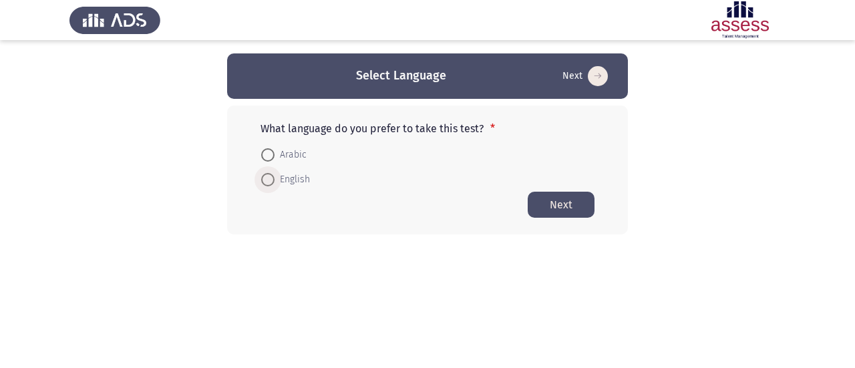
click at [272, 182] on span at bounding box center [267, 179] width 13 height 13
click at [272, 182] on input "English" at bounding box center [267, 179] width 13 height 13
radio input "true"
click at [557, 206] on button "Next" at bounding box center [560, 204] width 67 height 26
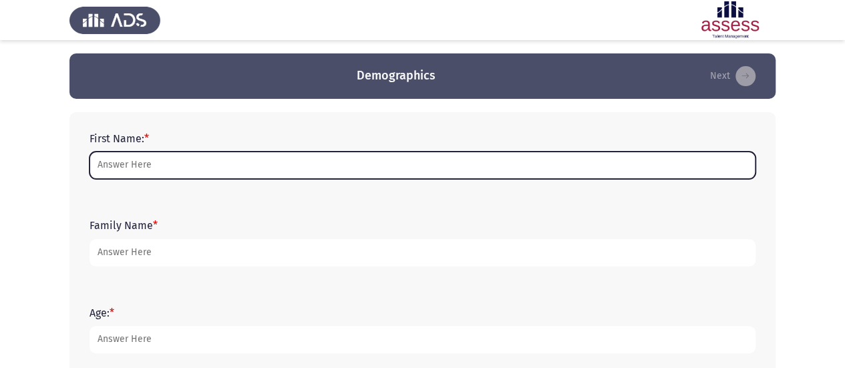
click at [240, 164] on input "First Name: *" at bounding box center [422, 165] width 666 height 27
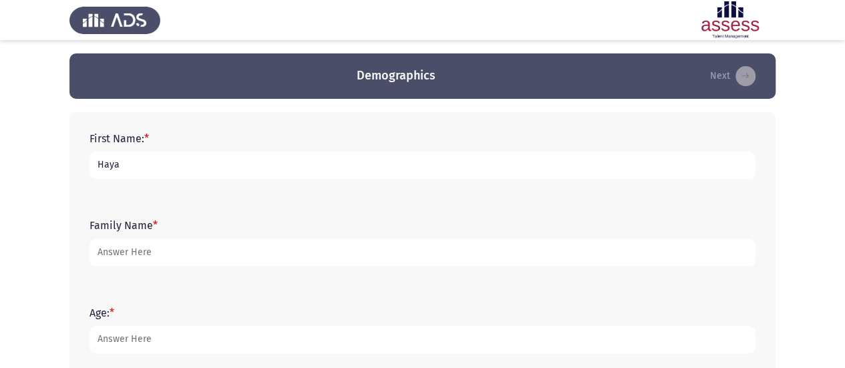
type input "Haya"
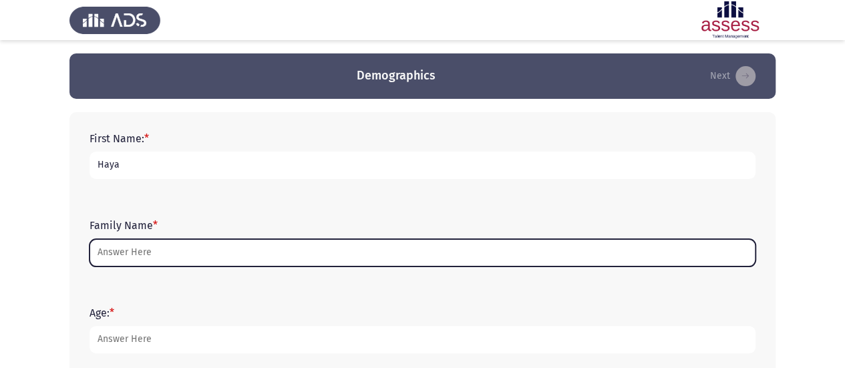
click at [220, 258] on input "Family Name *" at bounding box center [422, 252] width 666 height 27
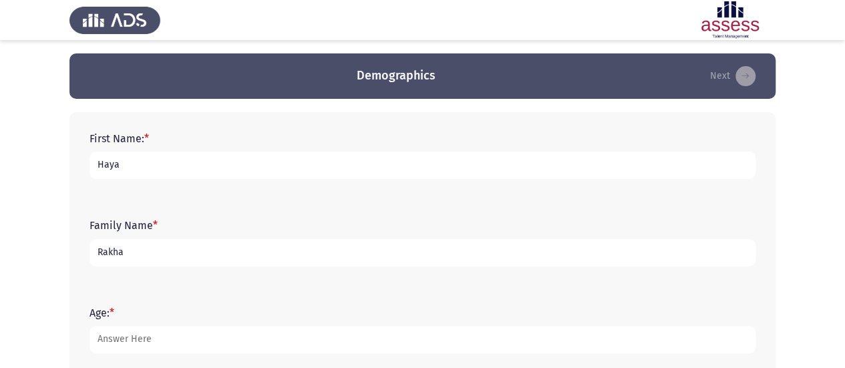
scroll to position [67, 0]
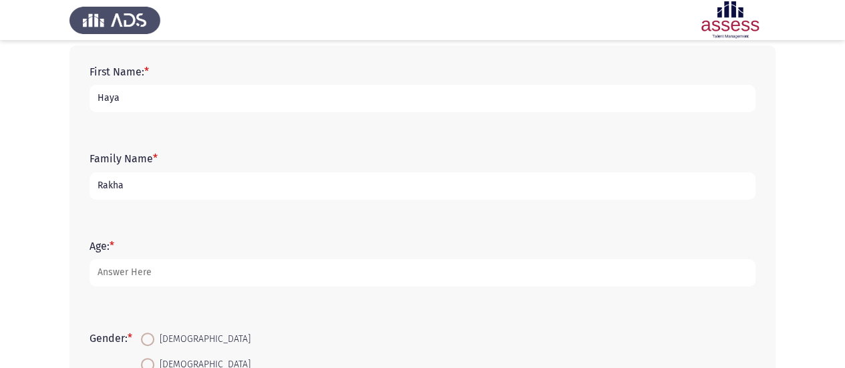
type input "Rakha"
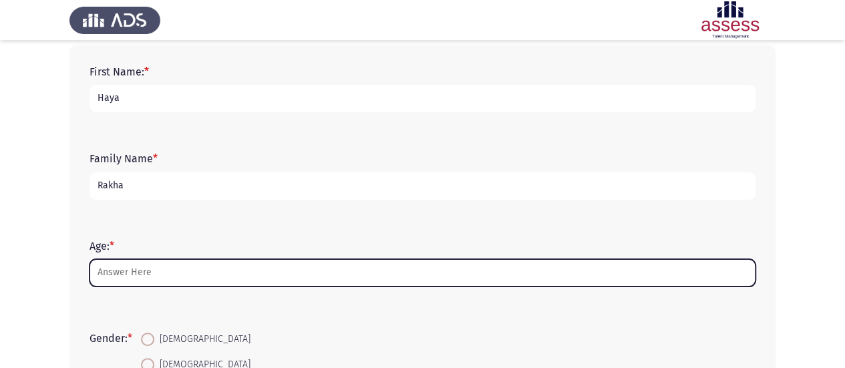
click at [140, 276] on input "Age: *" at bounding box center [422, 272] width 666 height 27
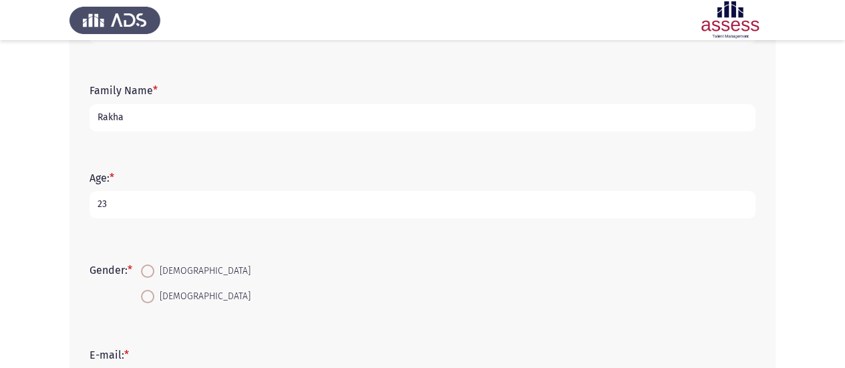
scroll to position [200, 0]
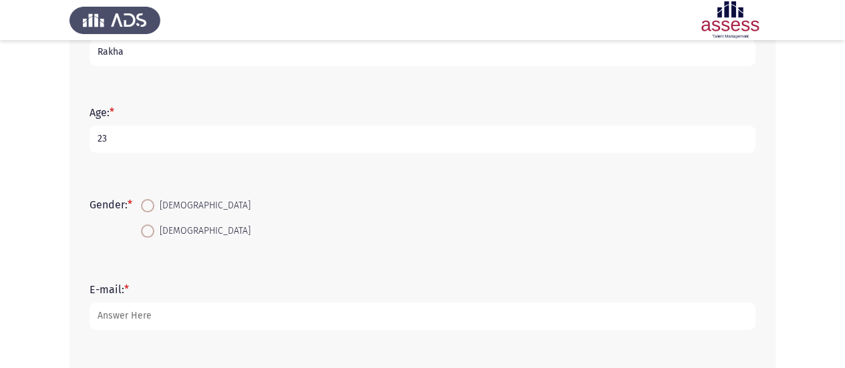
type input "23"
click at [144, 234] on span at bounding box center [147, 230] width 13 height 13
click at [144, 234] on input "[DEMOGRAPHIC_DATA]" at bounding box center [147, 230] width 13 height 13
radio input "true"
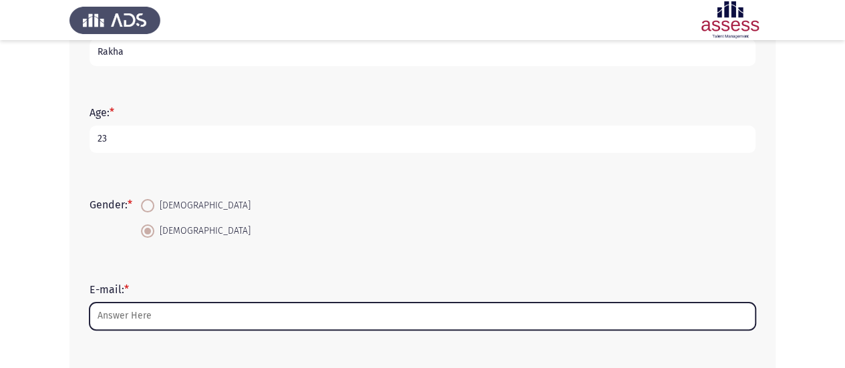
click at [166, 318] on input "E-mail: *" at bounding box center [422, 315] width 666 height 27
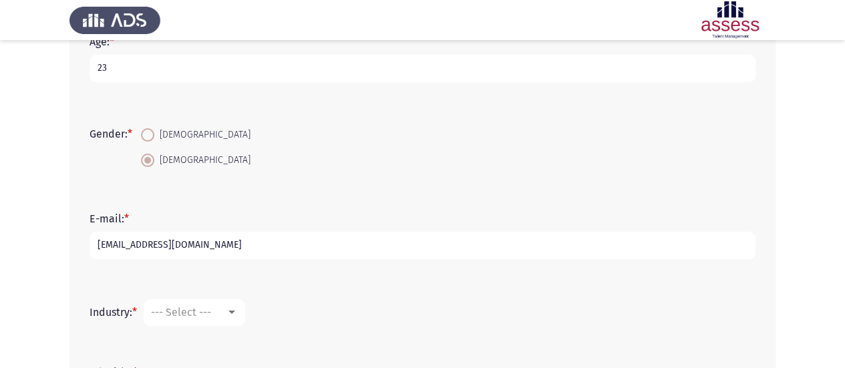
scroll to position [334, 0]
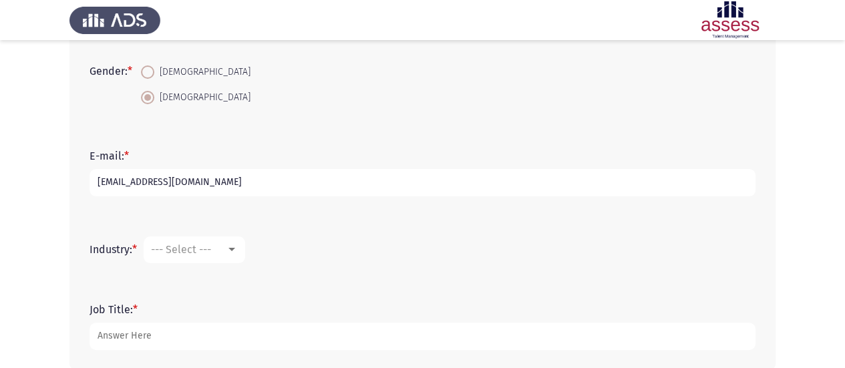
type input "[EMAIL_ADDRESS][DOMAIN_NAME]"
click at [223, 249] on div "--- Select ---" at bounding box center [188, 249] width 75 height 13
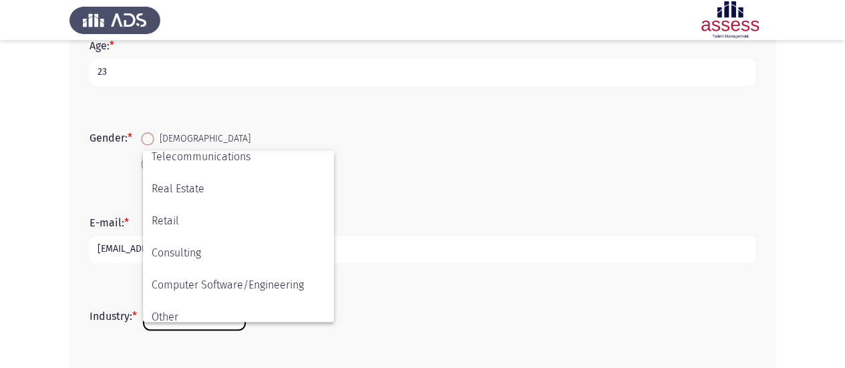
scroll to position [438, 0]
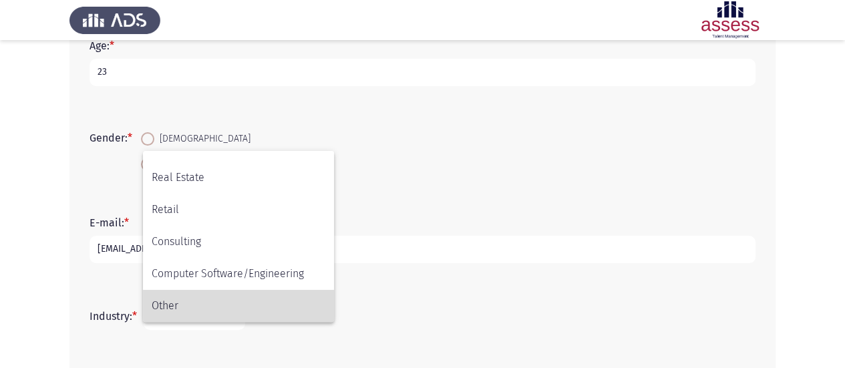
click at [233, 302] on span "Other" at bounding box center [239, 306] width 174 height 32
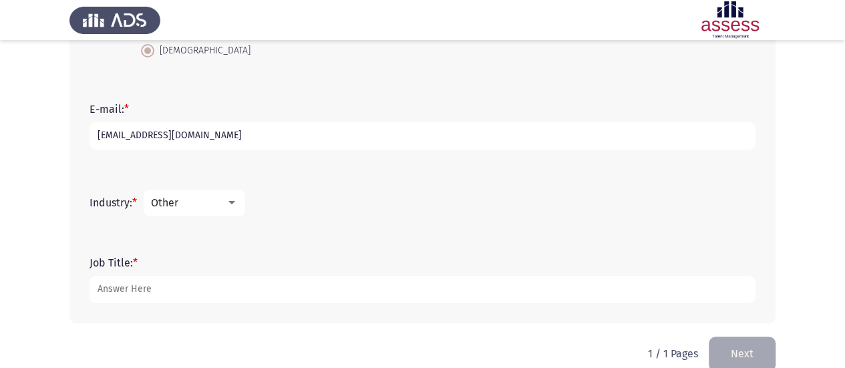
scroll to position [401, 0]
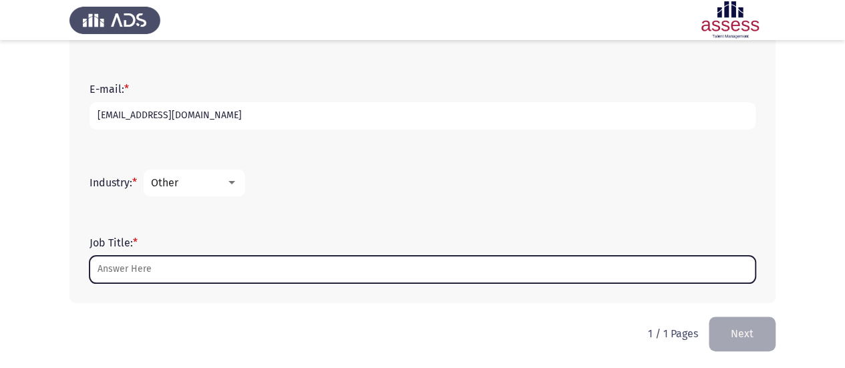
click at [231, 269] on input "Job Title: *" at bounding box center [422, 269] width 666 height 27
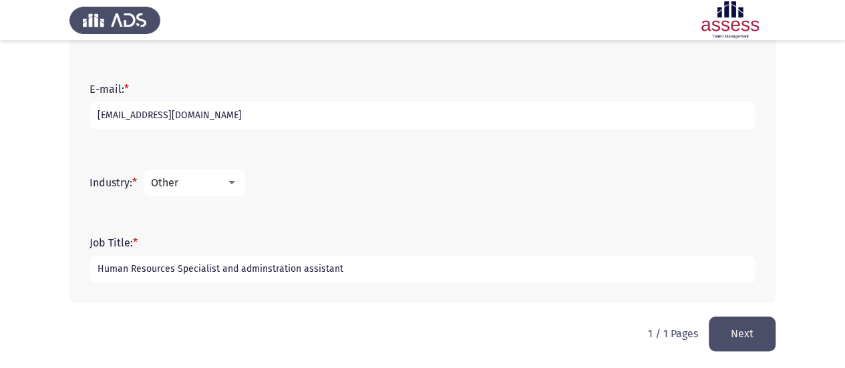
click at [273, 268] on input "Human Resources Specialist and adminstration assistant" at bounding box center [422, 269] width 666 height 27
click at [270, 272] on input "Human Resources Specialist and adminstration assistant" at bounding box center [422, 269] width 666 height 27
click at [244, 269] on input "Human Resources Specialist and adminstration assistant" at bounding box center [422, 269] width 666 height 27
click at [304, 270] on input "Human Resources Specialist and Adminstration assistant" at bounding box center [422, 269] width 666 height 27
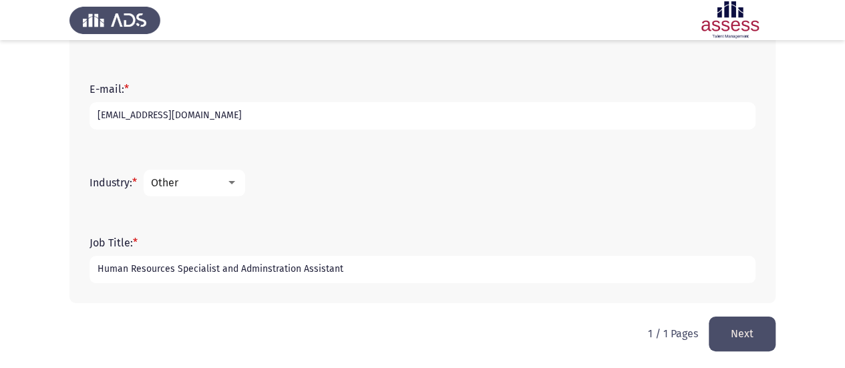
click at [341, 269] on input "Human Resources Specialist and Adminstration Assistant" at bounding box center [422, 269] width 666 height 27
click at [265, 270] on input "Human Resources Specialist and Adminstration Assistant" at bounding box center [422, 269] width 666 height 27
click at [469, 272] on input "Human Resources Specialist and Administration Assistant" at bounding box center [422, 269] width 666 height 27
type input "Human Resources Specialist and Administration Assistant"
click at [752, 338] on button "Next" at bounding box center [741, 333] width 67 height 34
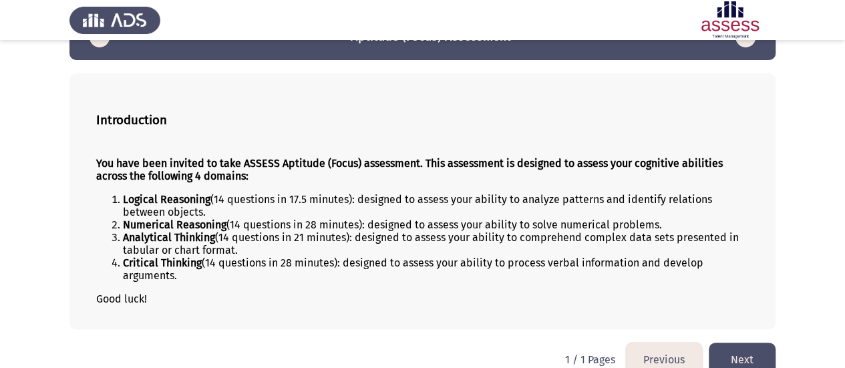
scroll to position [59, 0]
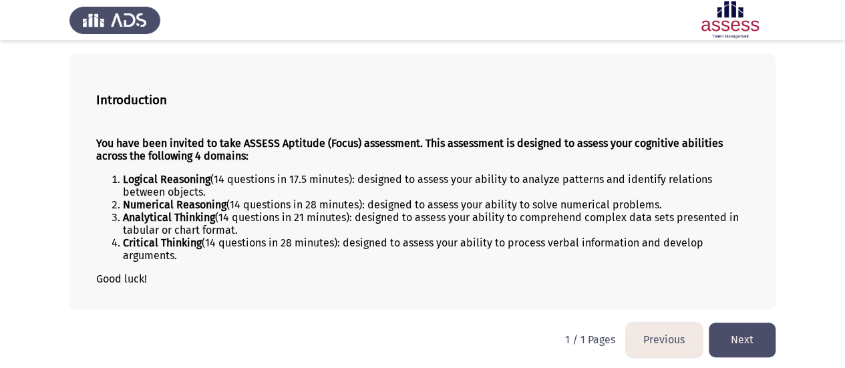
click at [736, 330] on button "Next" at bounding box center [741, 339] width 67 height 34
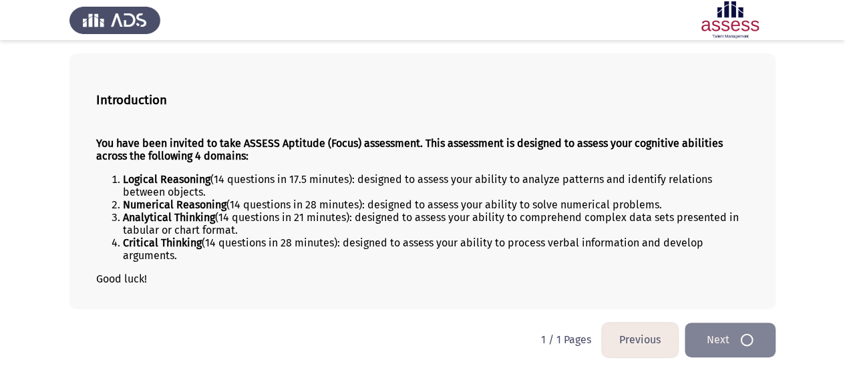
scroll to position [0, 0]
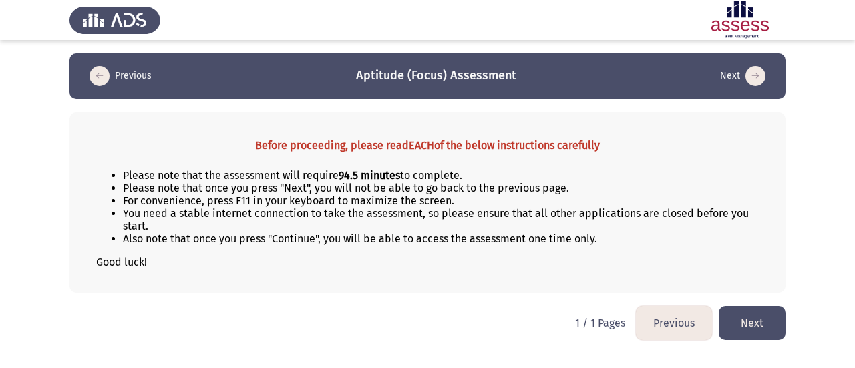
click at [734, 322] on button "Next" at bounding box center [751, 323] width 67 height 34
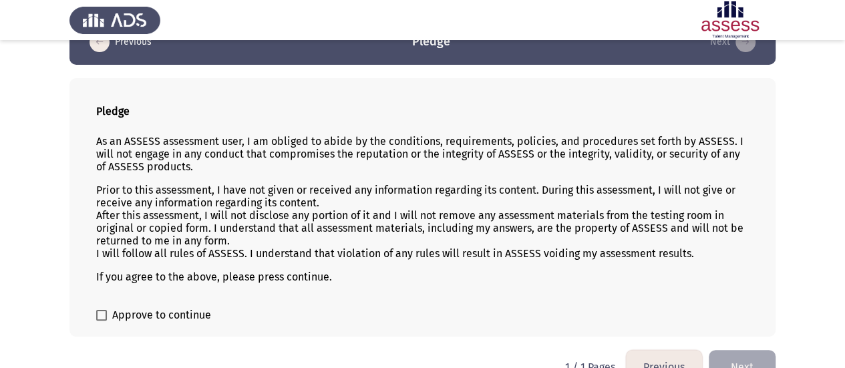
scroll to position [61, 0]
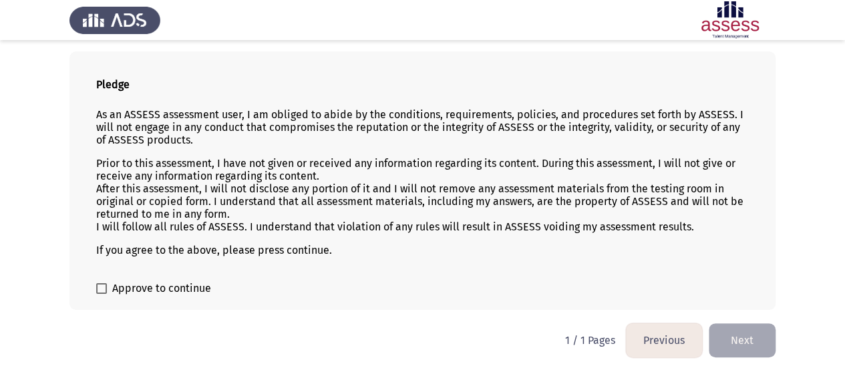
click at [665, 344] on button "Previous" at bounding box center [664, 340] width 76 height 34
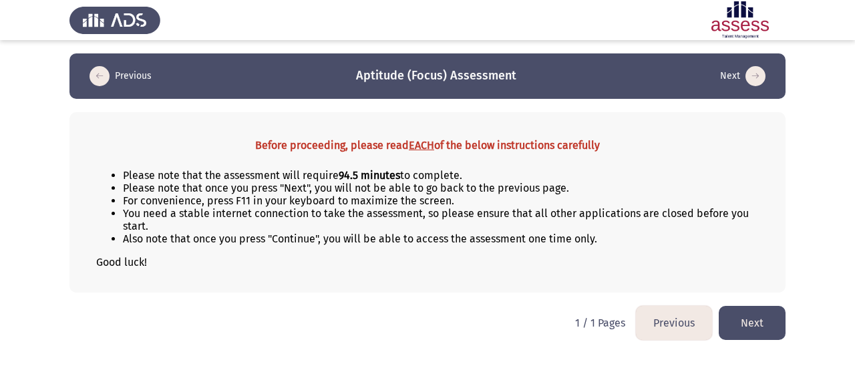
click at [774, 316] on button "Next" at bounding box center [751, 323] width 67 height 34
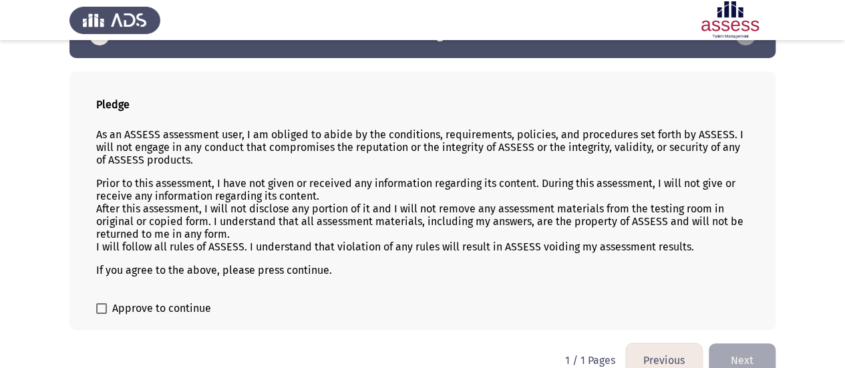
scroll to position [61, 0]
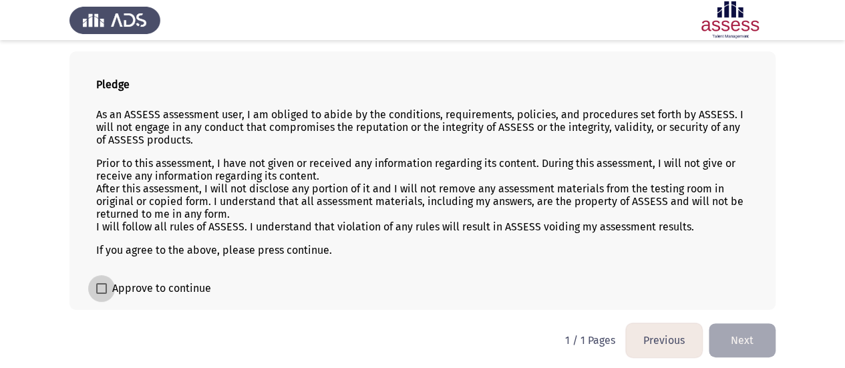
click at [102, 284] on span at bounding box center [101, 288] width 11 height 11
click at [101, 294] on input "Approve to continue" at bounding box center [101, 294] width 1 height 1
checkbox input "true"
click at [735, 330] on button "Next" at bounding box center [741, 340] width 67 height 34
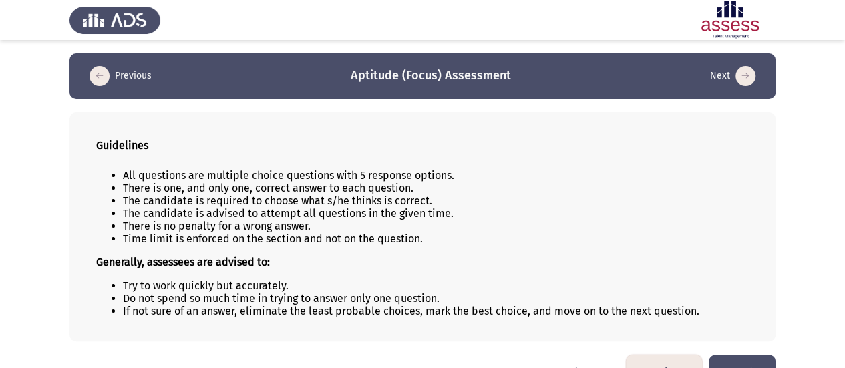
scroll to position [31, 0]
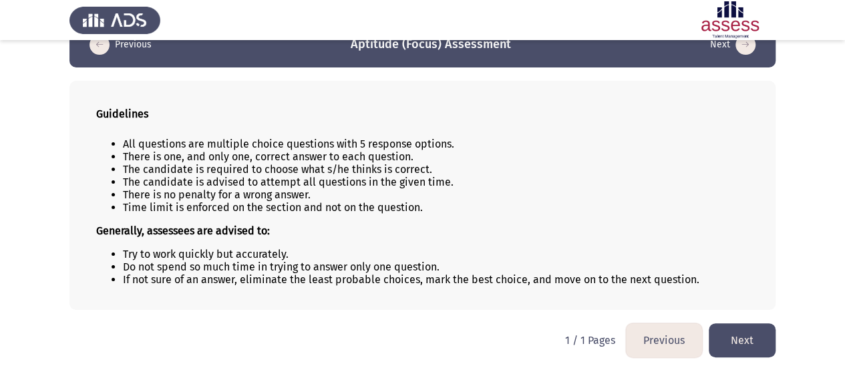
click at [741, 334] on button "Next" at bounding box center [741, 340] width 67 height 34
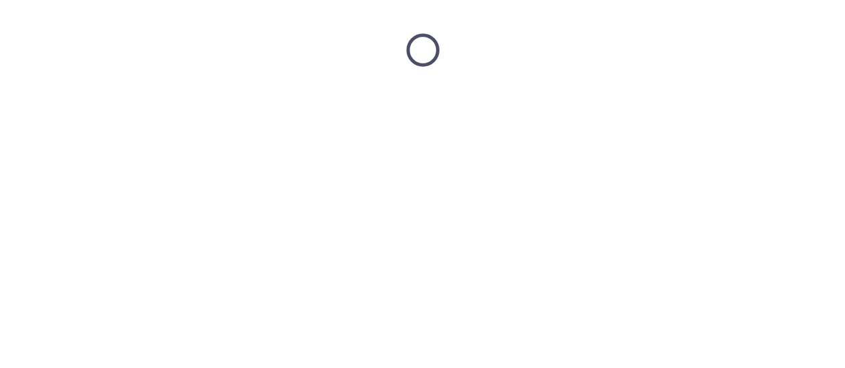
scroll to position [0, 0]
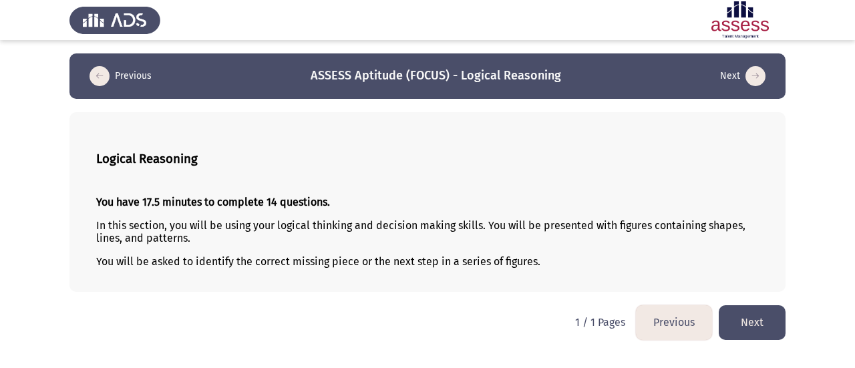
click at [748, 318] on button "Next" at bounding box center [751, 322] width 67 height 34
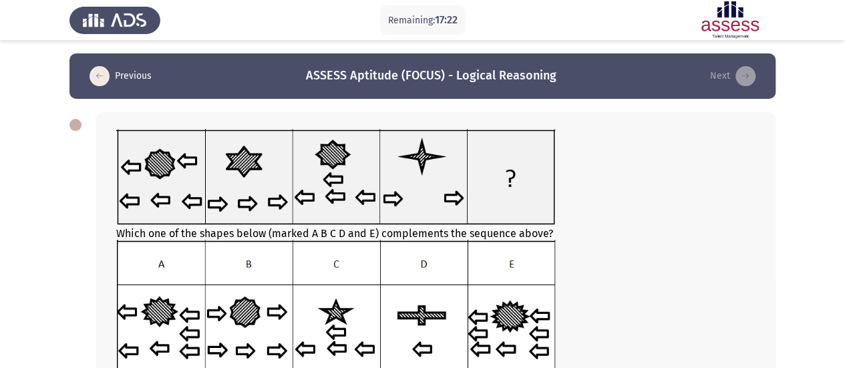
scroll to position [67, 0]
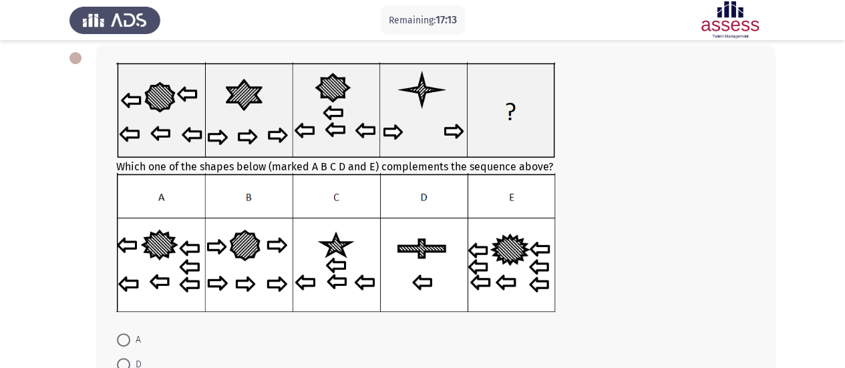
click at [504, 264] on img at bounding box center [335, 242] width 439 height 138
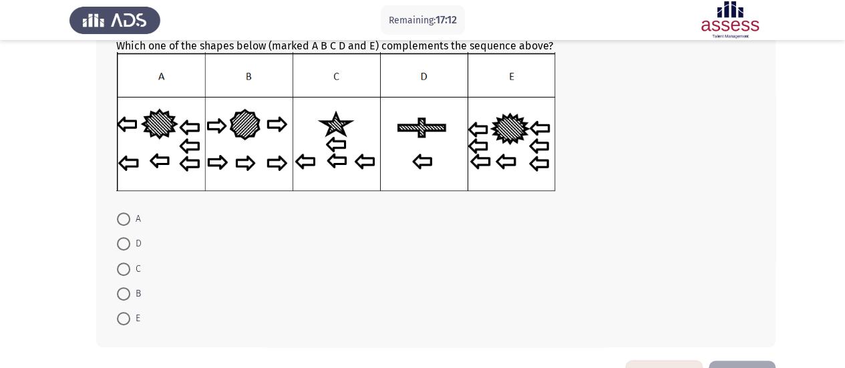
scroll to position [200, 0]
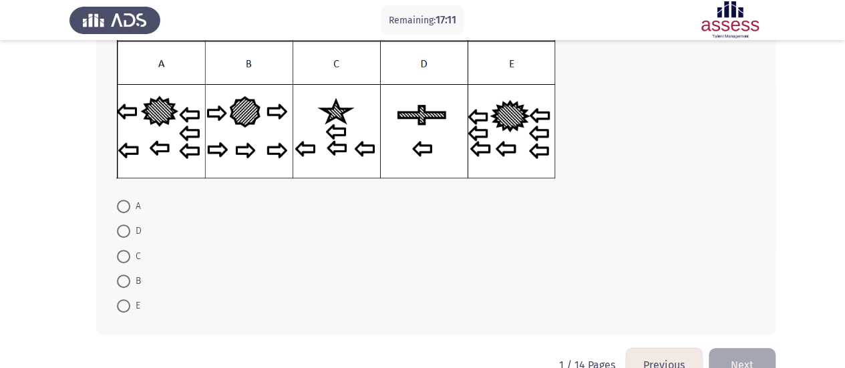
click at [123, 304] on span at bounding box center [123, 305] width 13 height 13
click at [123, 304] on input "E" at bounding box center [123, 305] width 13 height 13
radio input "true"
click at [737, 355] on button "Next" at bounding box center [741, 364] width 67 height 34
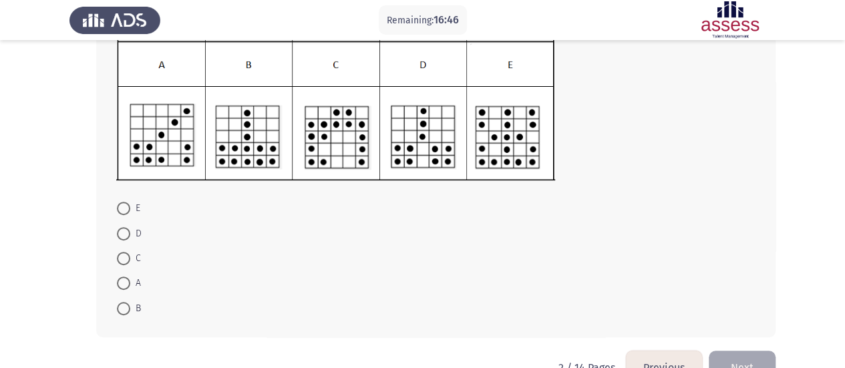
click at [124, 208] on span at bounding box center [123, 208] width 13 height 13
click at [124, 208] on input "E" at bounding box center [123, 208] width 13 height 13
radio input "true"
click at [746, 354] on button "Next" at bounding box center [741, 366] width 67 height 34
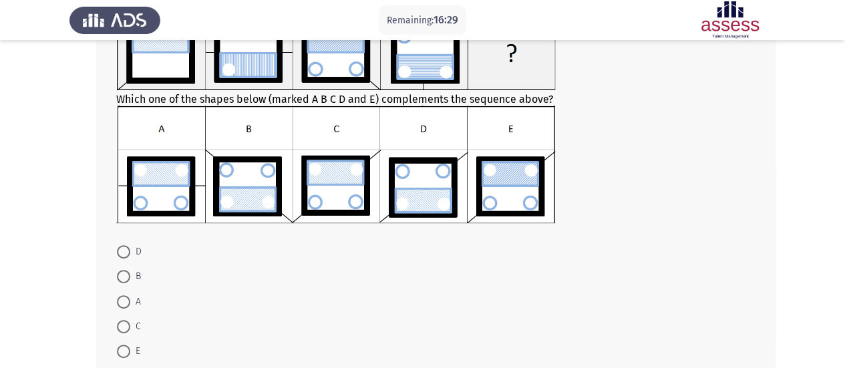
scroll to position [134, 0]
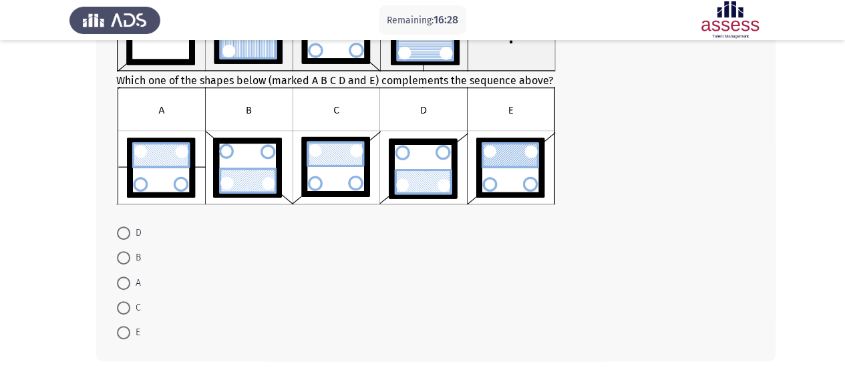
click at [122, 232] on span at bounding box center [123, 232] width 13 height 13
click at [122, 232] on input "D" at bounding box center [123, 232] width 13 height 13
radio input "true"
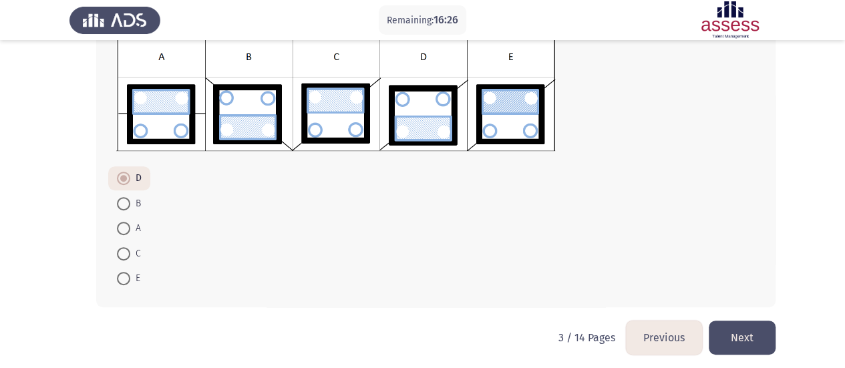
scroll to position [191, 0]
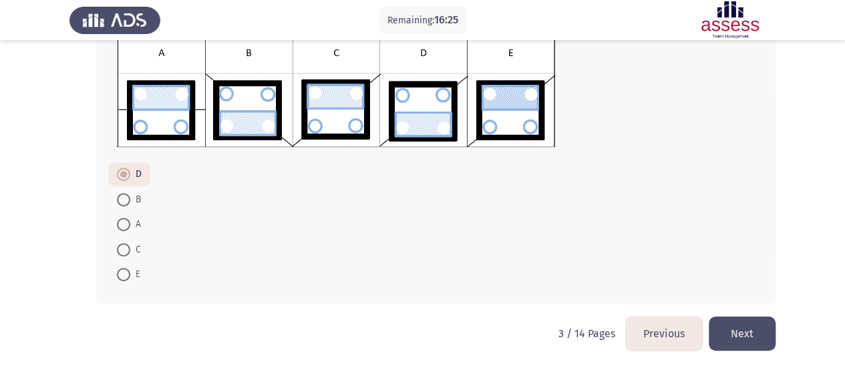
click at [737, 324] on button "Next" at bounding box center [741, 333] width 67 height 34
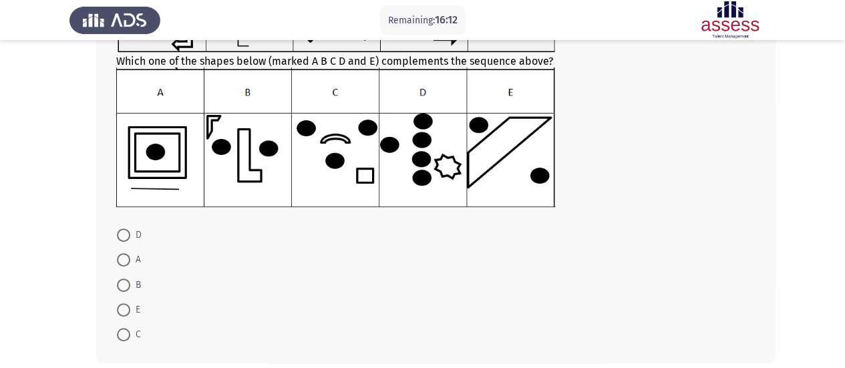
scroll to position [200, 0]
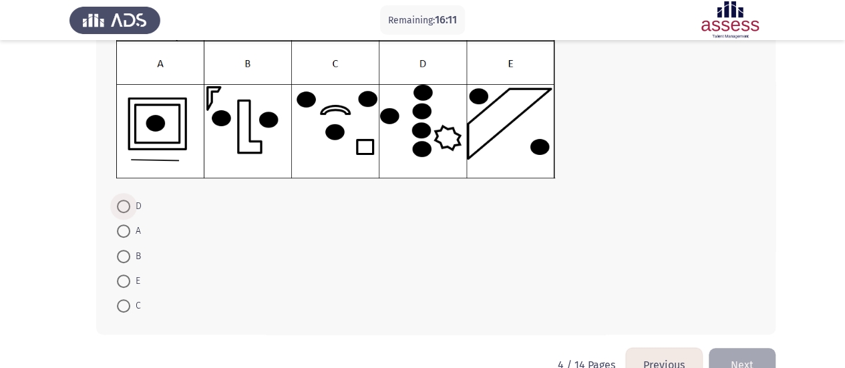
click at [119, 208] on span at bounding box center [123, 206] width 13 height 13
click at [119, 208] on input "D" at bounding box center [123, 206] width 13 height 13
radio input "true"
click at [738, 356] on button "Next" at bounding box center [741, 364] width 67 height 34
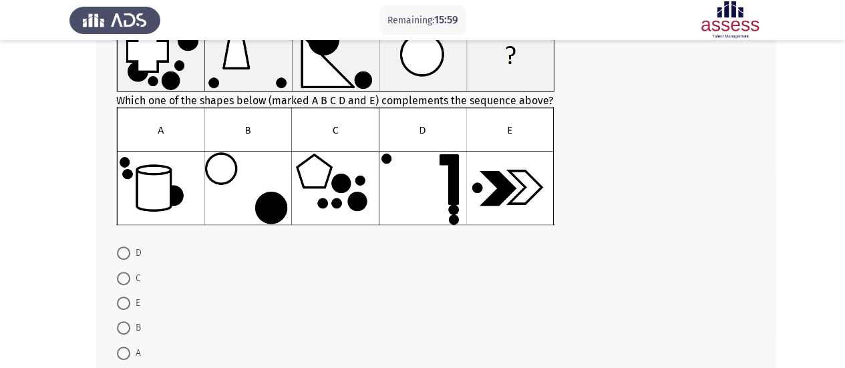
scroll to position [134, 0]
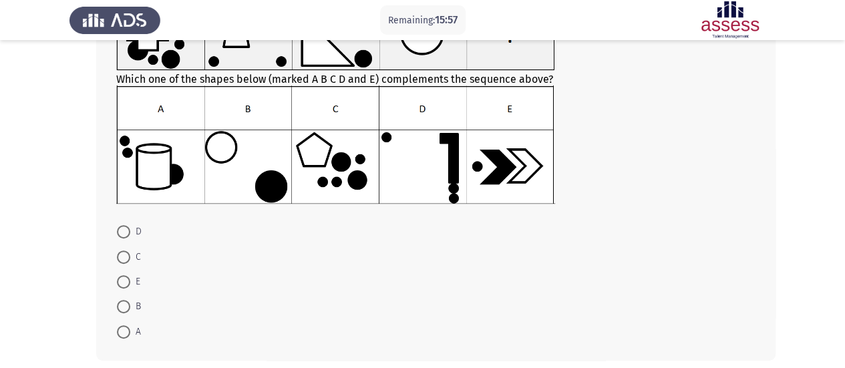
click at [123, 304] on span at bounding box center [123, 306] width 13 height 13
click at [123, 304] on input "B" at bounding box center [123, 306] width 13 height 13
radio input "true"
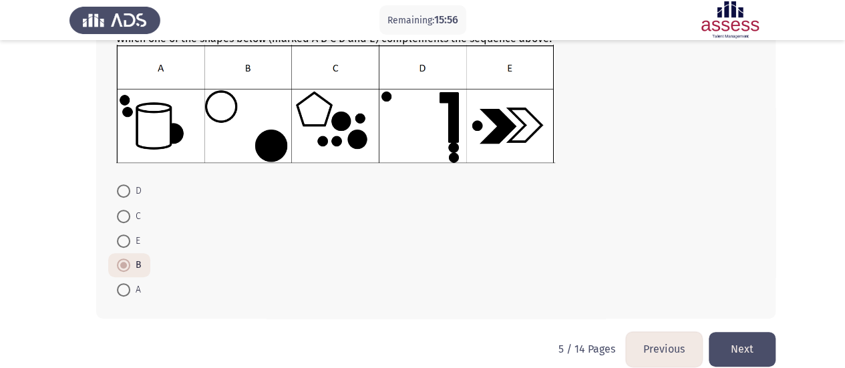
scroll to position [190, 0]
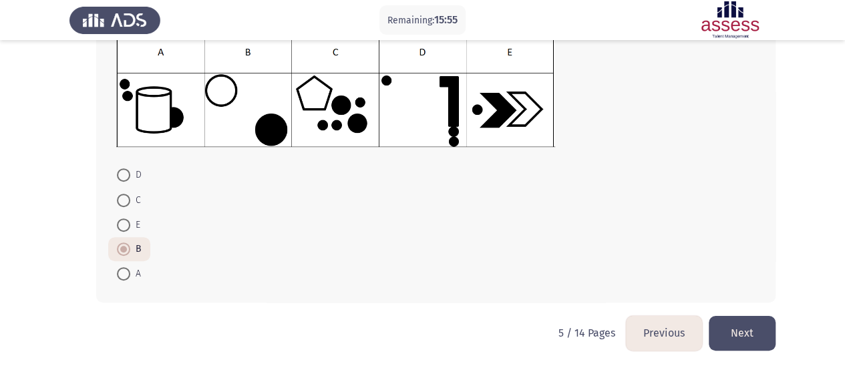
click at [756, 327] on button "Next" at bounding box center [741, 333] width 67 height 34
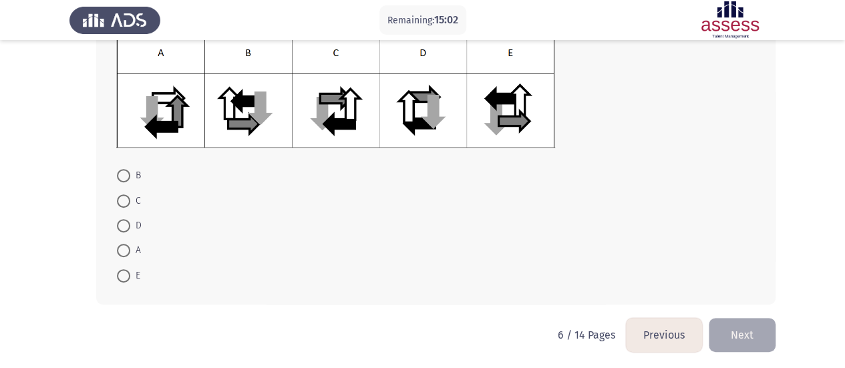
scroll to position [192, 0]
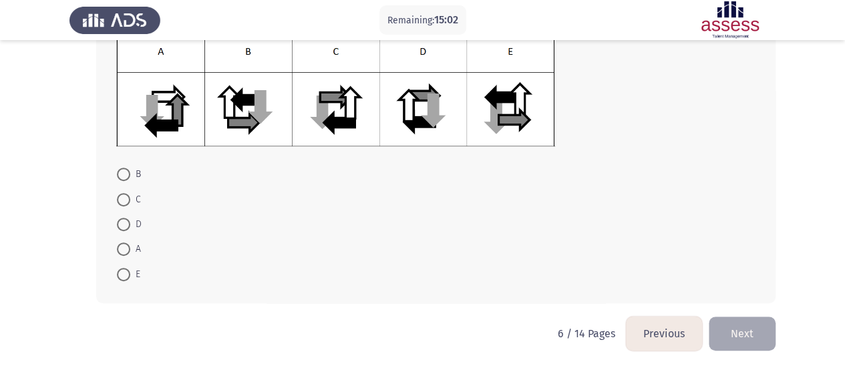
drag, startPoint x: 123, startPoint y: 274, endPoint x: 130, endPoint y: 272, distance: 6.8
click at [125, 273] on span at bounding box center [123, 274] width 13 height 13
click at [125, 273] on input "E" at bounding box center [123, 274] width 13 height 13
radio input "true"
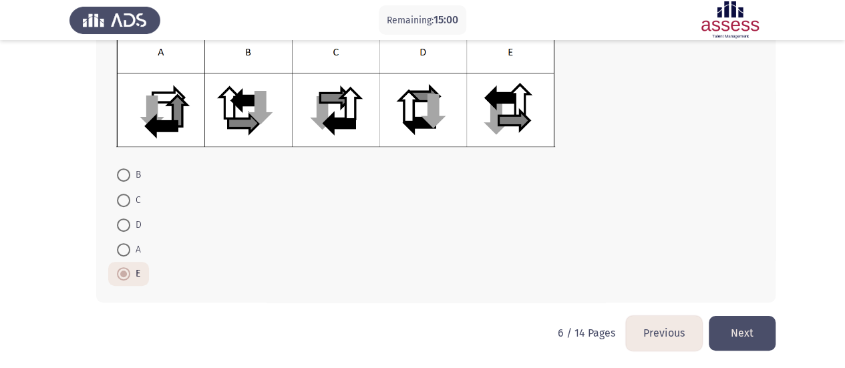
click at [762, 341] on button "Next" at bounding box center [741, 333] width 67 height 34
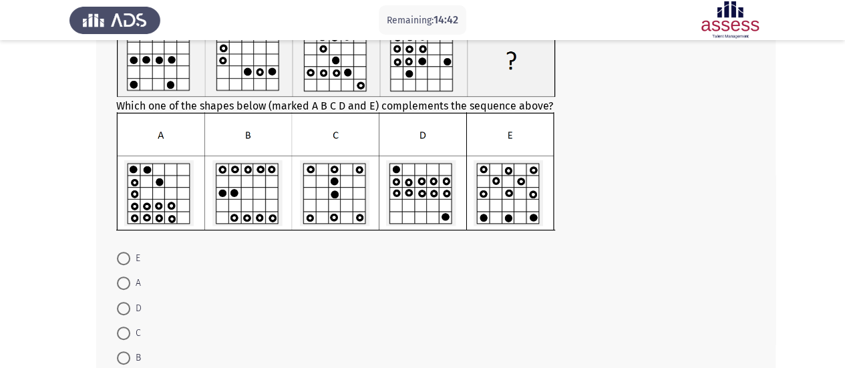
scroll to position [134, 0]
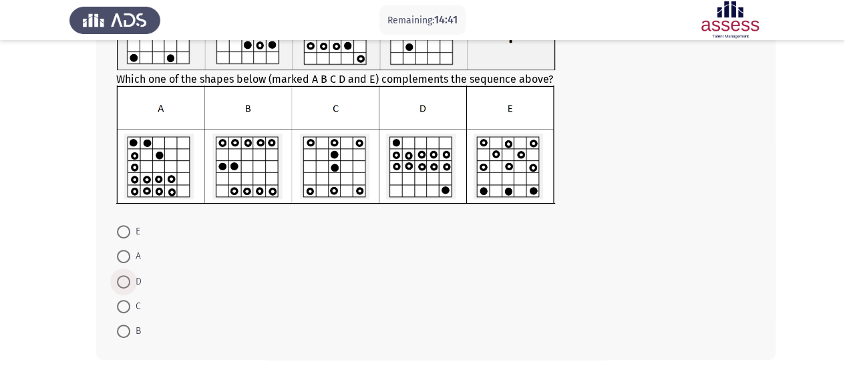
click at [126, 284] on span at bounding box center [123, 281] width 13 height 13
click at [126, 284] on input "D" at bounding box center [123, 281] width 13 height 13
radio input "true"
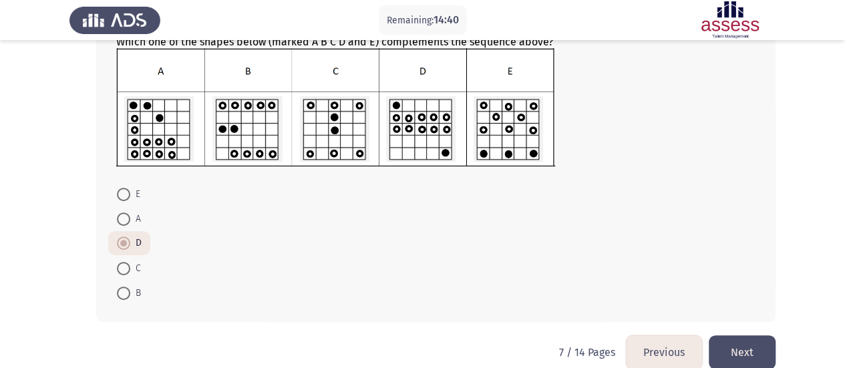
scroll to position [190, 0]
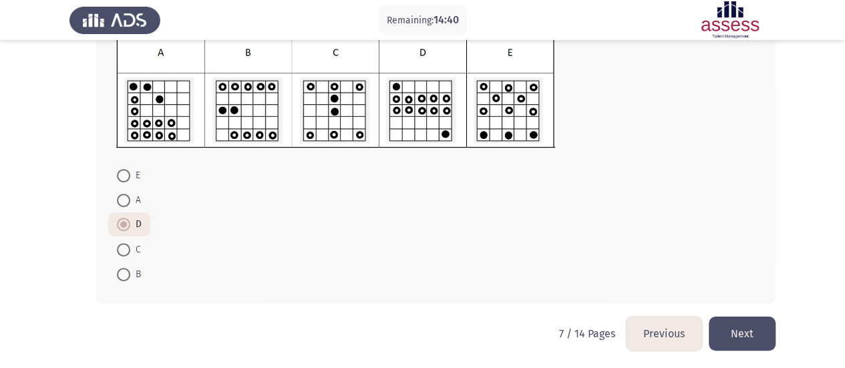
click at [741, 336] on button "Next" at bounding box center [741, 333] width 67 height 34
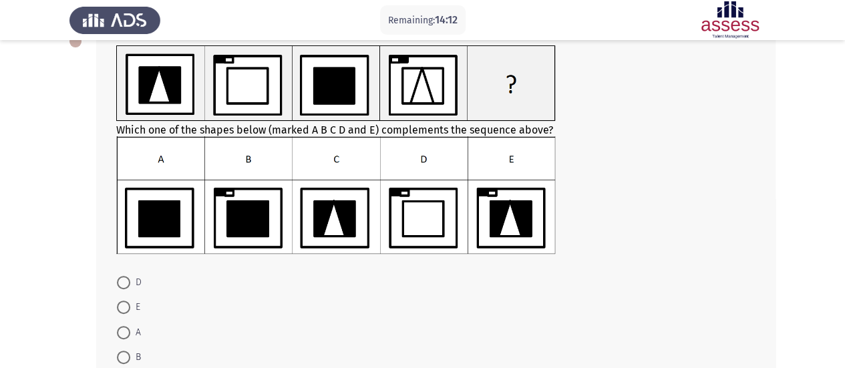
scroll to position [134, 0]
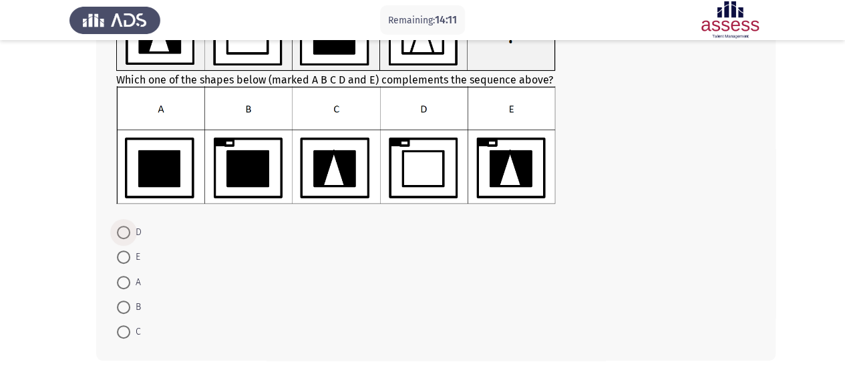
click at [128, 234] on span at bounding box center [123, 232] width 13 height 13
click at [128, 234] on input "D" at bounding box center [123, 232] width 13 height 13
radio input "true"
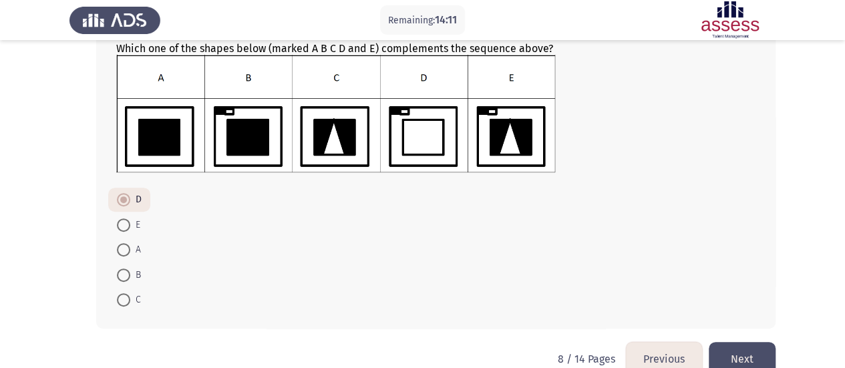
scroll to position [191, 0]
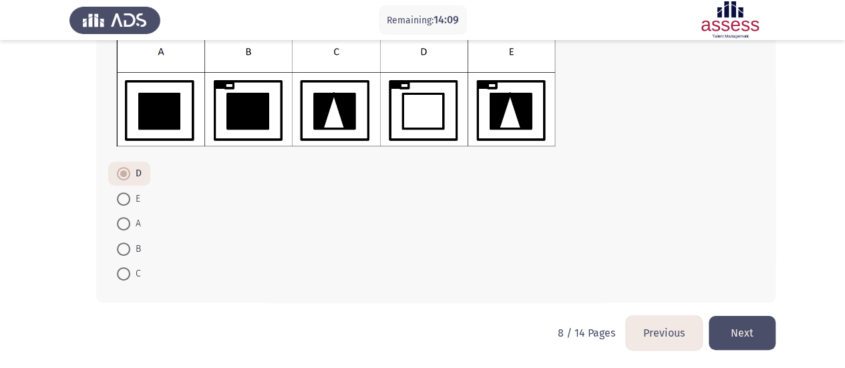
click at [746, 336] on button "Next" at bounding box center [741, 333] width 67 height 34
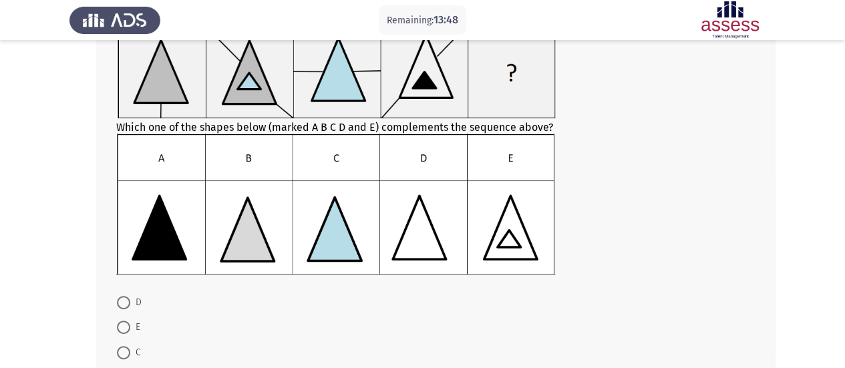
scroll to position [134, 0]
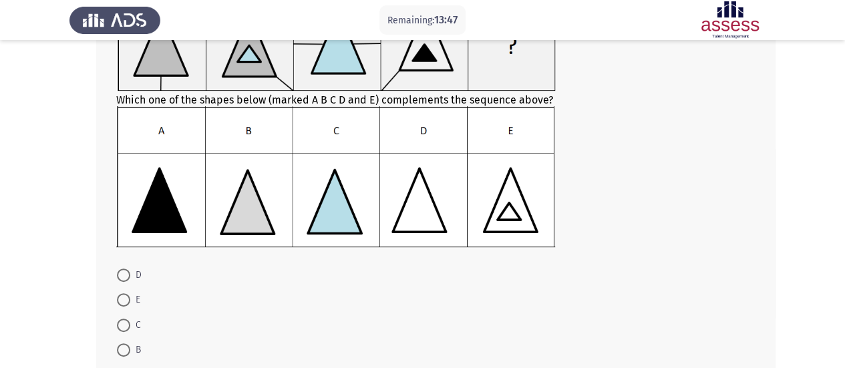
click at [130, 349] on span at bounding box center [123, 349] width 13 height 13
click at [130, 349] on input "B" at bounding box center [123, 349] width 13 height 13
radio input "true"
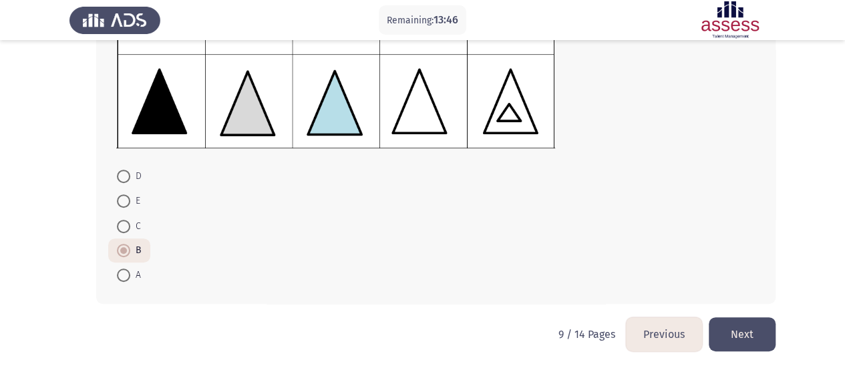
scroll to position [234, 0]
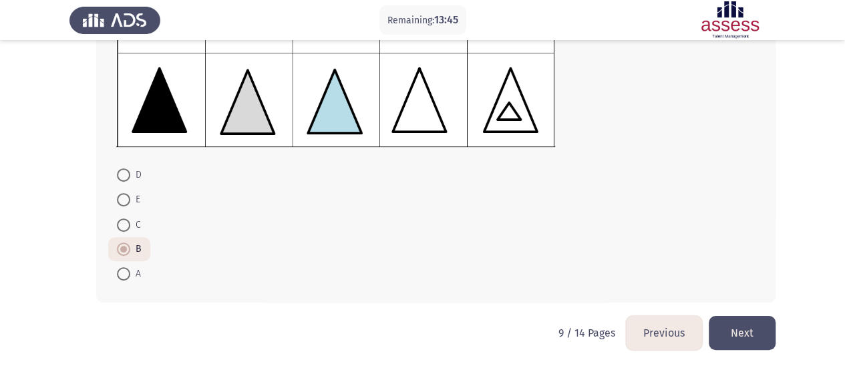
click at [742, 336] on button "Next" at bounding box center [741, 333] width 67 height 34
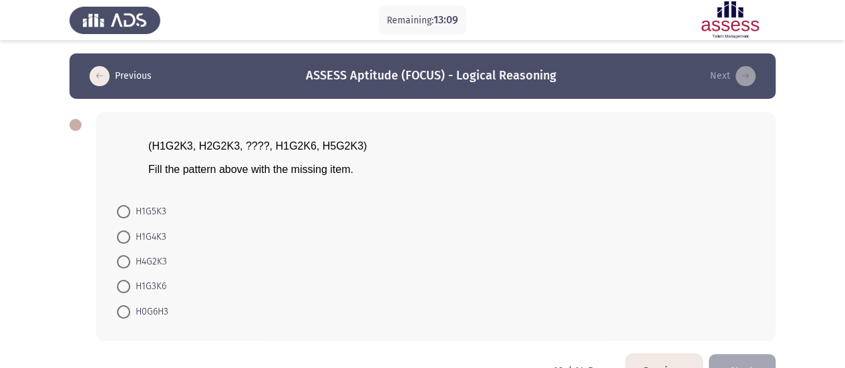
click at [127, 284] on span at bounding box center [123, 286] width 13 height 13
click at [127, 284] on input "H1G3K6" at bounding box center [123, 286] width 13 height 13
radio input "true"
click at [752, 361] on button "Next" at bounding box center [741, 370] width 67 height 34
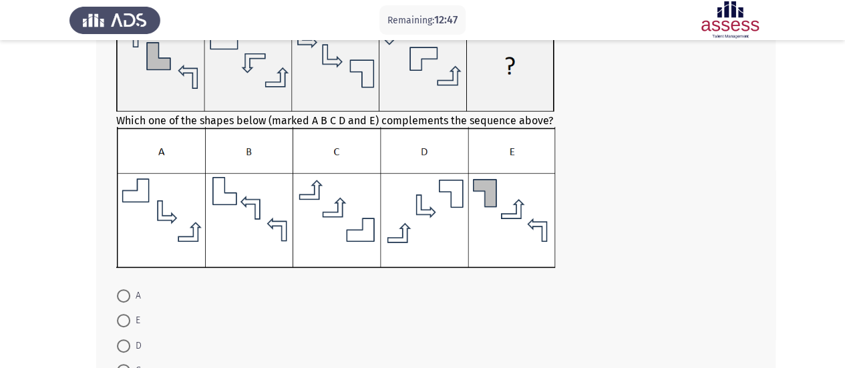
scroll to position [134, 0]
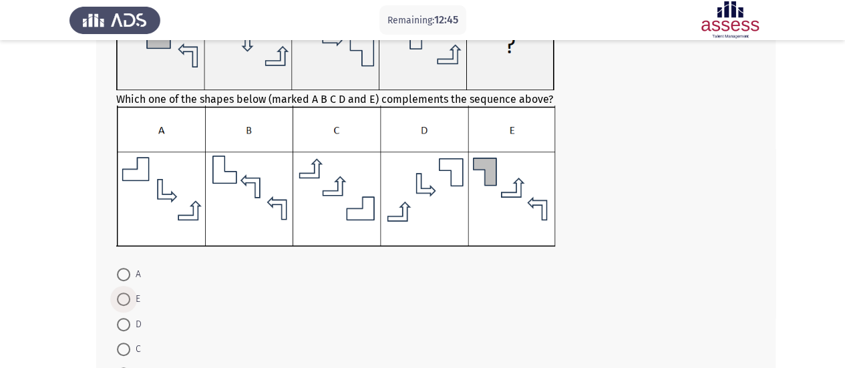
click at [120, 302] on span at bounding box center [123, 298] width 13 height 13
click at [120, 302] on input "E" at bounding box center [123, 298] width 13 height 13
radio input "true"
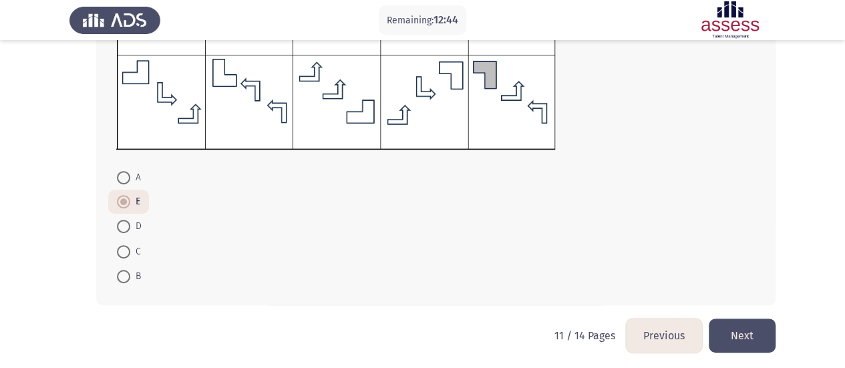
scroll to position [232, 0]
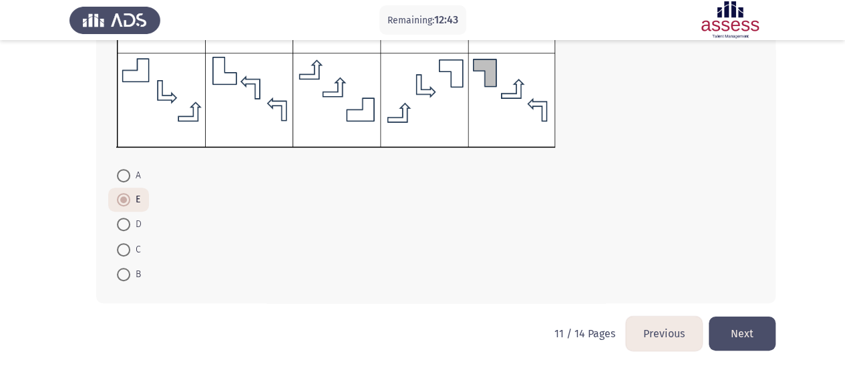
click at [744, 330] on button "Next" at bounding box center [741, 333] width 67 height 34
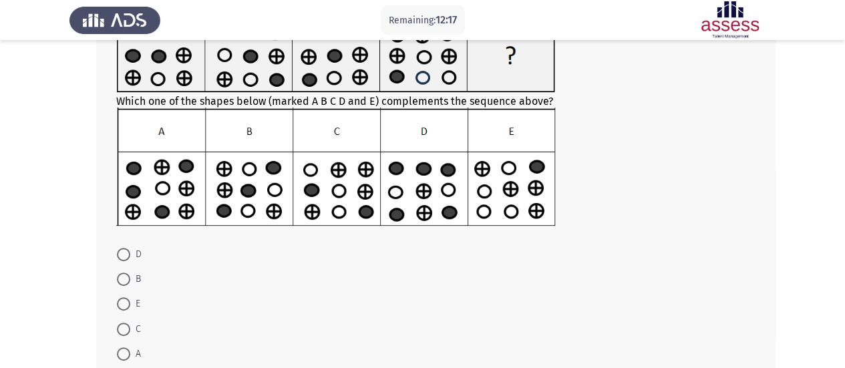
scroll to position [134, 0]
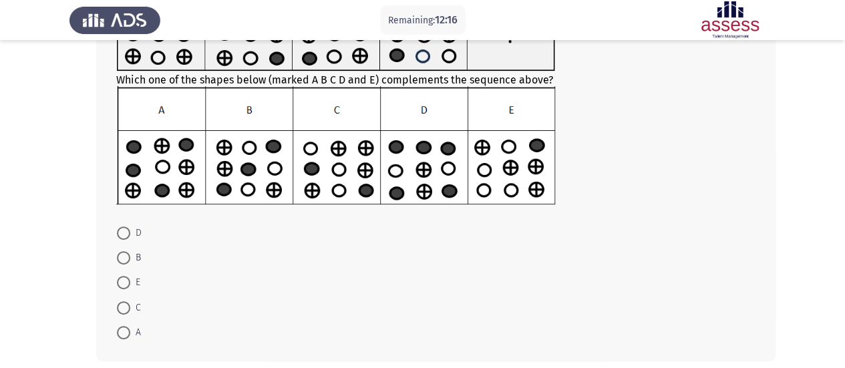
click at [124, 258] on span at bounding box center [123, 257] width 13 height 13
click at [124, 258] on input "B" at bounding box center [123, 257] width 13 height 13
radio input "true"
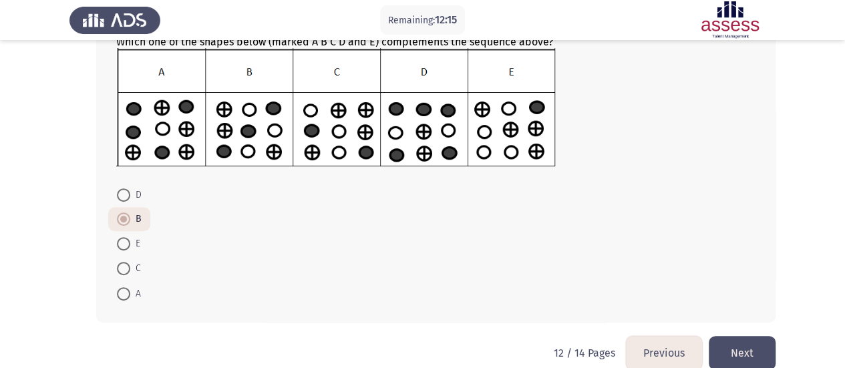
scroll to position [191, 0]
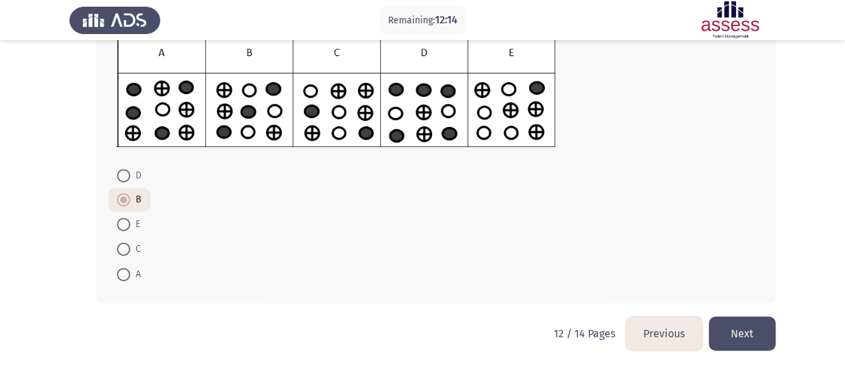
click at [766, 330] on button "Next" at bounding box center [741, 333] width 67 height 34
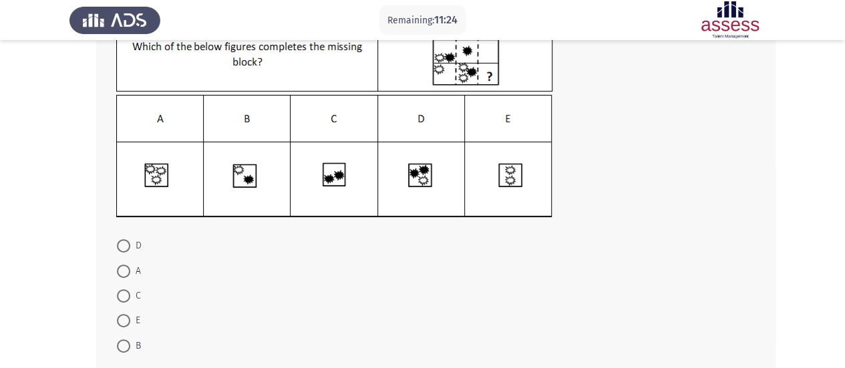
scroll to position [134, 0]
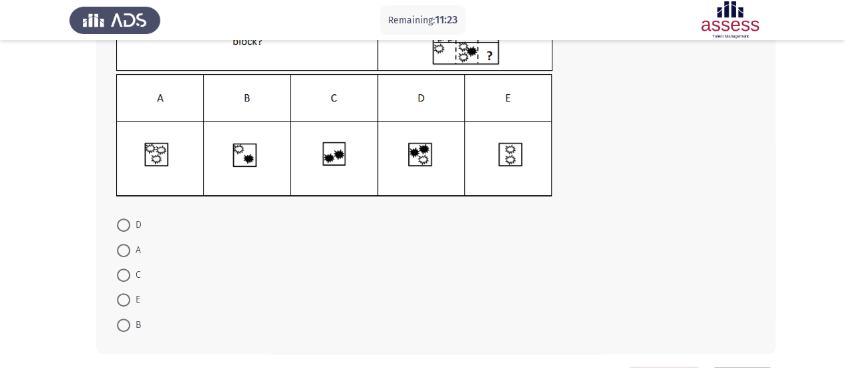
click at [122, 222] on span at bounding box center [123, 224] width 13 height 13
click at [122, 222] on input "D" at bounding box center [123, 224] width 13 height 13
radio input "true"
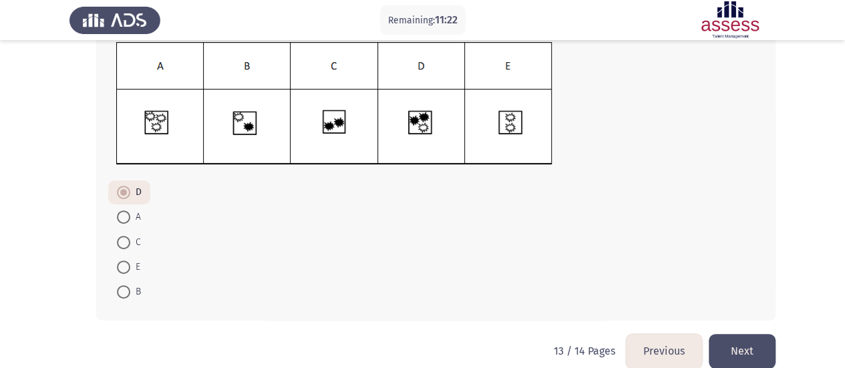
scroll to position [184, 0]
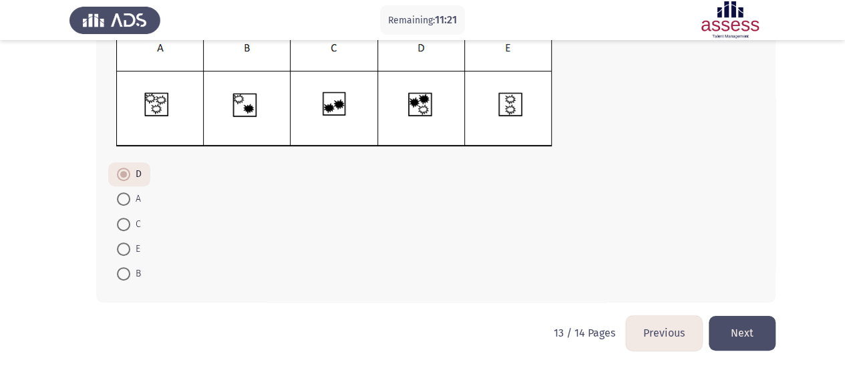
click at [750, 344] on button "Next" at bounding box center [741, 333] width 67 height 34
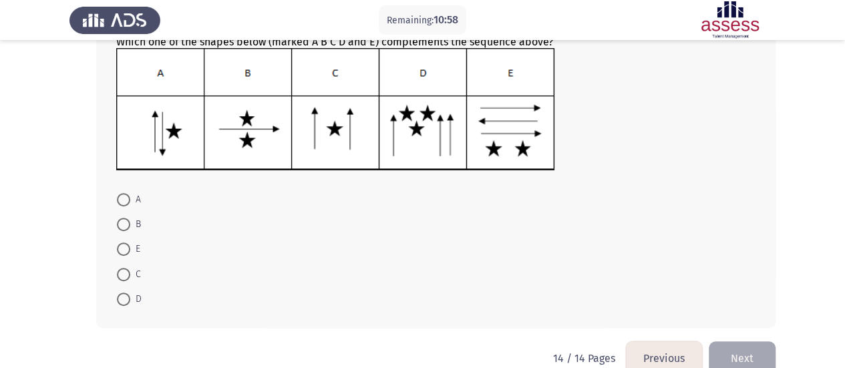
scroll to position [198, 0]
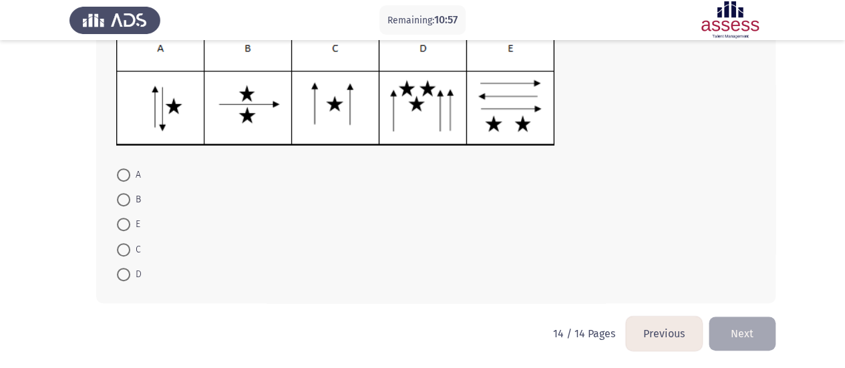
click at [120, 174] on span at bounding box center [123, 174] width 13 height 13
click at [120, 174] on input "A" at bounding box center [123, 174] width 13 height 13
radio input "true"
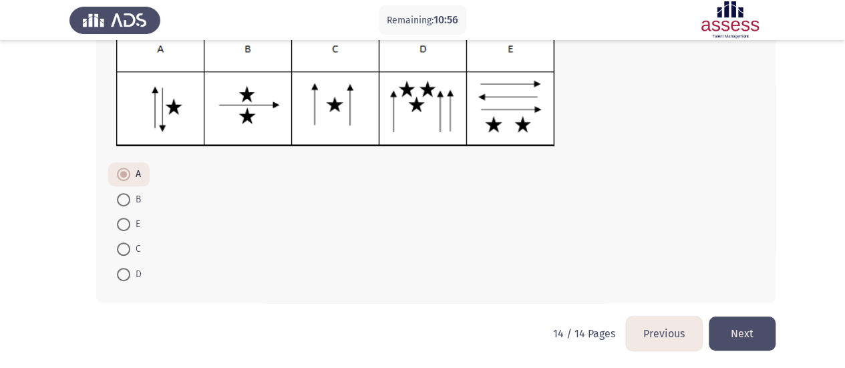
click at [750, 335] on button "Next" at bounding box center [741, 333] width 67 height 34
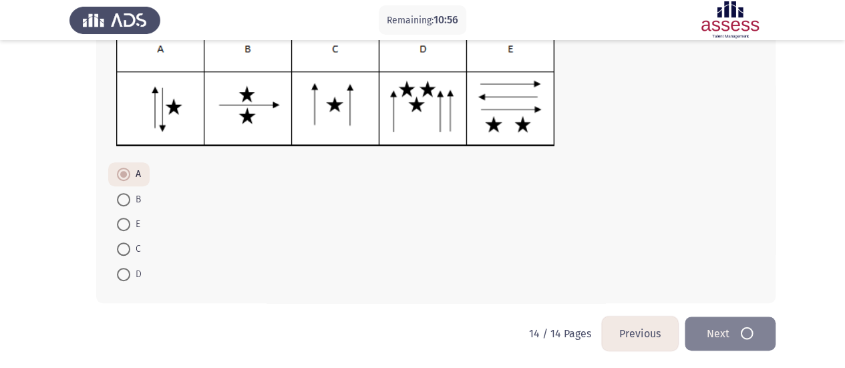
scroll to position [0, 0]
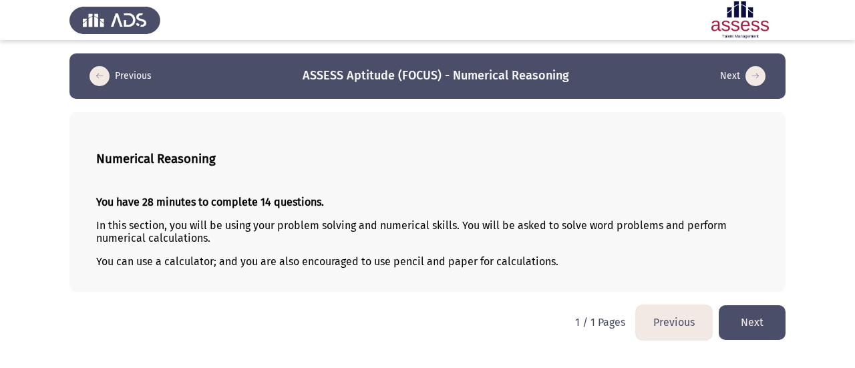
click at [748, 330] on button "Next" at bounding box center [751, 322] width 67 height 34
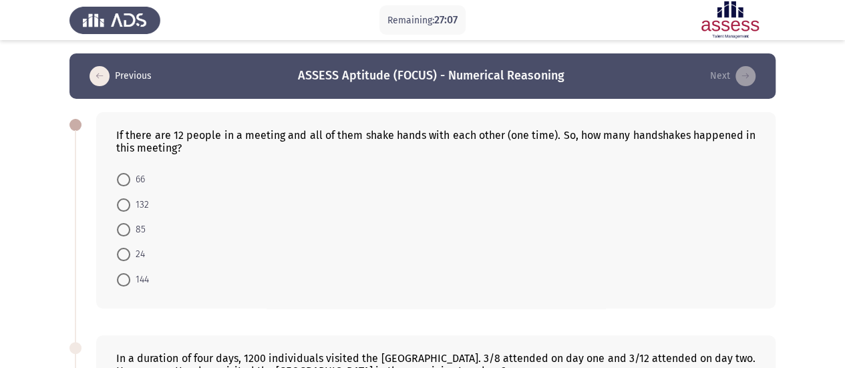
click at [121, 176] on span at bounding box center [123, 179] width 13 height 13
click at [121, 176] on input "66" at bounding box center [123, 179] width 13 height 13
radio input "true"
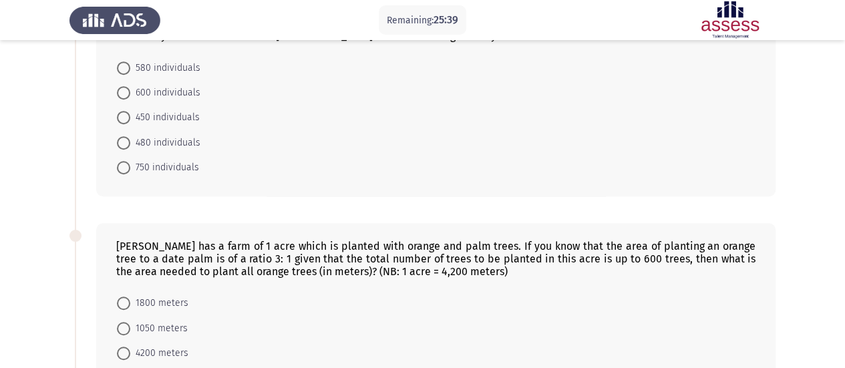
scroll to position [267, 0]
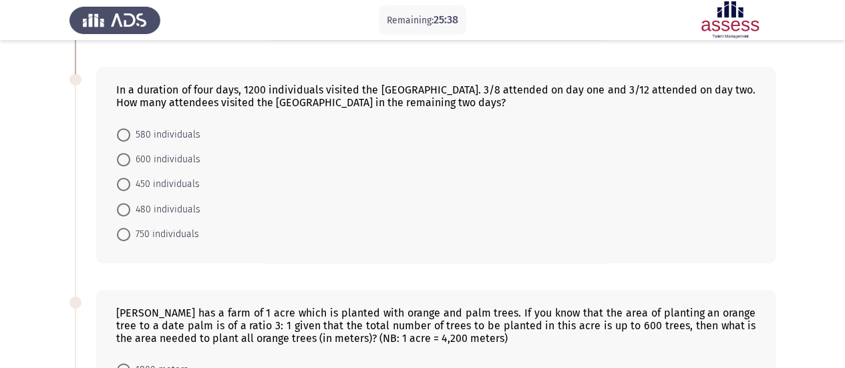
click at [127, 184] on span at bounding box center [123, 184] width 13 height 13
click at [127, 184] on input "450 individuals" at bounding box center [123, 184] width 13 height 13
radio input "true"
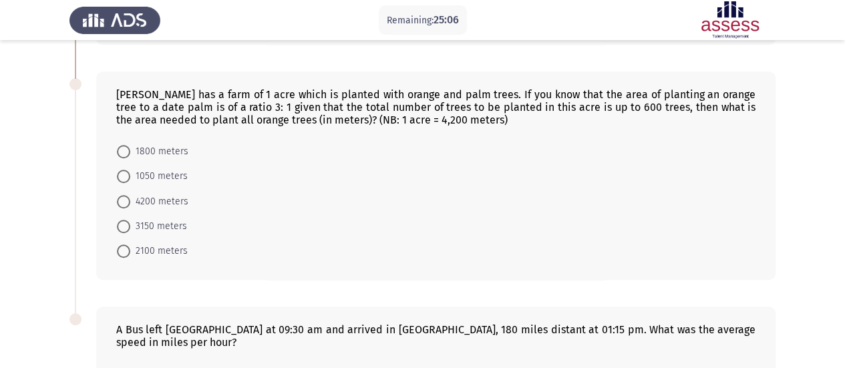
scroll to position [467, 0]
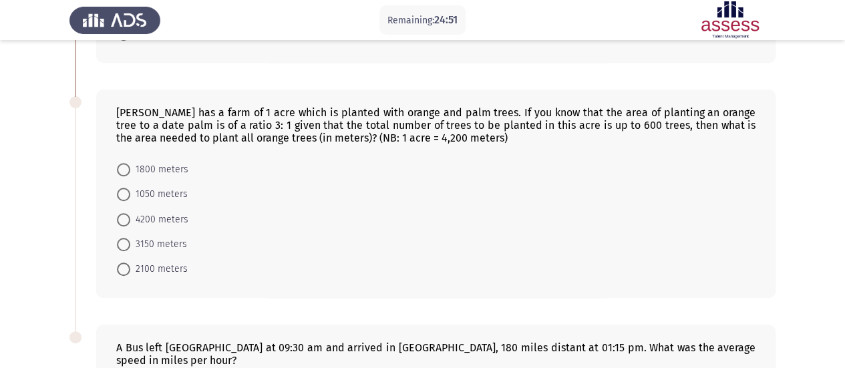
click at [126, 238] on span at bounding box center [123, 244] width 13 height 13
click at [126, 238] on input "3150 meters" at bounding box center [123, 244] width 13 height 13
radio input "true"
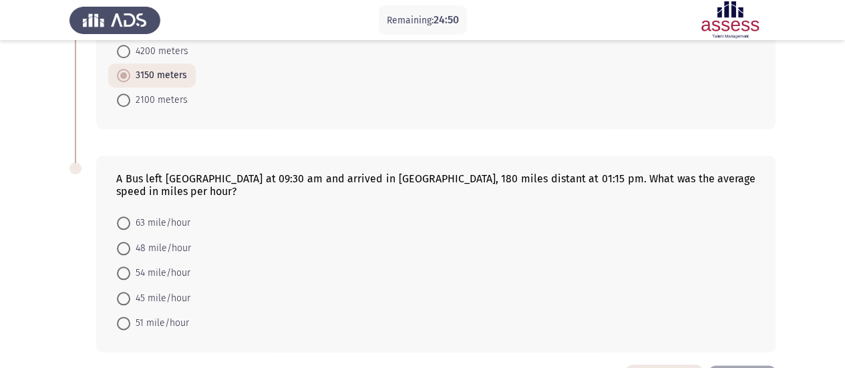
scroll to position [666, 0]
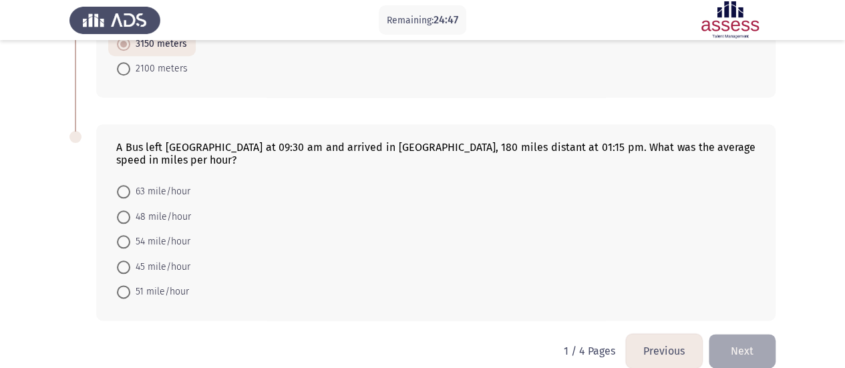
click at [118, 210] on span at bounding box center [123, 216] width 13 height 13
click at [118, 210] on input "48 mile/hour" at bounding box center [123, 216] width 13 height 13
radio input "true"
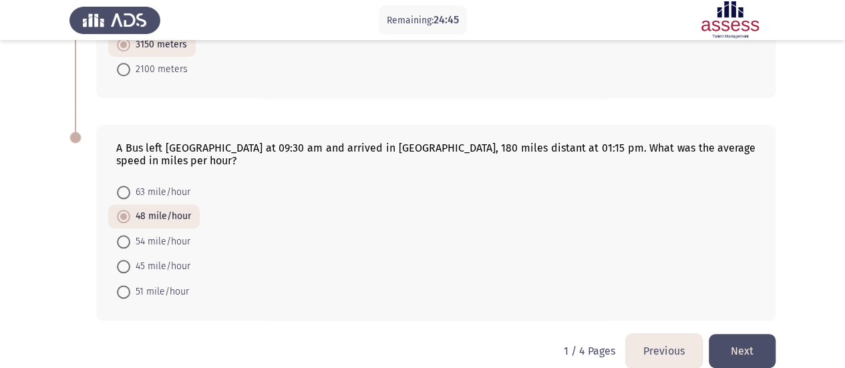
click at [752, 334] on button "Next" at bounding box center [741, 351] width 67 height 34
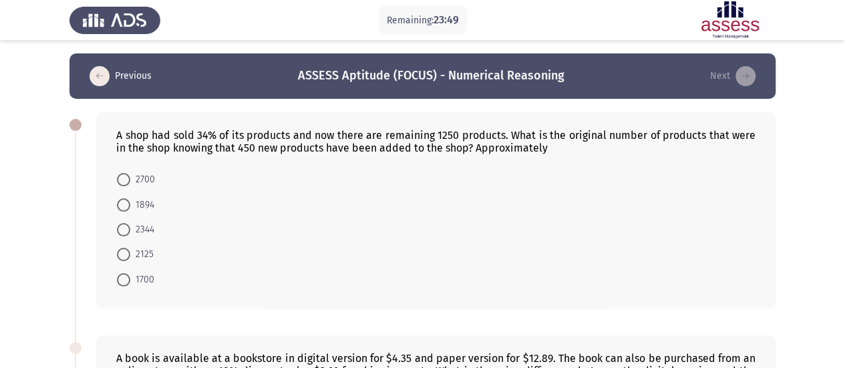
click at [129, 202] on span at bounding box center [123, 204] width 13 height 13
click at [129, 202] on input "1894" at bounding box center [123, 204] width 13 height 13
radio input "true"
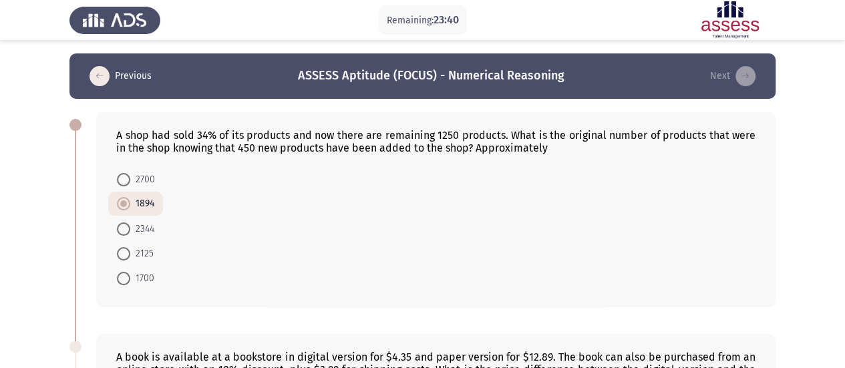
drag, startPoint x: 105, startPoint y: 129, endPoint x: 194, endPoint y: 166, distance: 96.3
click at [184, 169] on div "A shop had sold 34% of its products and now there are remaining 1250 products. …" at bounding box center [435, 209] width 679 height 195
drag, startPoint x: 555, startPoint y: 144, endPoint x: 411, endPoint y: 129, distance: 145.0
click at [411, 129] on div "A shop had sold 34% of its products and now there are remaining 1250 products. …" at bounding box center [435, 141] width 639 height 25
click at [130, 226] on span at bounding box center [123, 228] width 13 height 13
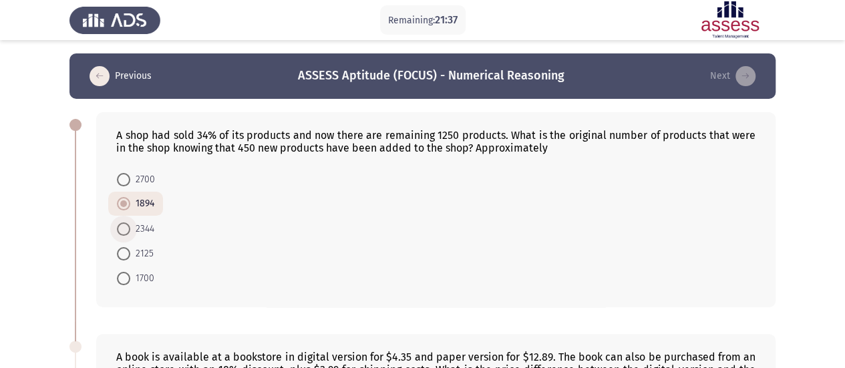
click at [130, 226] on input "2344" at bounding box center [123, 228] width 13 height 13
radio input "true"
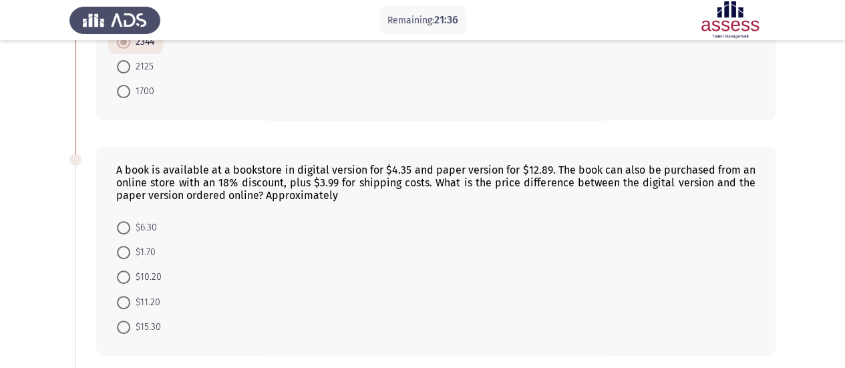
scroll to position [200, 0]
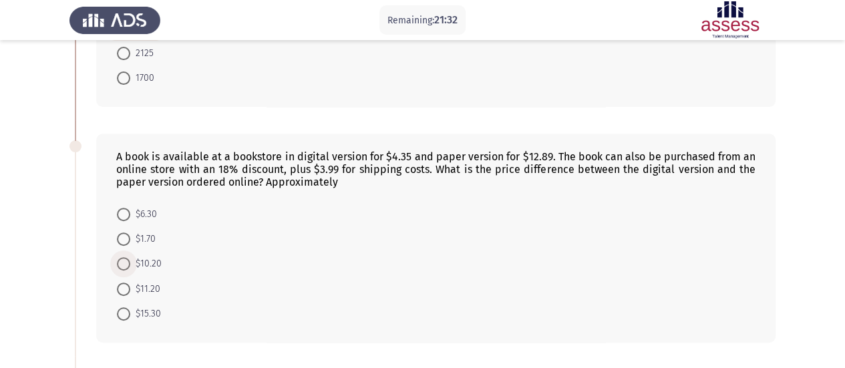
click at [120, 264] on span at bounding box center [123, 263] width 13 height 13
click at [120, 264] on input "$10.20" at bounding box center [123, 263] width 13 height 13
radio input "true"
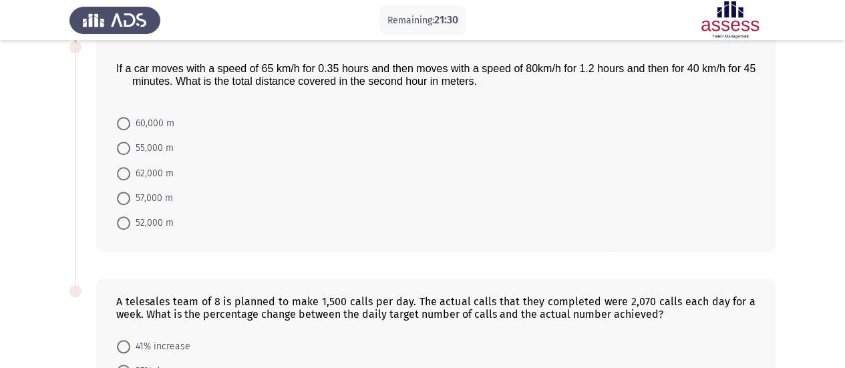
scroll to position [467, 0]
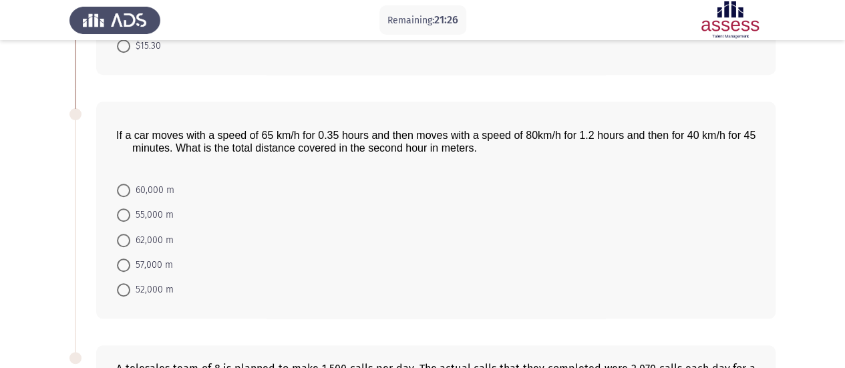
click at [128, 234] on span at bounding box center [123, 240] width 13 height 13
click at [128, 234] on input "62,000 m" at bounding box center [123, 240] width 13 height 13
radio input "true"
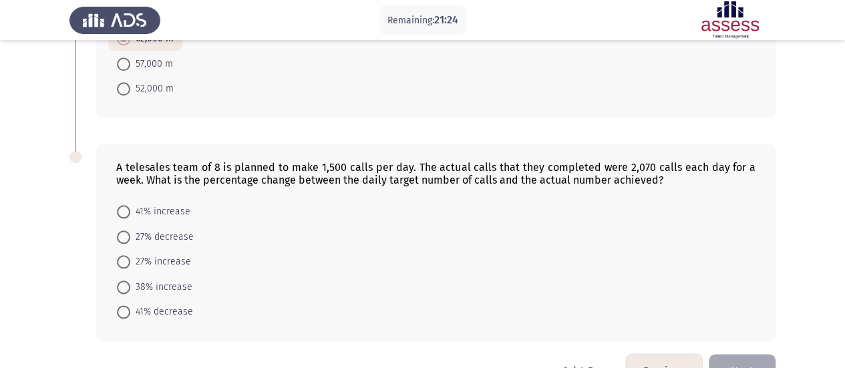
scroll to position [700, 0]
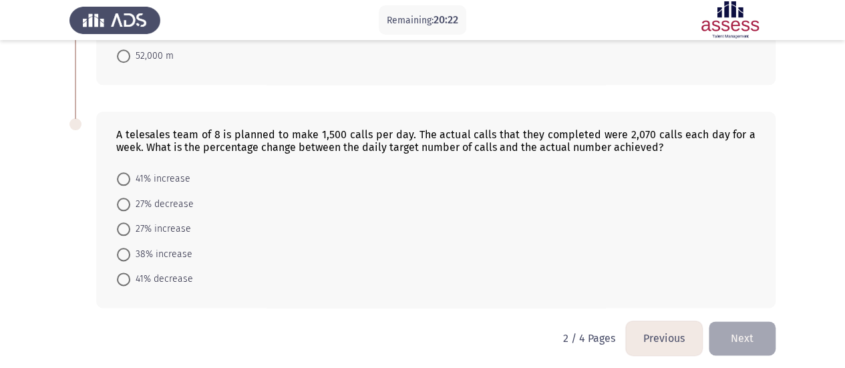
click at [122, 248] on span at bounding box center [123, 254] width 13 height 13
click at [122, 248] on input "38% increase" at bounding box center [123, 254] width 13 height 13
radio input "true"
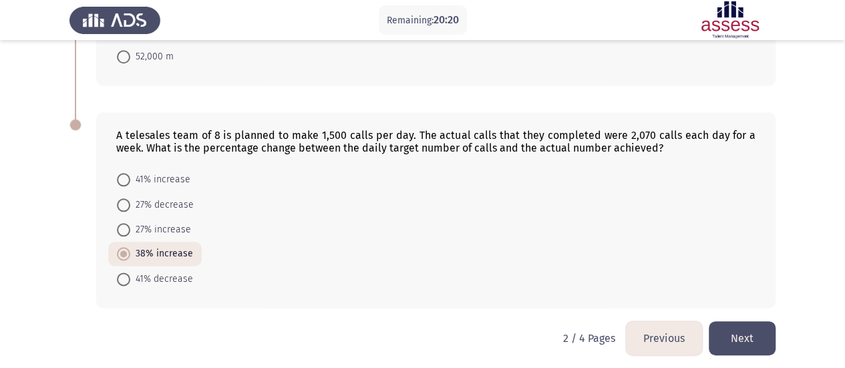
click at [742, 333] on button "Next" at bounding box center [741, 338] width 67 height 34
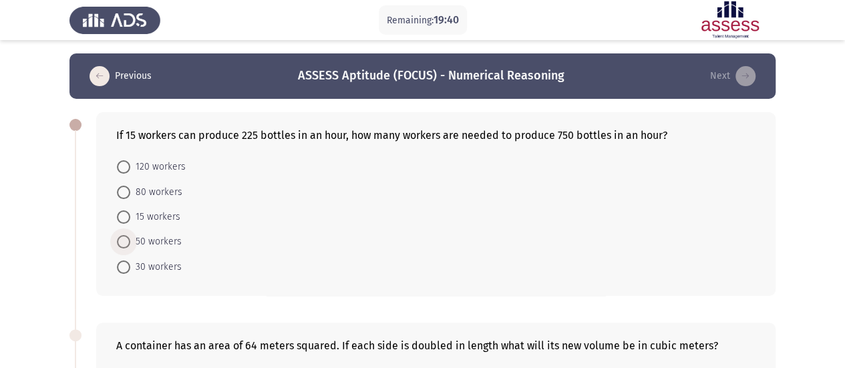
click at [123, 242] on span at bounding box center [123, 241] width 13 height 13
click at [123, 242] on input "50 workers" at bounding box center [123, 241] width 13 height 13
radio input "true"
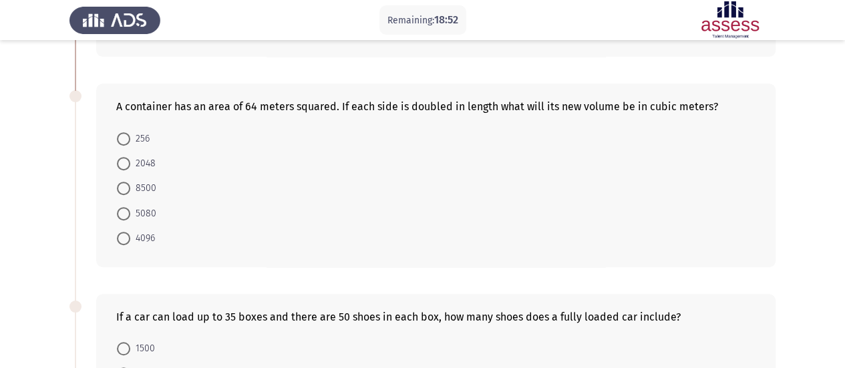
scroll to position [267, 0]
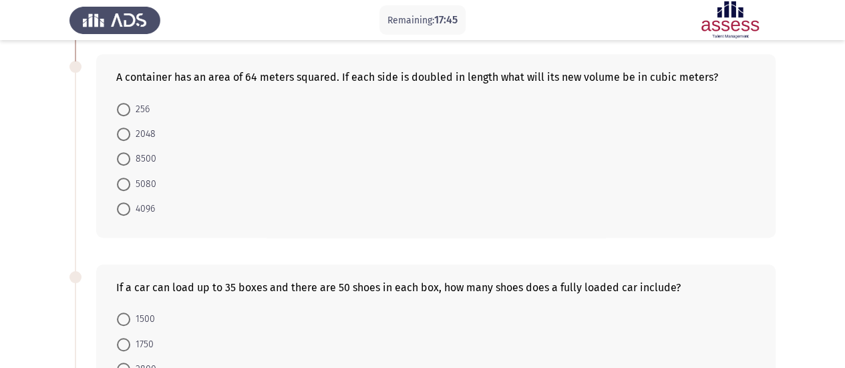
click at [138, 207] on span "4096" at bounding box center [142, 209] width 25 height 16
click at [130, 207] on input "4096" at bounding box center [123, 208] width 13 height 13
radio input "true"
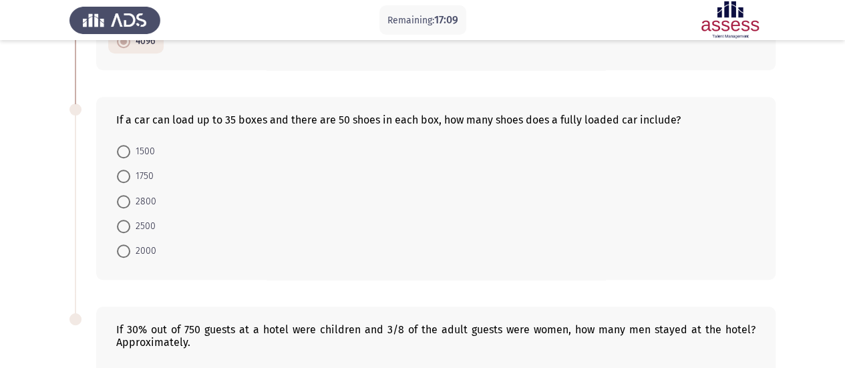
scroll to position [429, 0]
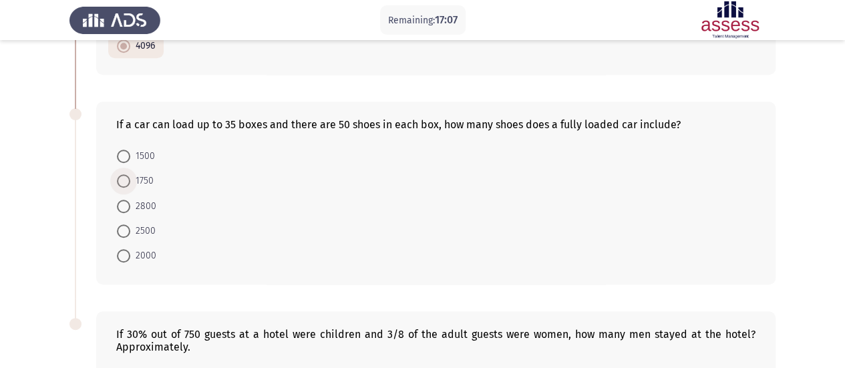
click at [128, 180] on span at bounding box center [123, 180] width 13 height 13
click at [128, 180] on input "1750" at bounding box center [123, 180] width 13 height 13
radio input "true"
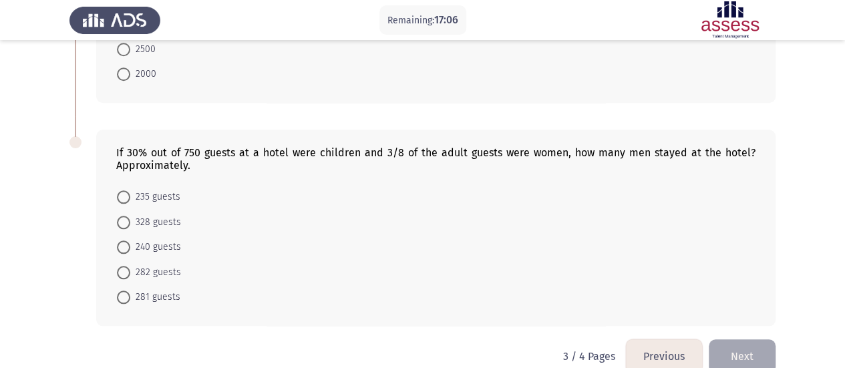
scroll to position [629, 0]
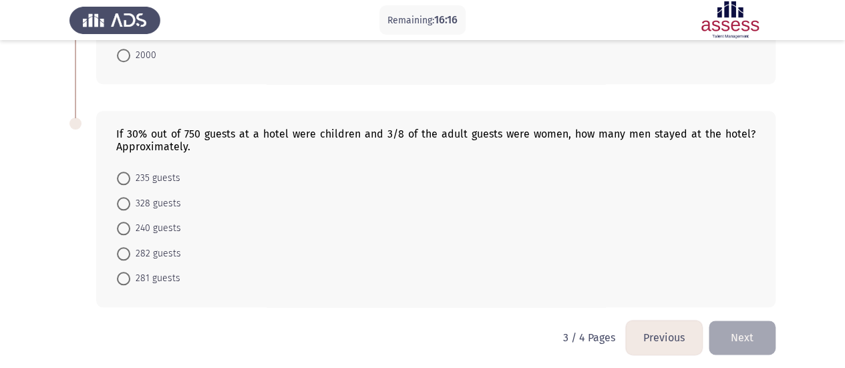
click at [123, 197] on span at bounding box center [123, 203] width 13 height 13
click at [123, 197] on input "328 guests" at bounding box center [123, 203] width 13 height 13
radio input "true"
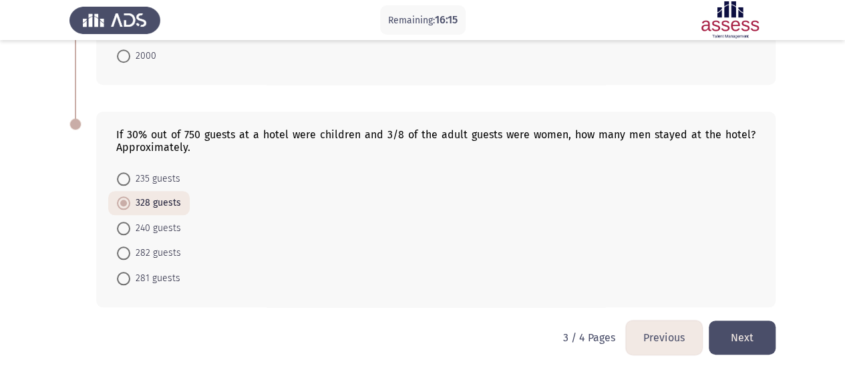
click at [752, 333] on button "Next" at bounding box center [741, 337] width 67 height 34
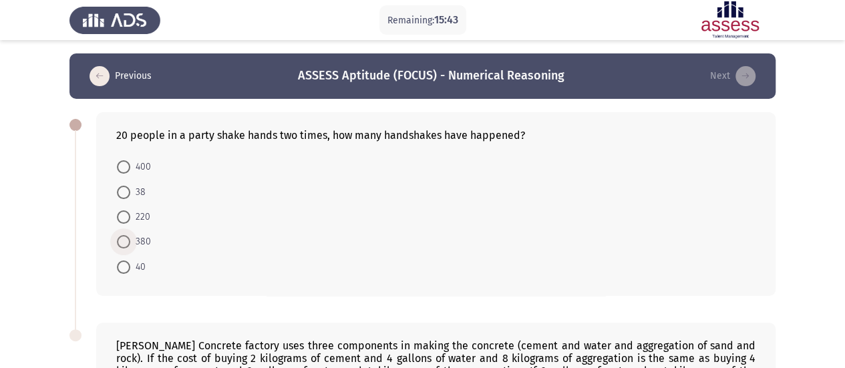
click at [125, 241] on span at bounding box center [123, 241] width 13 height 13
click at [125, 241] on input "380" at bounding box center [123, 241] width 13 height 13
radio input "true"
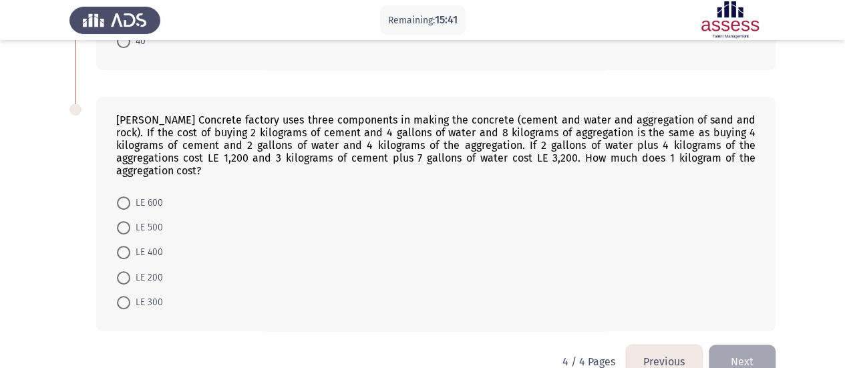
scroll to position [238, 0]
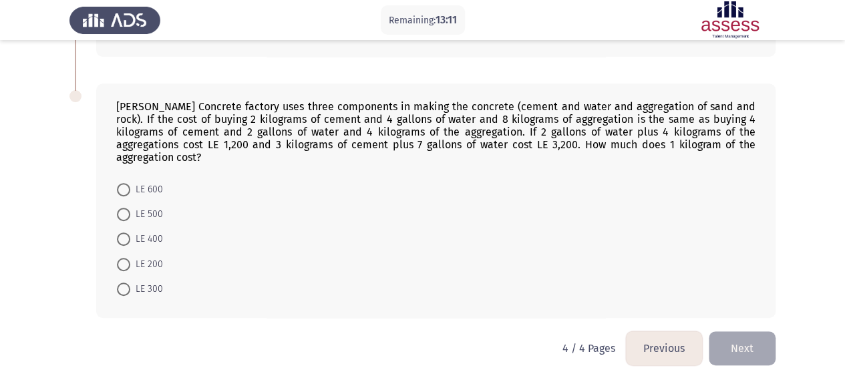
click at [123, 258] on span at bounding box center [123, 264] width 13 height 13
click at [123, 258] on input "LE 200" at bounding box center [123, 264] width 13 height 13
radio input "true"
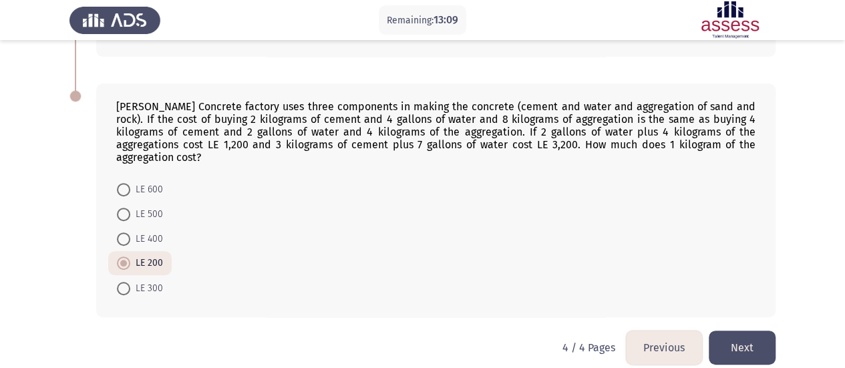
click at [762, 340] on button "Next" at bounding box center [741, 347] width 67 height 34
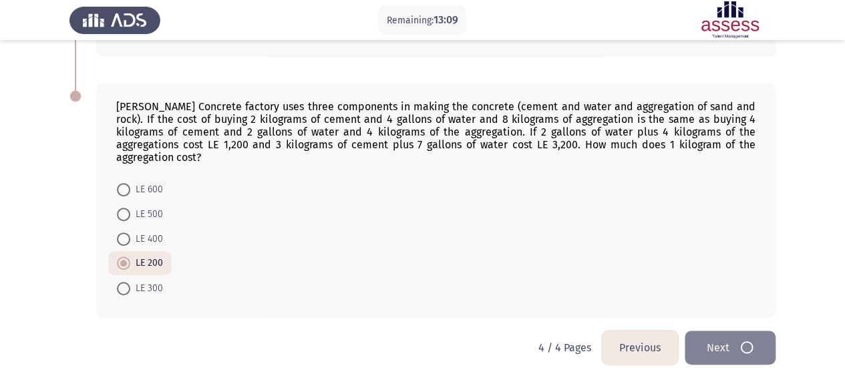
scroll to position [0, 0]
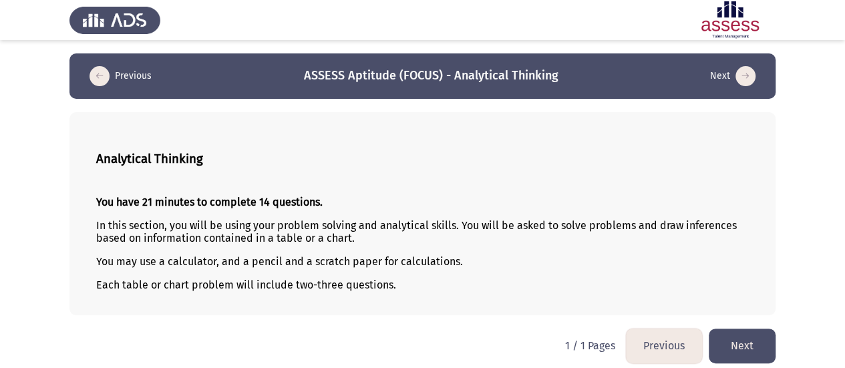
click at [760, 335] on button "Next" at bounding box center [741, 345] width 67 height 34
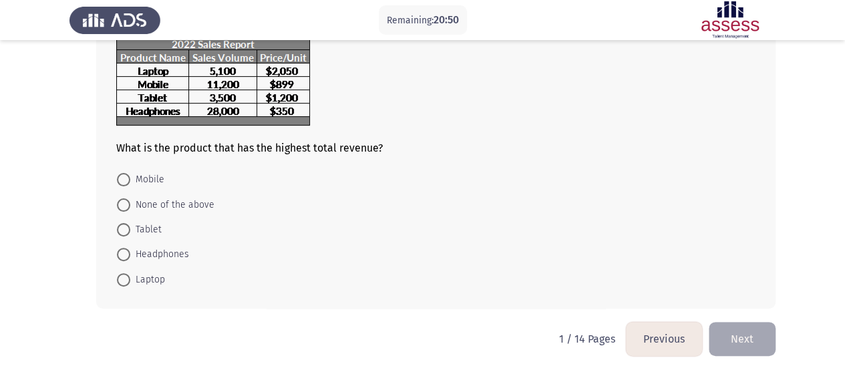
scroll to position [97, 0]
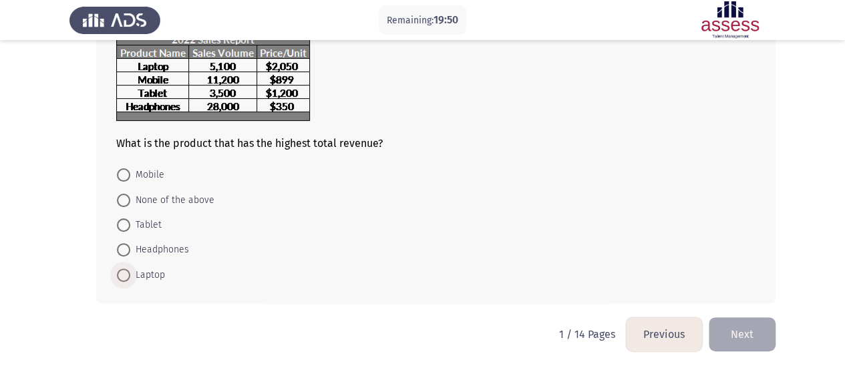
click at [124, 270] on span at bounding box center [123, 274] width 13 height 13
click at [124, 270] on input "Laptop" at bounding box center [123, 274] width 13 height 13
radio input "true"
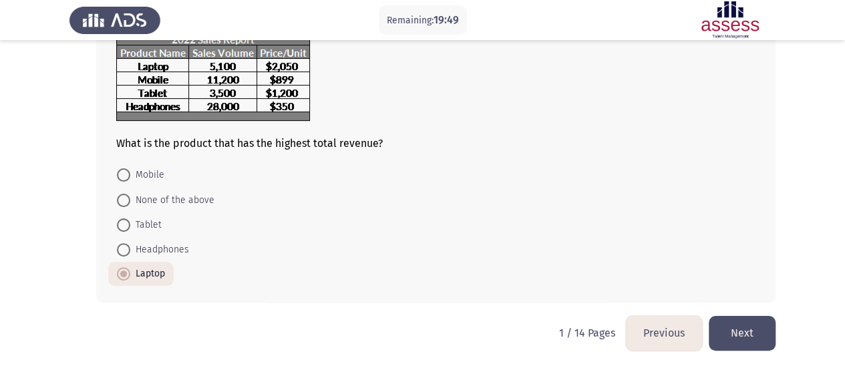
click at [769, 332] on button "Next" at bounding box center [741, 333] width 67 height 34
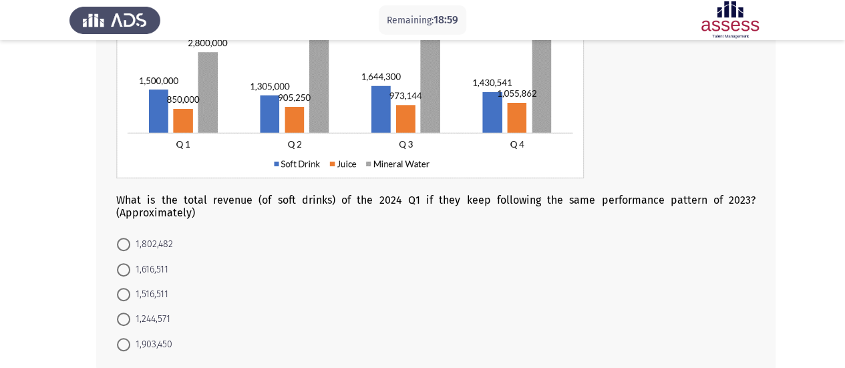
scroll to position [134, 0]
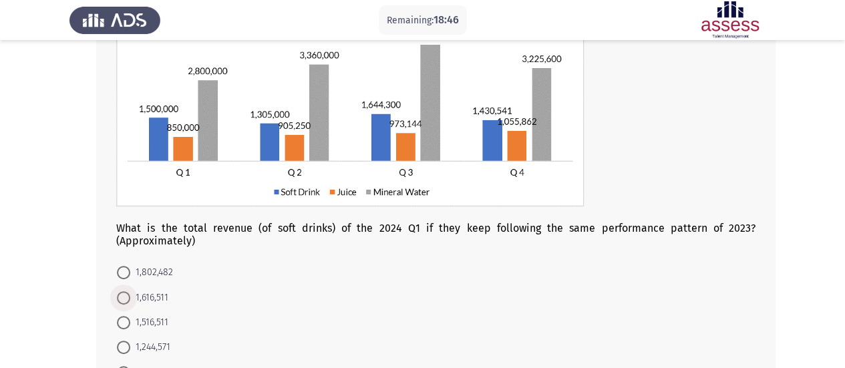
click at [129, 297] on span at bounding box center [123, 297] width 13 height 13
click at [129, 297] on input "1,616,511" at bounding box center [123, 297] width 13 height 13
radio input "true"
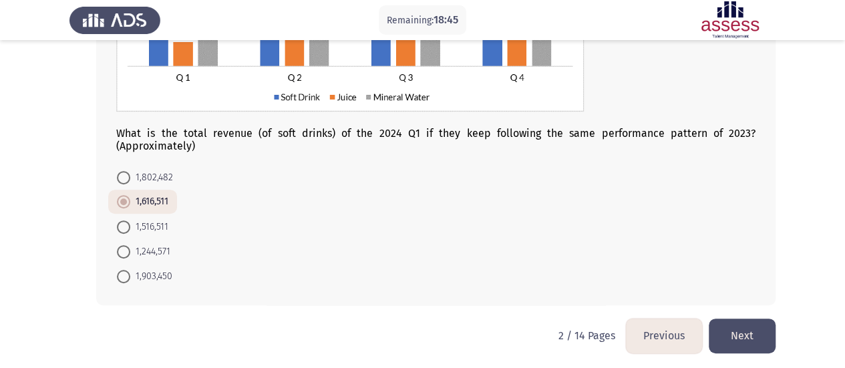
scroll to position [230, 0]
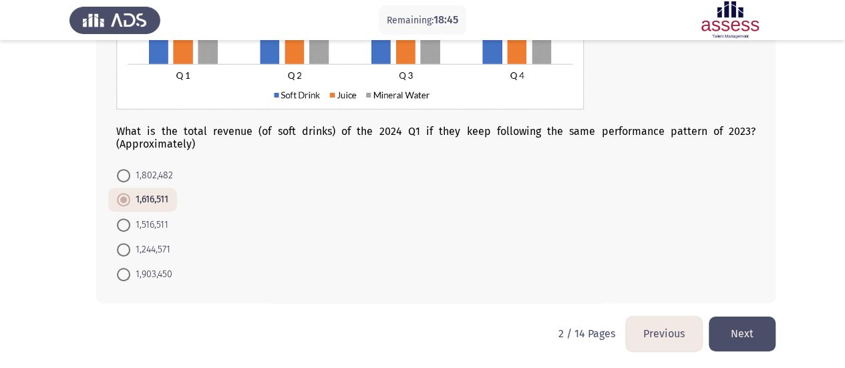
click at [746, 326] on button "Next" at bounding box center [741, 333] width 67 height 34
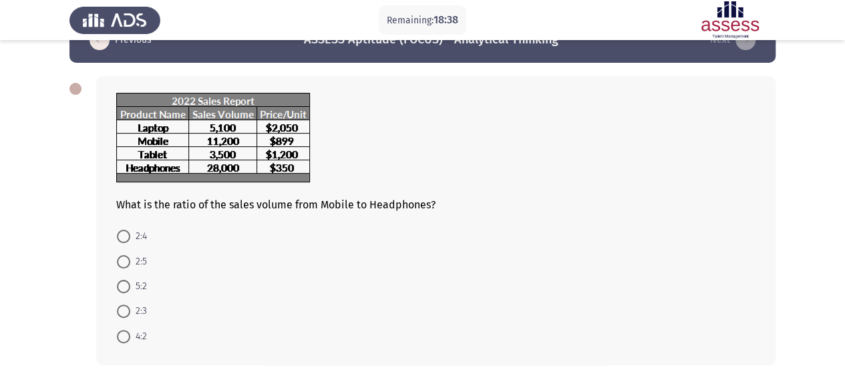
scroll to position [67, 0]
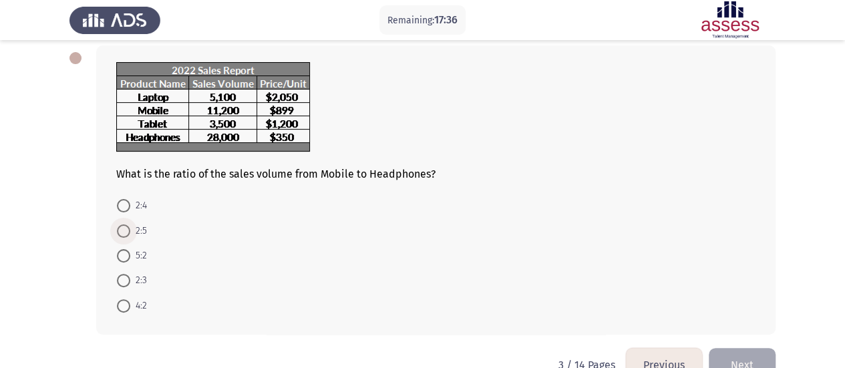
click at [126, 225] on span at bounding box center [123, 230] width 13 height 13
click at [126, 225] on input "2:5" at bounding box center [123, 230] width 13 height 13
radio input "true"
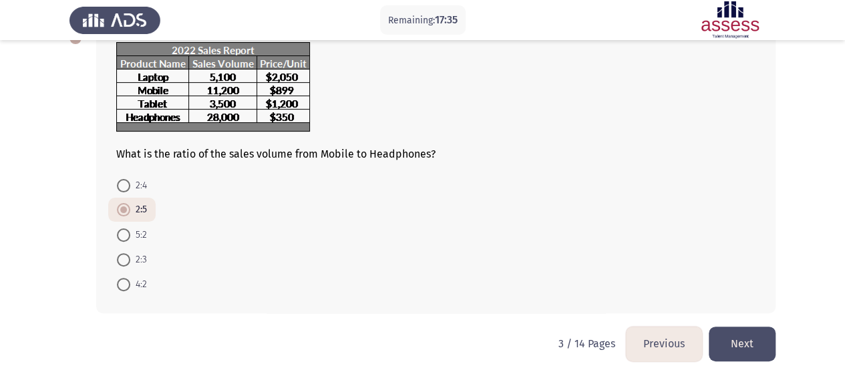
scroll to position [97, 0]
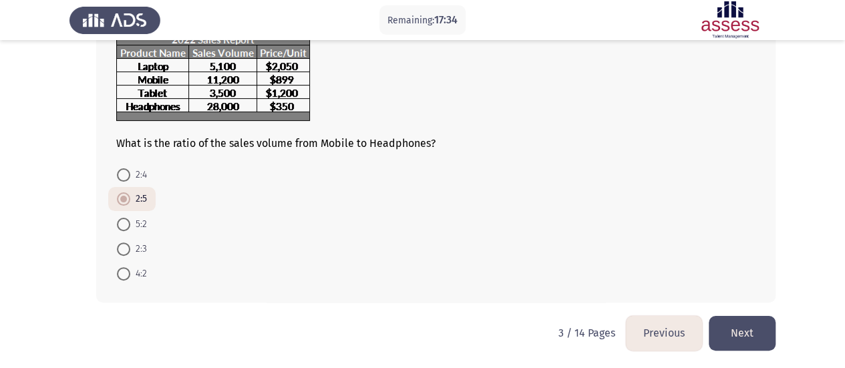
click at [733, 326] on button "Next" at bounding box center [741, 333] width 67 height 34
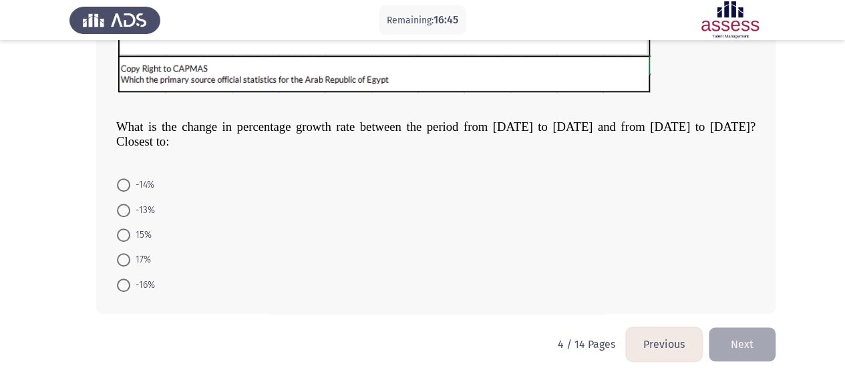
scroll to position [467, 0]
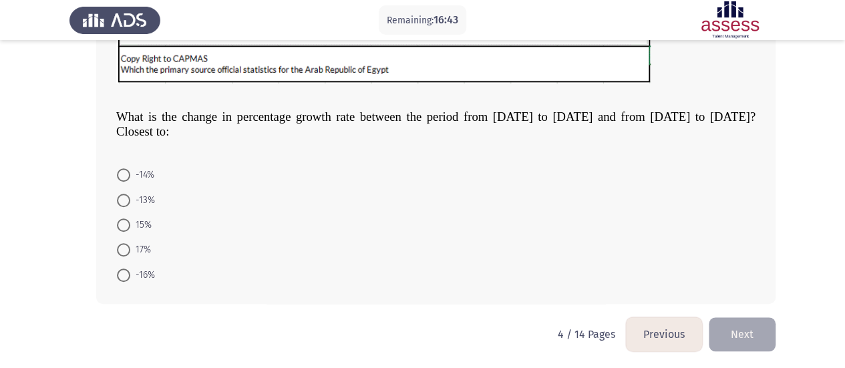
click at [128, 198] on span at bounding box center [123, 200] width 13 height 13
click at [128, 198] on input "-13%" at bounding box center [123, 200] width 13 height 13
radio input "true"
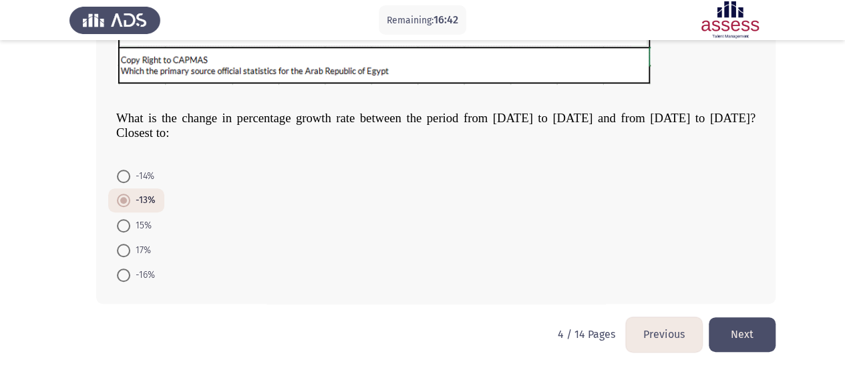
click at [740, 338] on button "Next" at bounding box center [741, 334] width 67 height 34
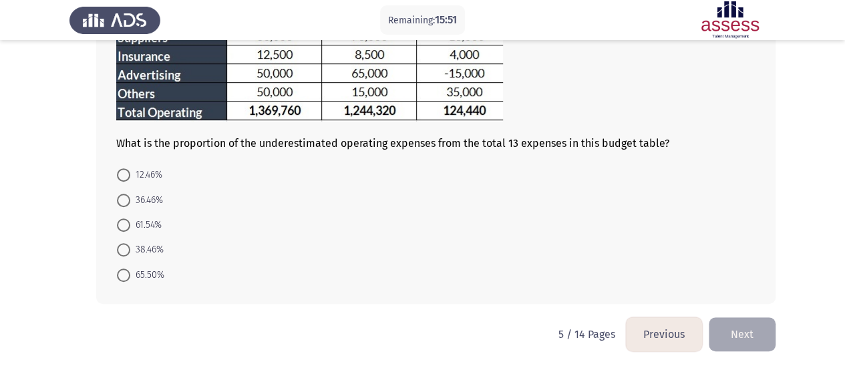
scroll to position [311, 0]
click at [124, 252] on span at bounding box center [123, 248] width 13 height 13
click at [124, 252] on input "38.46%" at bounding box center [123, 248] width 13 height 13
radio input "true"
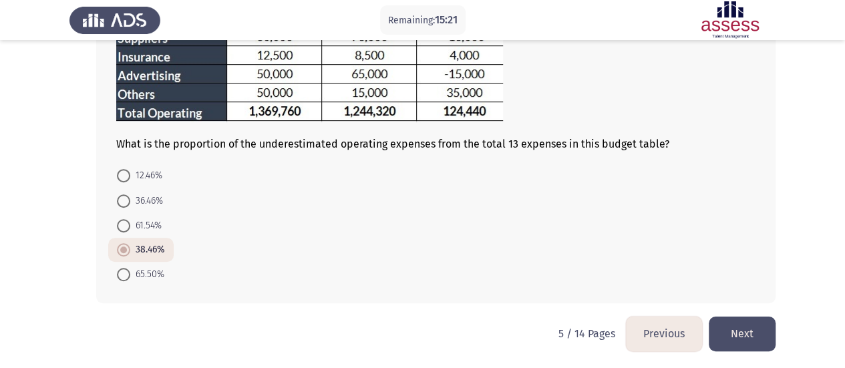
click at [739, 336] on button "Next" at bounding box center [741, 333] width 67 height 34
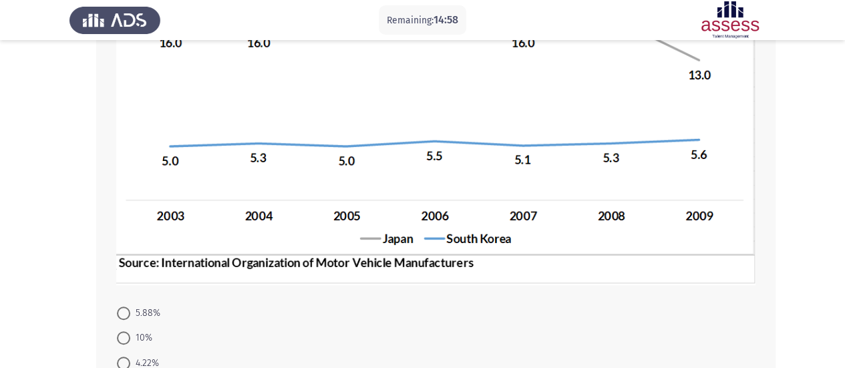
scroll to position [401, 0]
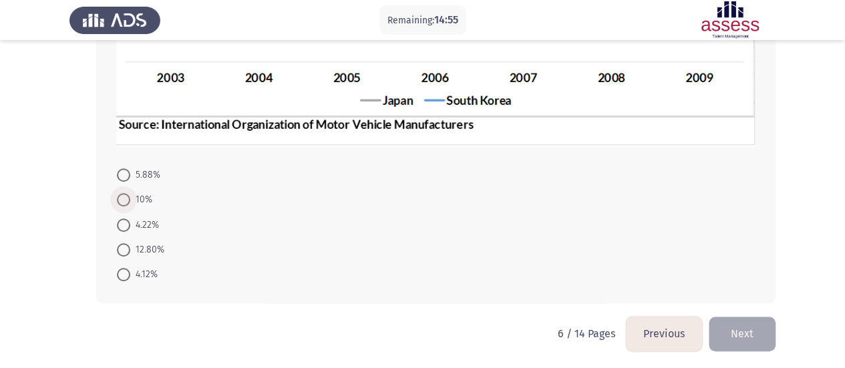
click at [122, 200] on span at bounding box center [123, 199] width 13 height 13
click at [122, 200] on input "10%" at bounding box center [123, 199] width 13 height 13
radio input "true"
click at [741, 331] on button "Next" at bounding box center [741, 333] width 67 height 34
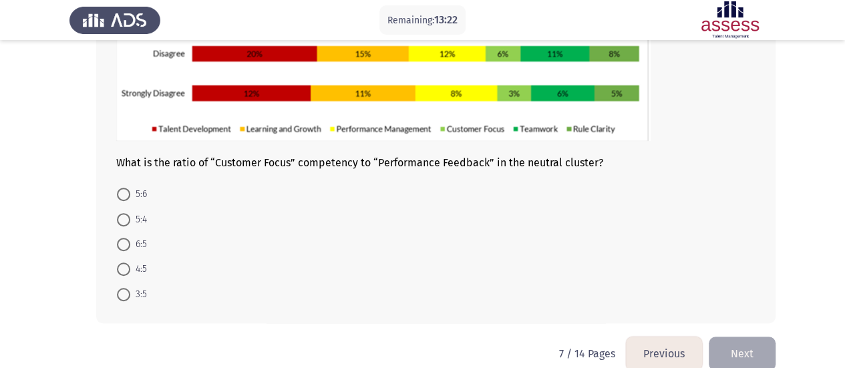
scroll to position [264, 0]
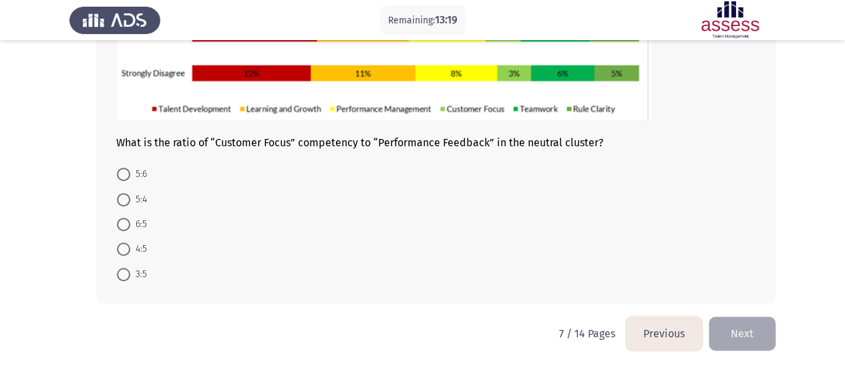
click at [126, 226] on span at bounding box center [123, 224] width 13 height 13
click at [126, 226] on input "6:5" at bounding box center [123, 224] width 13 height 13
radio input "true"
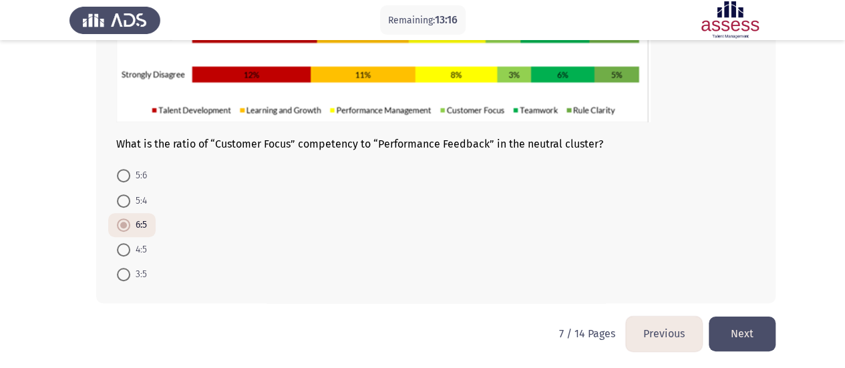
click at [123, 168] on label "5:6" at bounding box center [132, 176] width 30 height 16
click at [123, 169] on input "5:6" at bounding box center [123, 175] width 13 height 13
radio input "true"
click at [758, 337] on button "Next" at bounding box center [741, 333] width 67 height 34
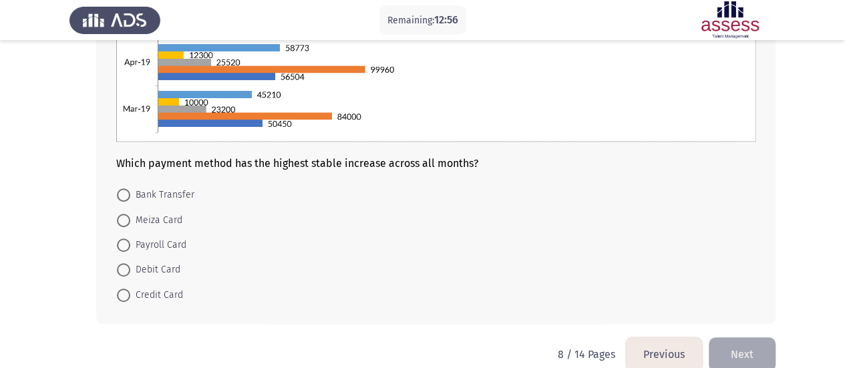
scroll to position [332, 0]
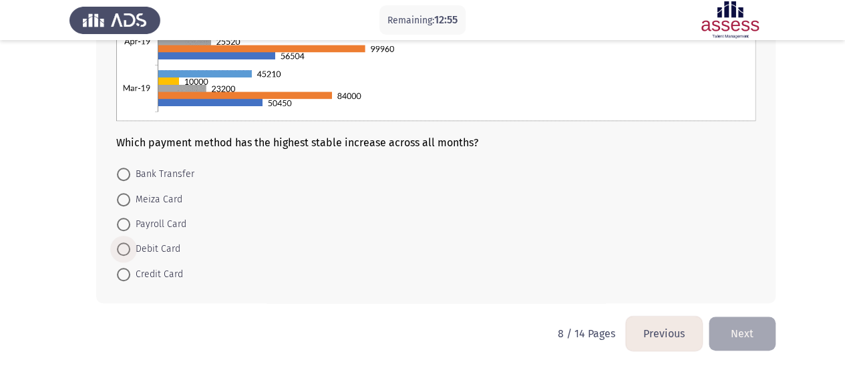
click at [121, 246] on span at bounding box center [123, 248] width 13 height 13
click at [121, 246] on input "Debit Card" at bounding box center [123, 248] width 13 height 13
radio input "true"
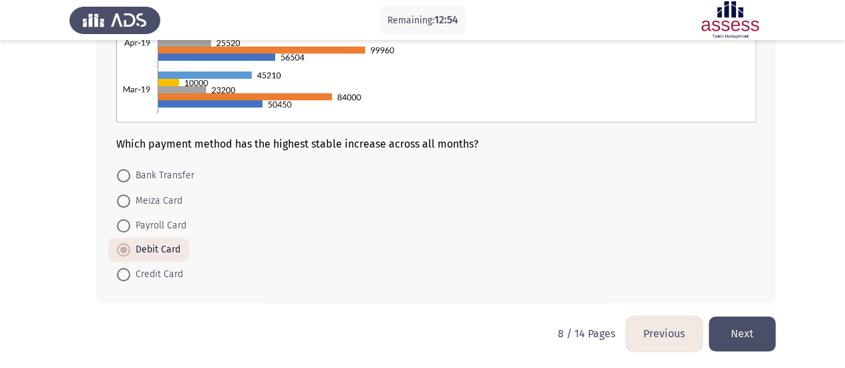
click at [743, 336] on button "Next" at bounding box center [741, 333] width 67 height 34
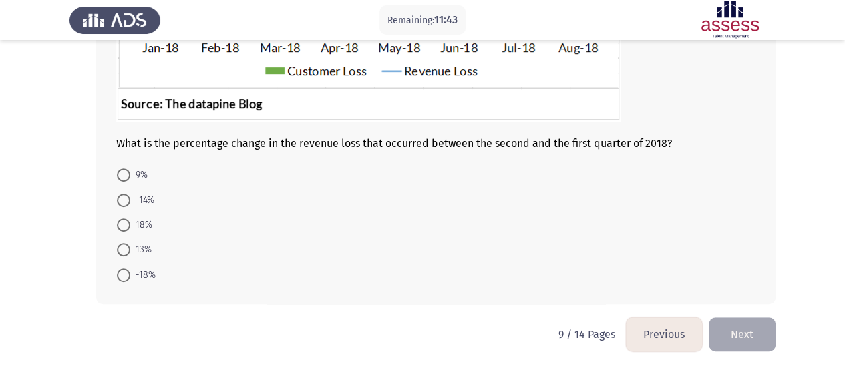
scroll to position [290, 0]
click at [118, 222] on span at bounding box center [123, 224] width 13 height 13
click at [118, 222] on input "18%" at bounding box center [123, 224] width 13 height 13
radio input "true"
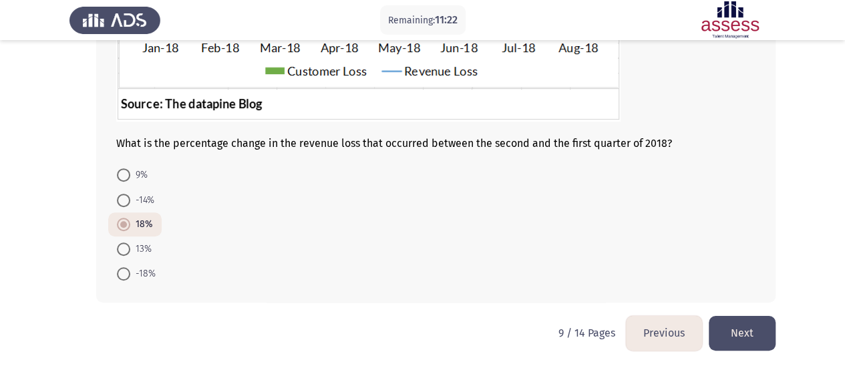
click at [748, 336] on button "Next" at bounding box center [741, 333] width 67 height 34
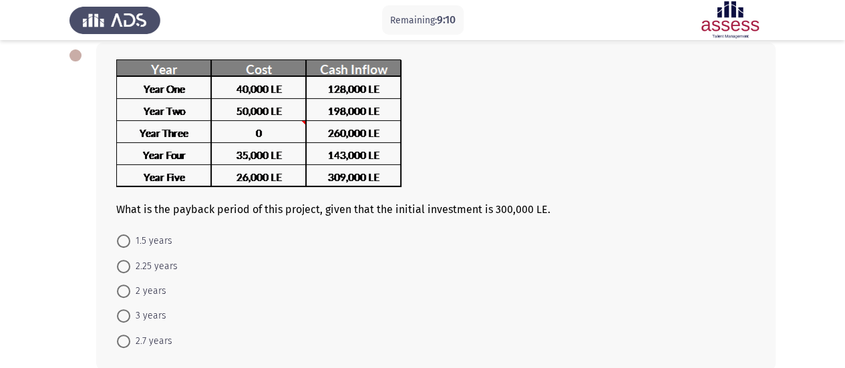
scroll to position [136, 0]
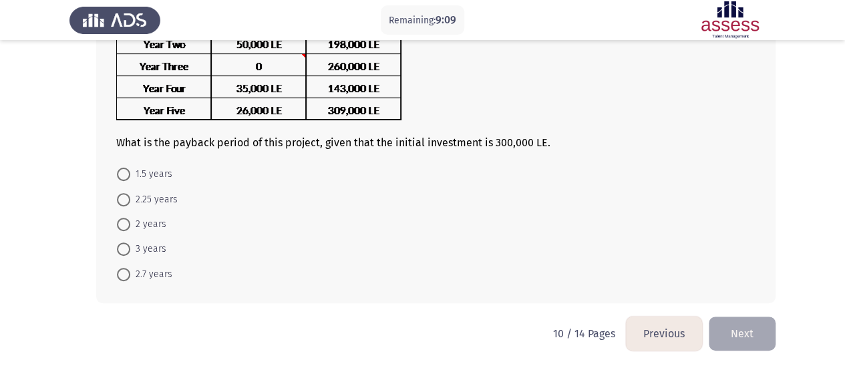
click at [130, 248] on span at bounding box center [123, 248] width 13 height 13
click at [130, 248] on input "3 years" at bounding box center [123, 248] width 13 height 13
radio input "true"
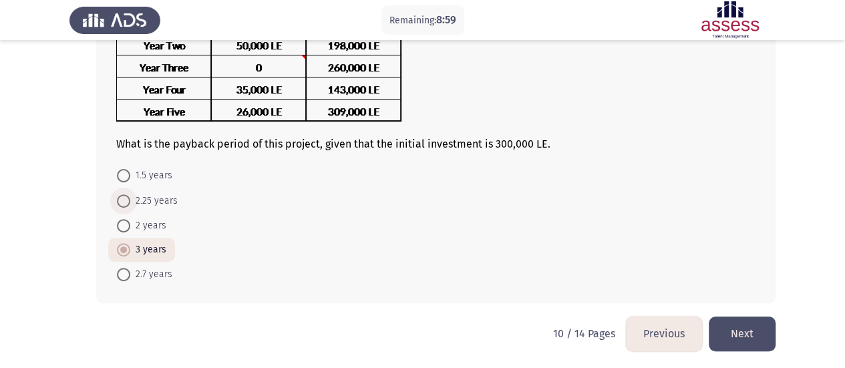
click at [128, 202] on span at bounding box center [123, 200] width 13 height 13
click at [128, 202] on input "2.25 years" at bounding box center [123, 200] width 13 height 13
radio input "true"
click at [743, 326] on button "Next" at bounding box center [741, 333] width 67 height 34
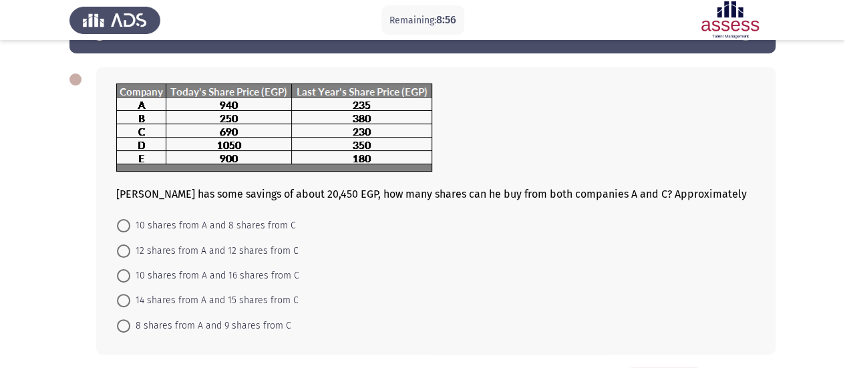
scroll to position [67, 0]
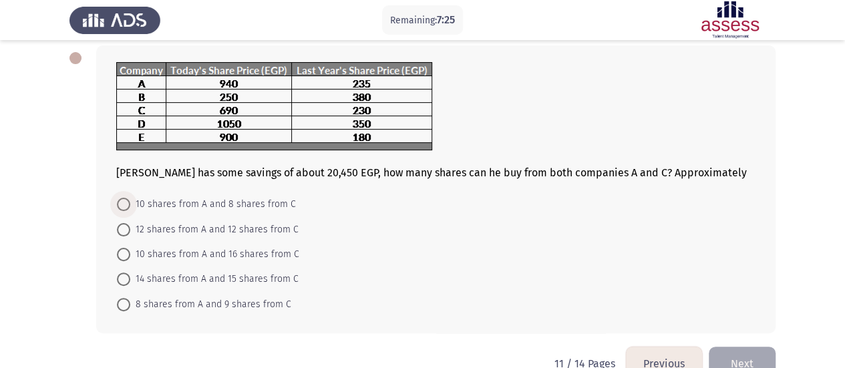
click at [130, 204] on span at bounding box center [123, 204] width 13 height 13
click at [130, 204] on input "10 shares from A and 8 shares from C" at bounding box center [123, 204] width 13 height 13
radio input "true"
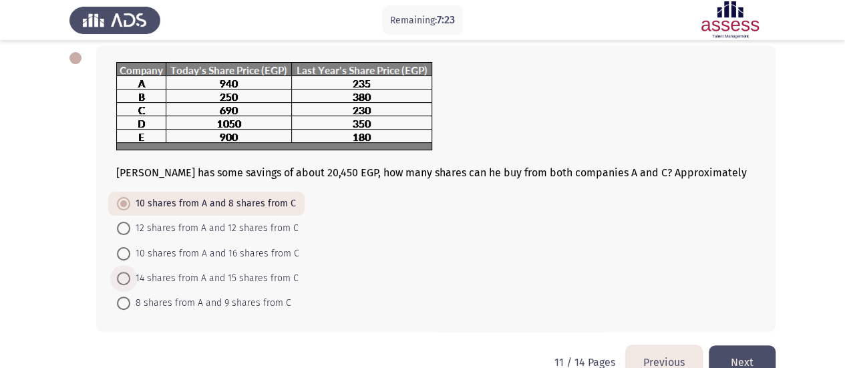
click at [124, 280] on span at bounding box center [123, 278] width 13 height 13
click at [124, 280] on input "14 shares from A and 15 shares from C" at bounding box center [123, 278] width 13 height 13
radio input "true"
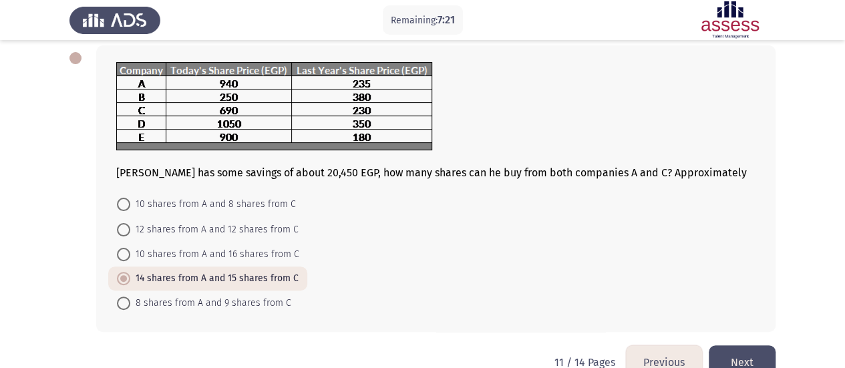
click at [753, 355] on button "Next" at bounding box center [741, 362] width 67 height 34
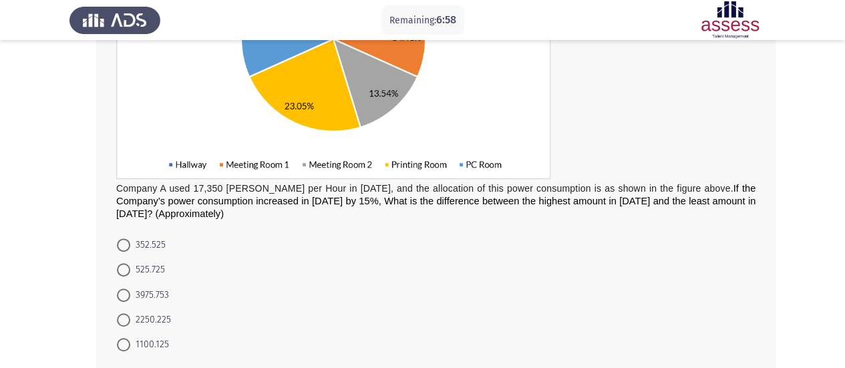
scroll to position [267, 0]
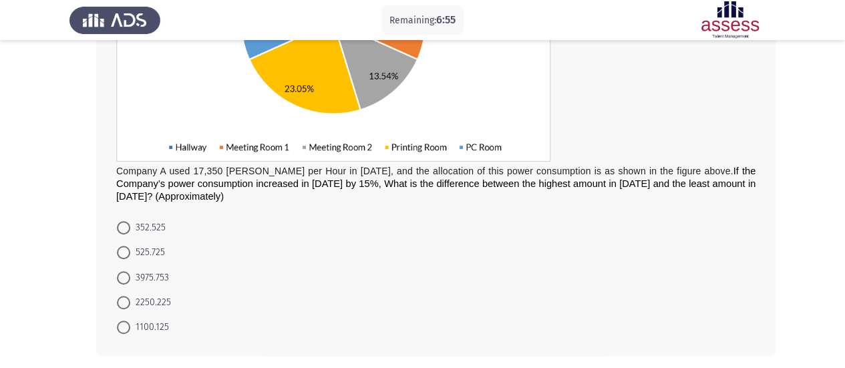
click at [128, 298] on span at bounding box center [123, 302] width 13 height 13
click at [128, 298] on input "2250.225" at bounding box center [123, 302] width 13 height 13
radio input "true"
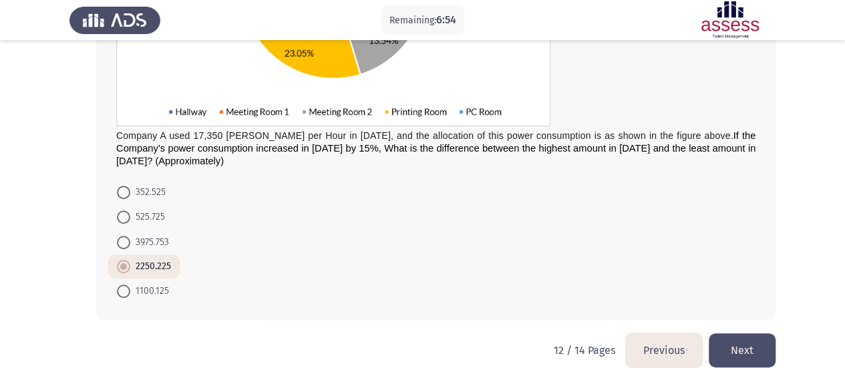
scroll to position [319, 0]
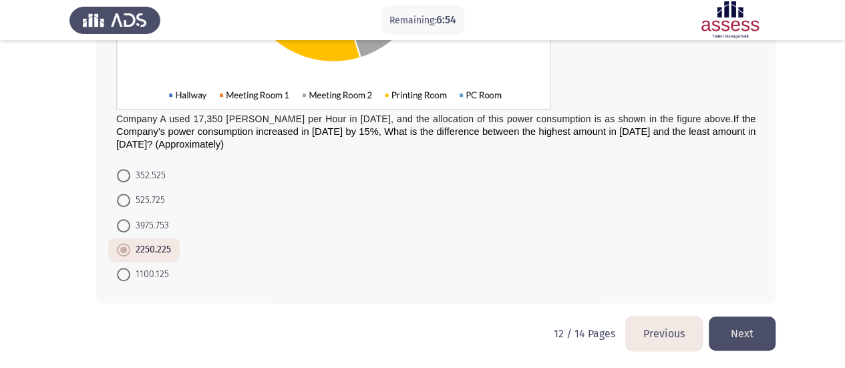
click at [740, 336] on button "Next" at bounding box center [741, 333] width 67 height 34
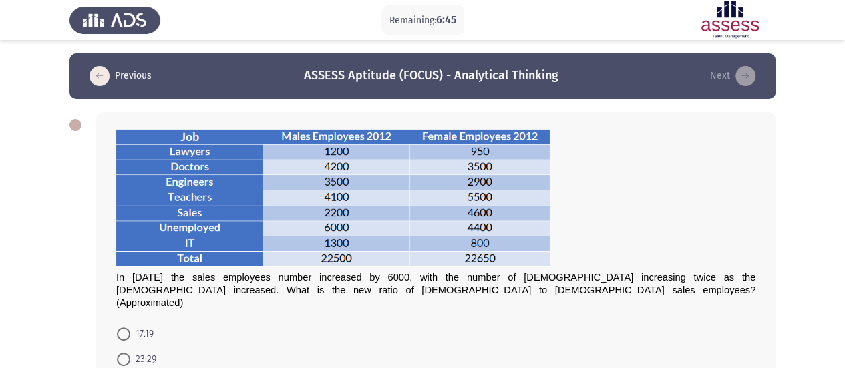
scroll to position [67, 0]
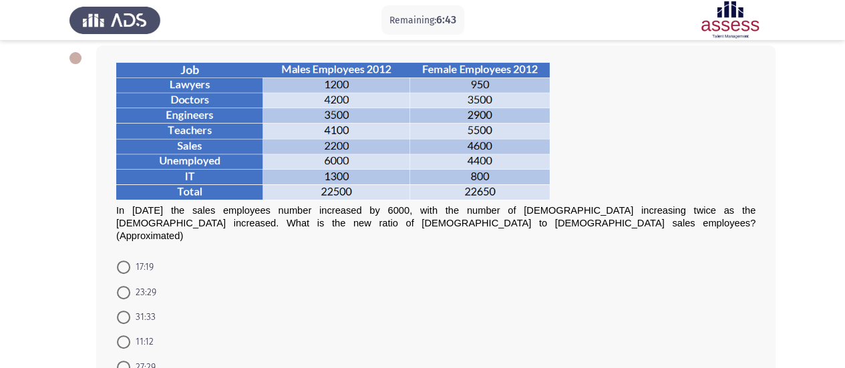
click at [128, 260] on span at bounding box center [123, 266] width 13 height 13
click at [128, 260] on input "17:19" at bounding box center [123, 266] width 13 height 13
radio input "true"
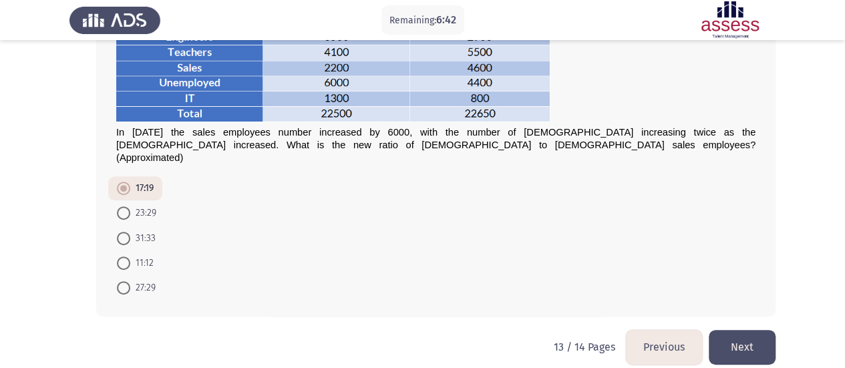
scroll to position [146, 0]
click at [757, 334] on button "Next" at bounding box center [741, 346] width 67 height 34
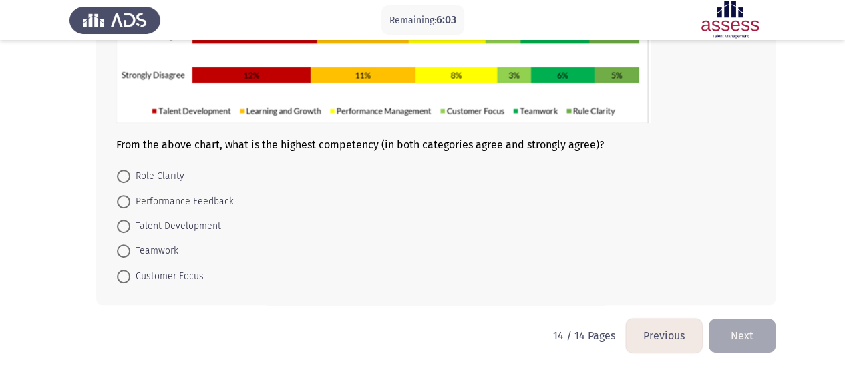
scroll to position [264, 0]
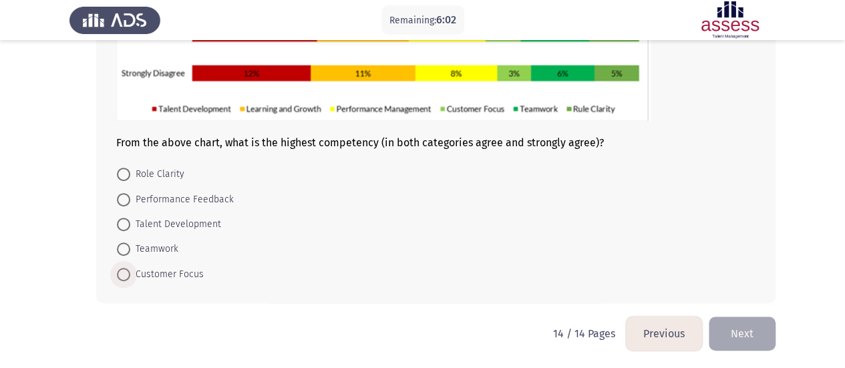
click at [117, 271] on span at bounding box center [123, 274] width 13 height 13
click at [117, 271] on input "Customer Focus" at bounding box center [123, 274] width 13 height 13
radio input "true"
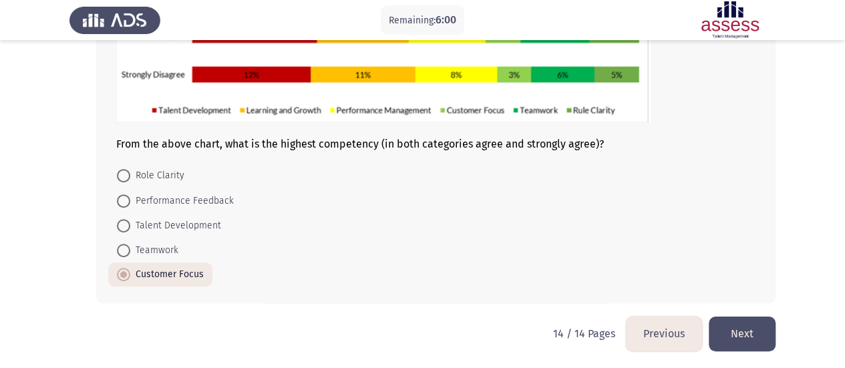
click at [738, 329] on button "Next" at bounding box center [741, 333] width 67 height 34
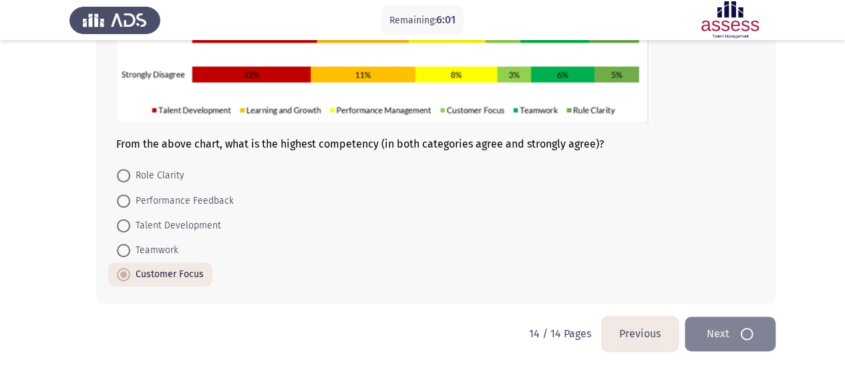
scroll to position [0, 0]
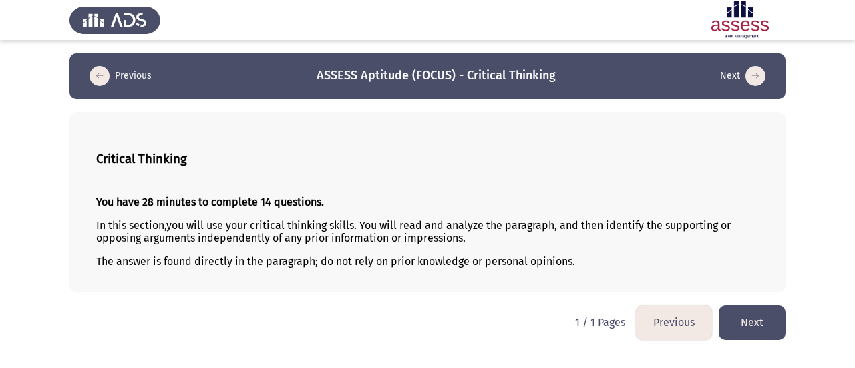
click at [775, 330] on button "Next" at bounding box center [751, 322] width 67 height 34
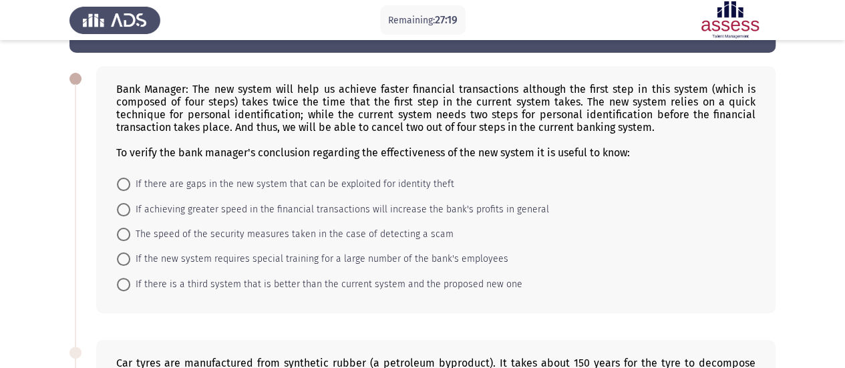
scroll to position [67, 0]
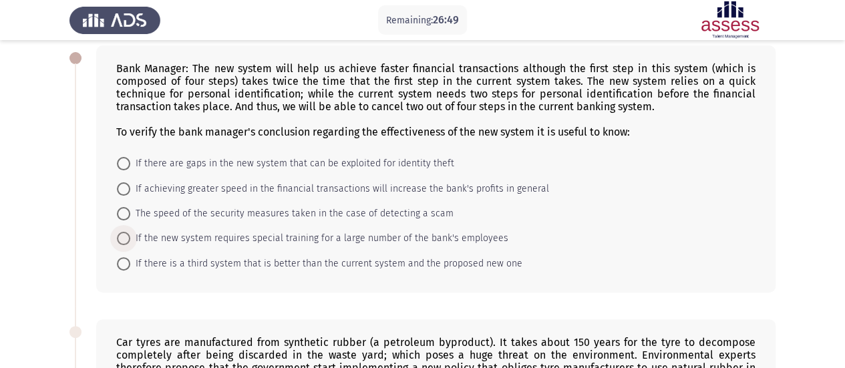
click at [130, 240] on span at bounding box center [123, 238] width 13 height 13
click at [130, 240] on input "If the new system requires special training for a large number of the bank's em…" at bounding box center [123, 238] width 13 height 13
radio input "true"
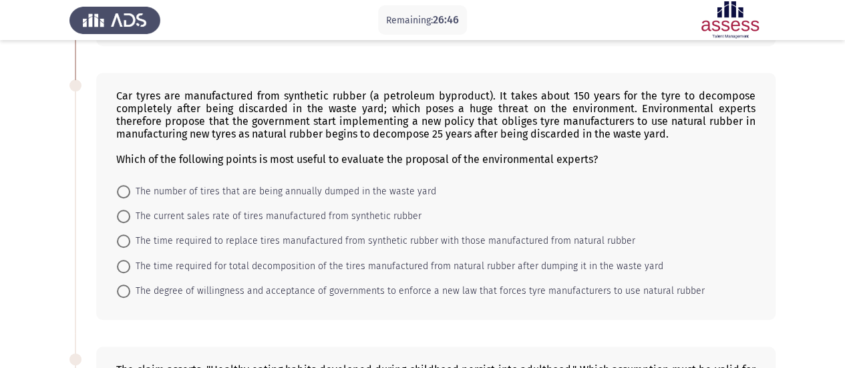
scroll to position [334, 0]
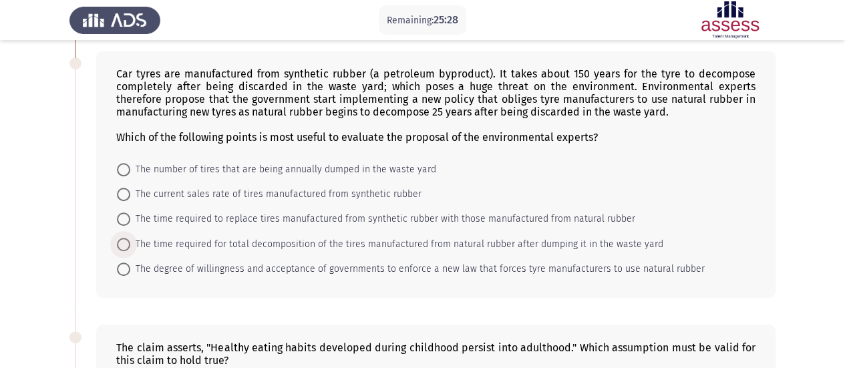
click at [131, 244] on span "The time required for total decomposition of the tires manufactured from natura…" at bounding box center [396, 244] width 533 height 16
click at [130, 244] on input "The time required for total decomposition of the tires manufactured from natura…" at bounding box center [123, 244] width 13 height 13
radio input "true"
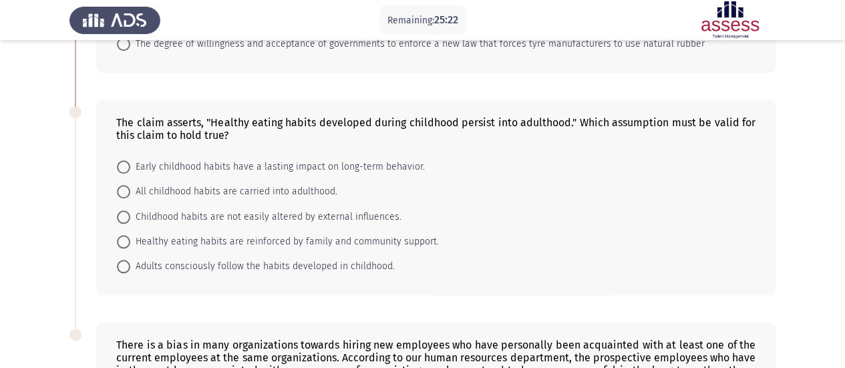
scroll to position [601, 0]
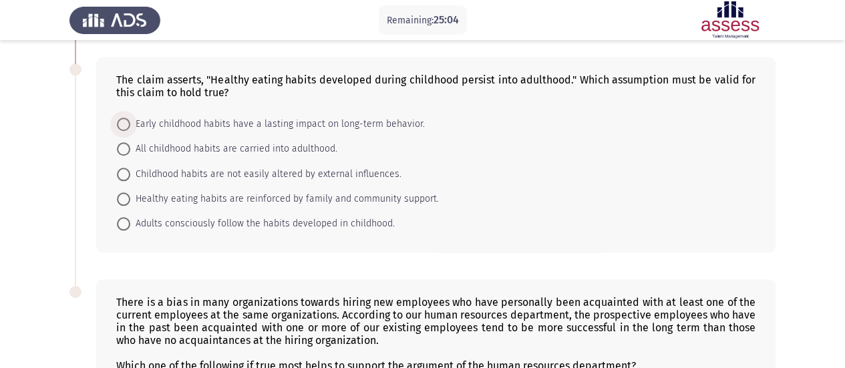
click at [128, 120] on span at bounding box center [123, 124] width 13 height 13
click at [128, 120] on input "Early childhood habits have a lasting impact on long-term behavior." at bounding box center [123, 124] width 13 height 13
radio input "true"
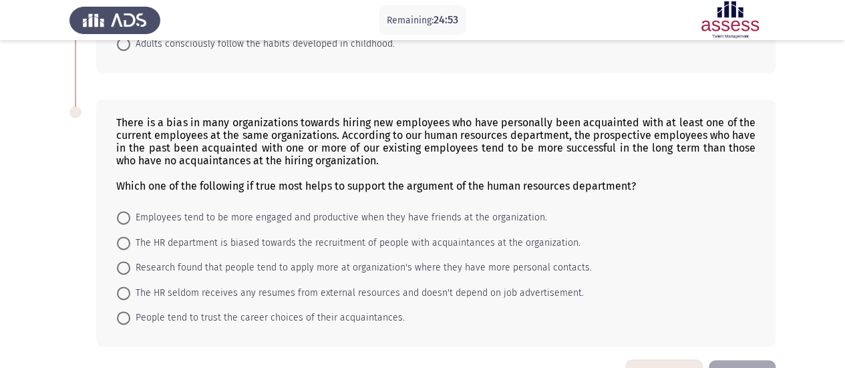
scroll to position [801, 0]
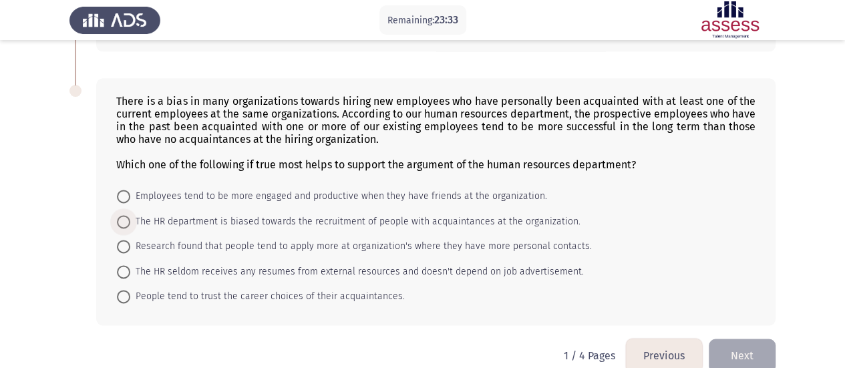
click at [129, 215] on span at bounding box center [123, 221] width 13 height 13
click at [129, 215] on input "The HR department is biased towards the recruitment of people with acquaintance…" at bounding box center [123, 221] width 13 height 13
radio input "true"
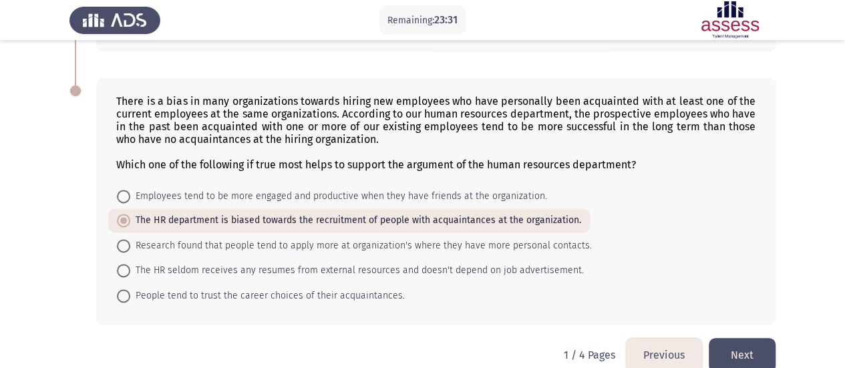
click at [732, 357] on button "Next" at bounding box center [741, 355] width 67 height 34
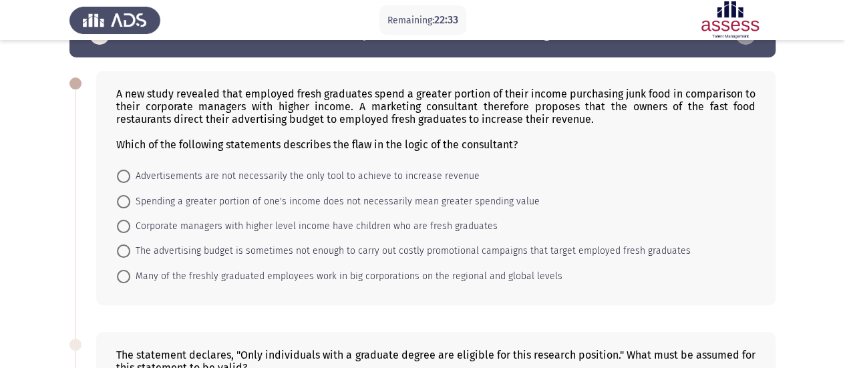
scroll to position [134, 0]
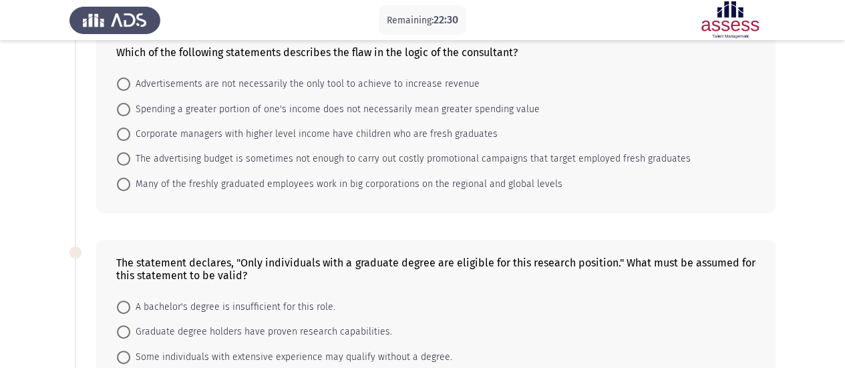
click at [127, 154] on span at bounding box center [123, 158] width 13 height 13
click at [127, 154] on input "The advertising budget is sometimes not enough to carry out costly promotional …" at bounding box center [123, 158] width 13 height 13
radio input "true"
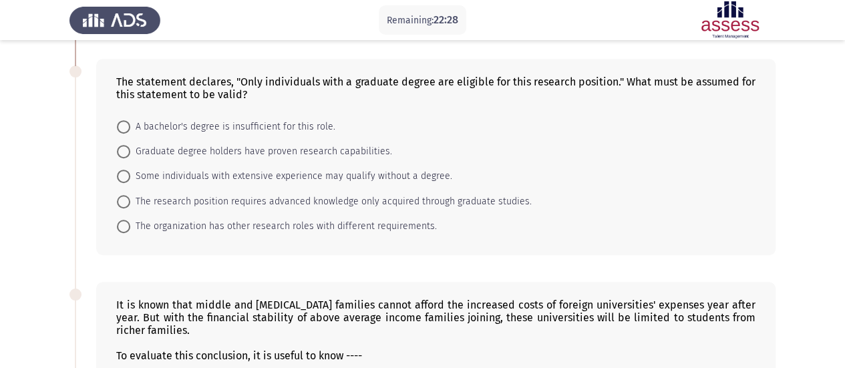
scroll to position [334, 0]
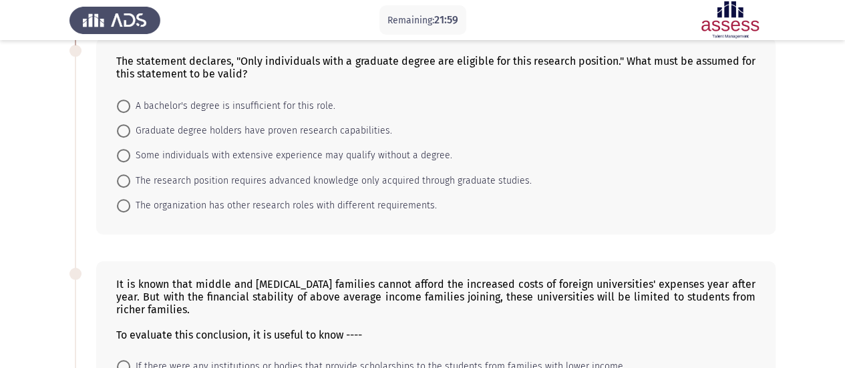
click at [122, 173] on label "The research position requires advanced knowledge only acquired through graduat…" at bounding box center [324, 181] width 415 height 16
click at [122, 174] on input "The research position requires advanced knowledge only acquired through graduat…" at bounding box center [123, 180] width 13 height 13
radio input "true"
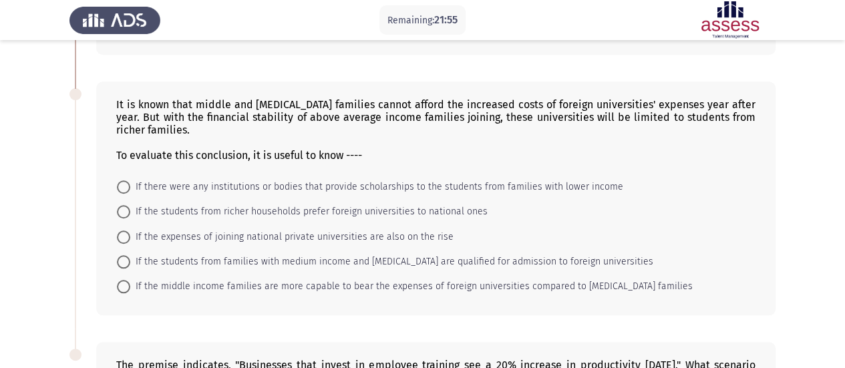
scroll to position [534, 0]
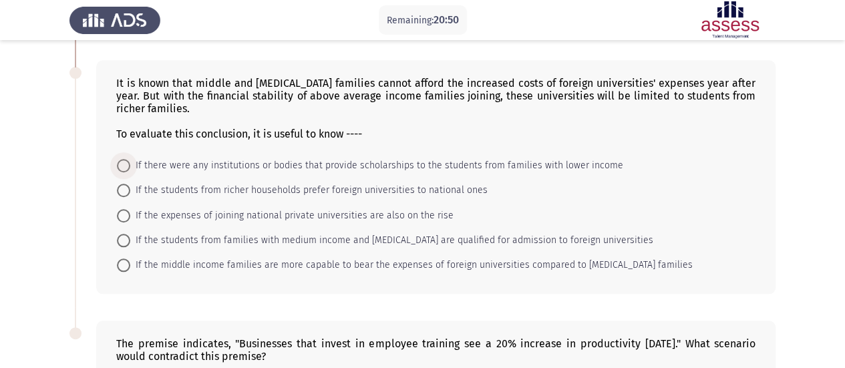
click at [126, 159] on span at bounding box center [123, 165] width 13 height 13
click at [126, 159] on input "If there were any institutions or bodies that provide scholarships to the stude…" at bounding box center [123, 165] width 13 height 13
radio input "true"
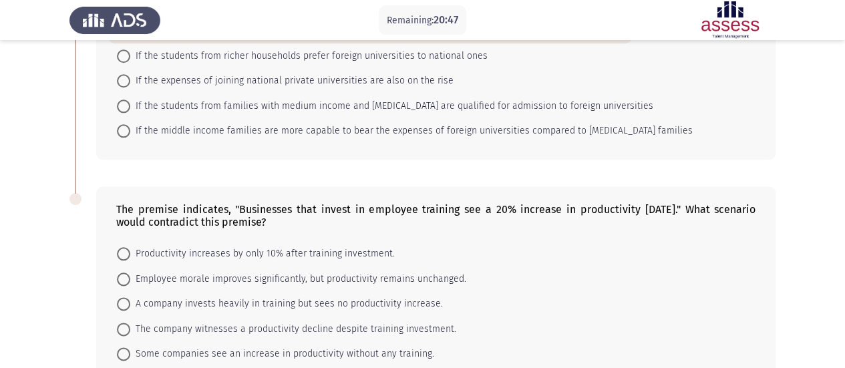
scroll to position [734, 0]
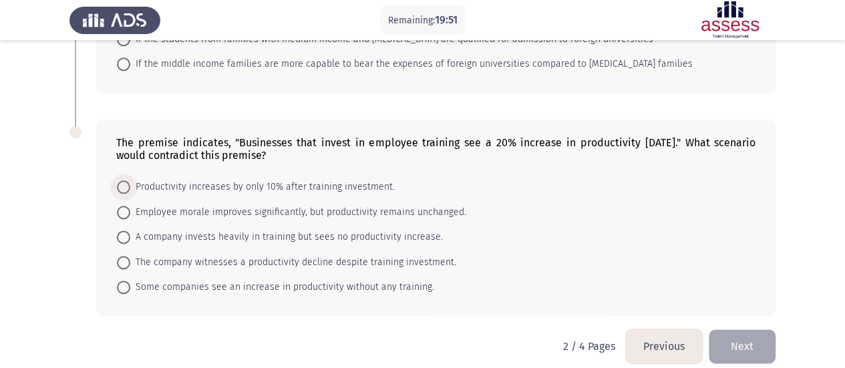
click at [122, 180] on span at bounding box center [123, 186] width 13 height 13
click at [122, 180] on input "Productivity increases by only 10% after training investment." at bounding box center [123, 186] width 13 height 13
radio input "true"
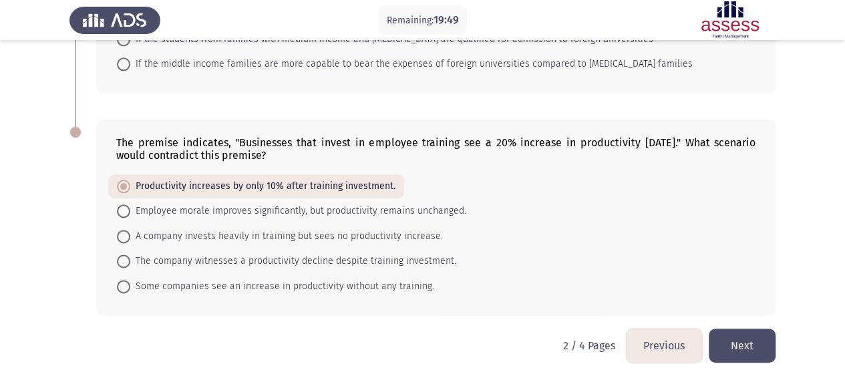
click at [730, 338] on button "Next" at bounding box center [741, 345] width 67 height 34
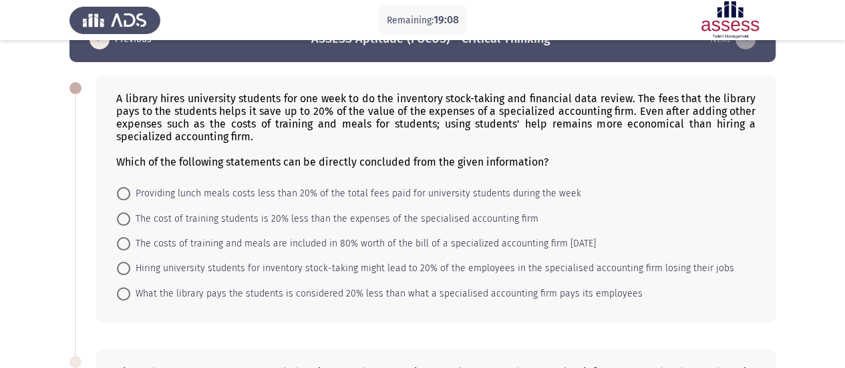
scroll to position [67, 0]
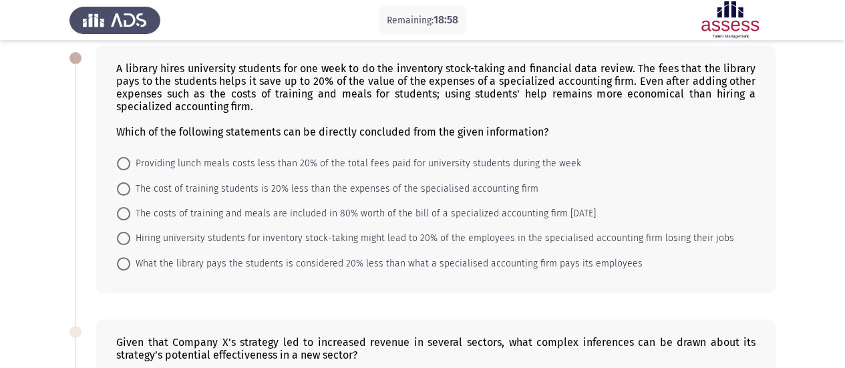
click at [122, 184] on span at bounding box center [123, 188] width 13 height 13
click at [122, 184] on input "The cost of training students is 20% less than the expenses of the specialised …" at bounding box center [123, 188] width 13 height 13
radio input "true"
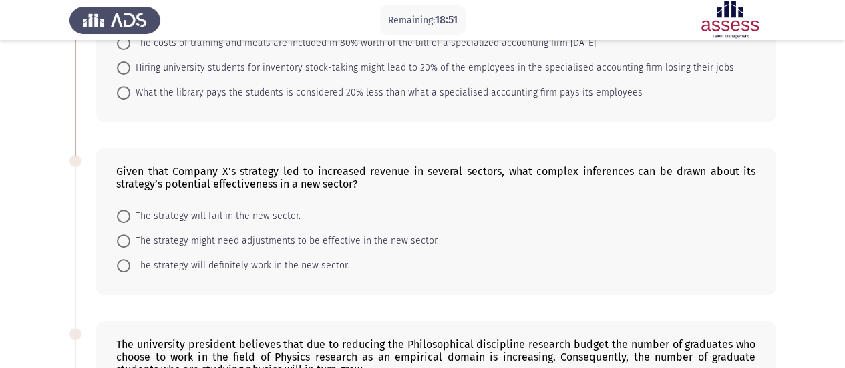
scroll to position [267, 0]
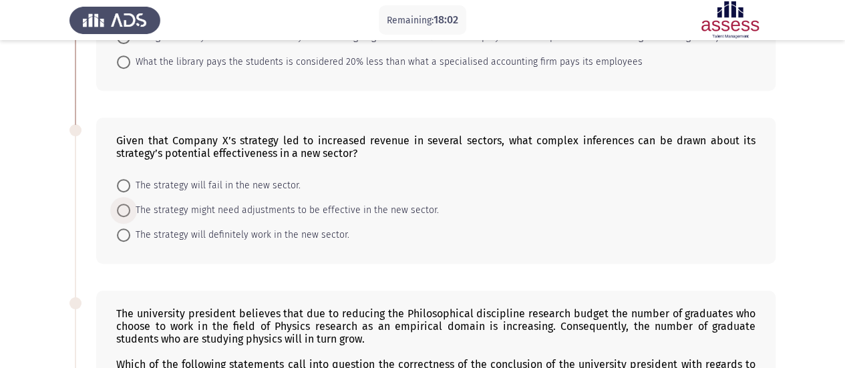
click at [130, 204] on span at bounding box center [123, 210] width 13 height 13
click at [130, 204] on input "The strategy might need adjustments to be effective in the new sector." at bounding box center [123, 210] width 13 height 13
radio input "true"
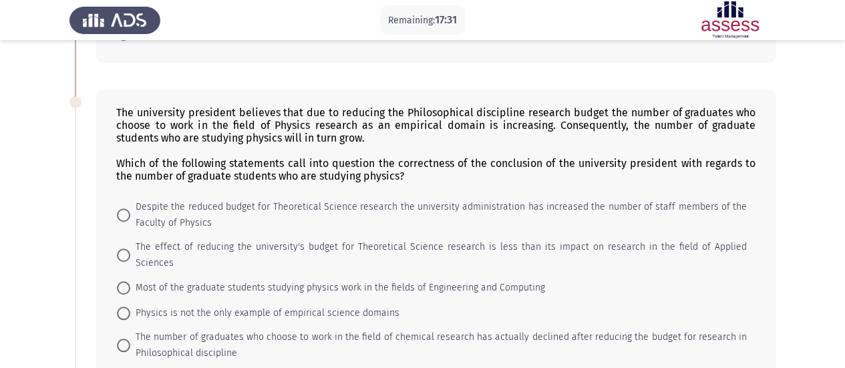
scroll to position [534, 0]
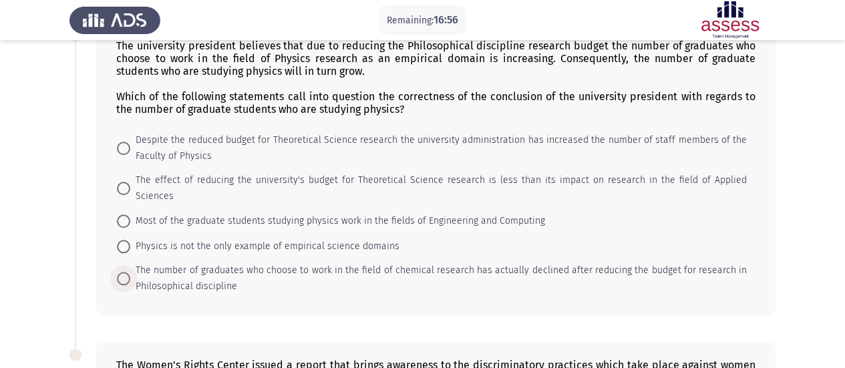
click at [121, 272] on span at bounding box center [123, 278] width 13 height 13
click at [121, 272] on input "The number of graduates who choose to work in the field of chemical research ha…" at bounding box center [123, 278] width 13 height 13
radio input "true"
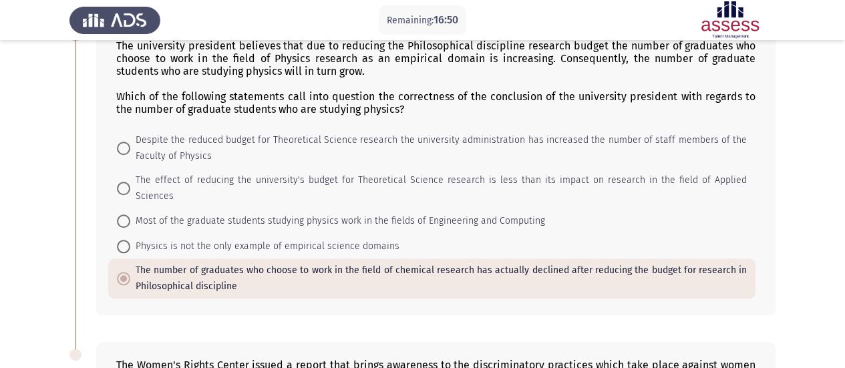
click at [134, 173] on span "The effect of reducing the university's budget for Theoretical Science research…" at bounding box center [438, 188] width 616 height 32
click at [130, 182] on input "The effect of reducing the university's budget for Theoretical Science research…" at bounding box center [123, 188] width 13 height 13
radio input "true"
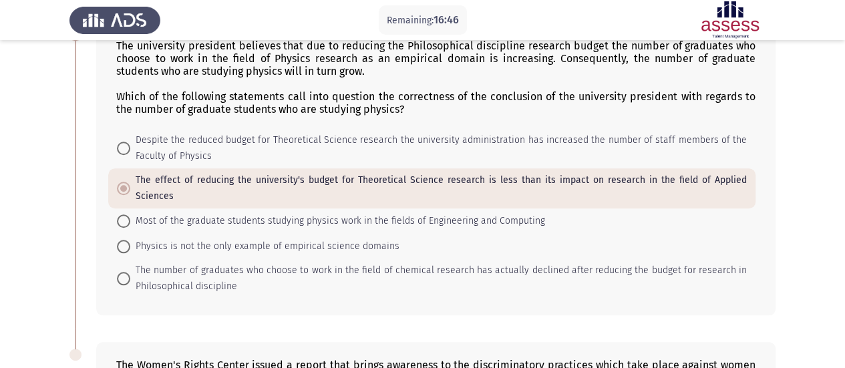
click at [123, 142] on span at bounding box center [123, 148] width 13 height 13
click at [123, 142] on input "Despite the reduced budget for Theoretical Science research the university admi…" at bounding box center [123, 148] width 13 height 13
radio input "true"
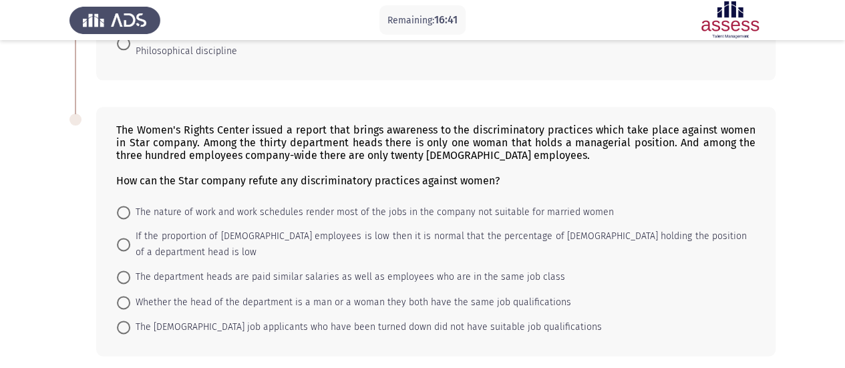
scroll to position [785, 0]
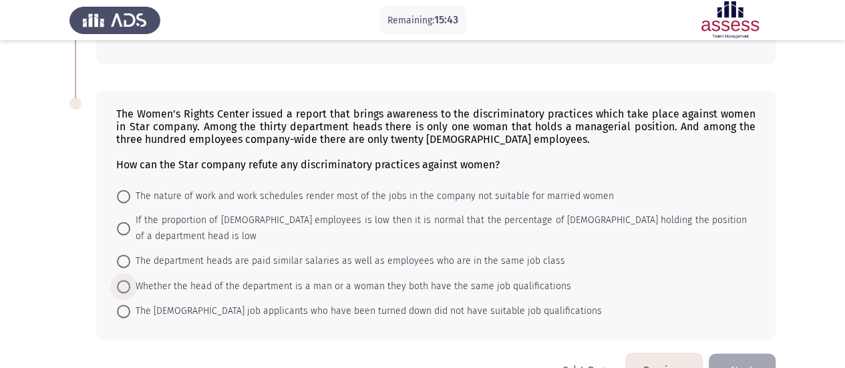
click at [126, 280] on span at bounding box center [123, 286] width 13 height 13
click at [126, 280] on input "Whether the head of the department is a man or a woman they both have the same …" at bounding box center [123, 286] width 13 height 13
radio input "true"
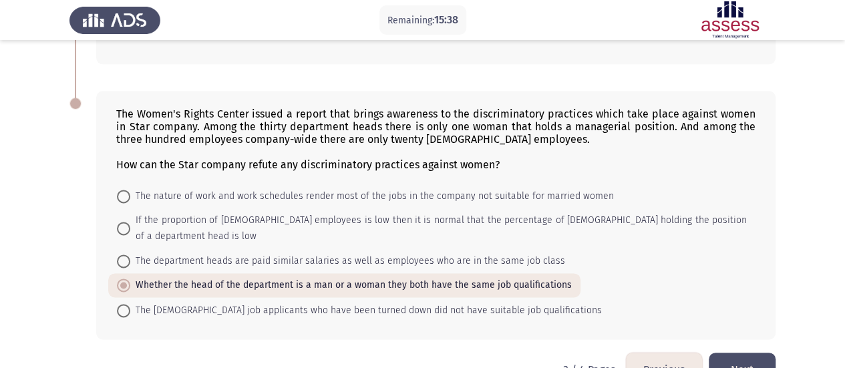
click at [726, 353] on button "Next" at bounding box center [741, 370] width 67 height 34
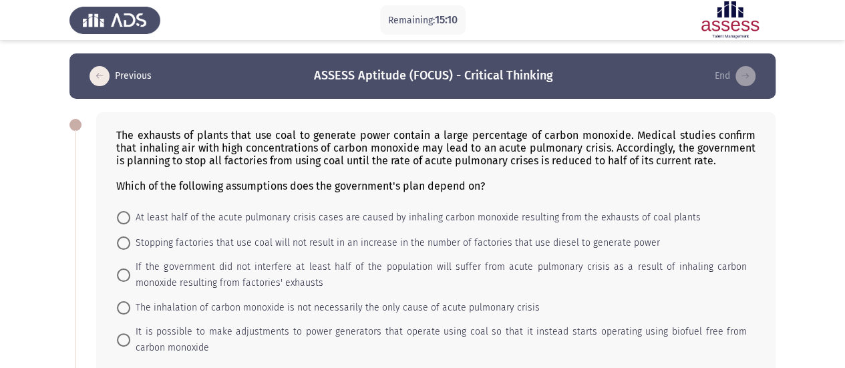
scroll to position [67, 0]
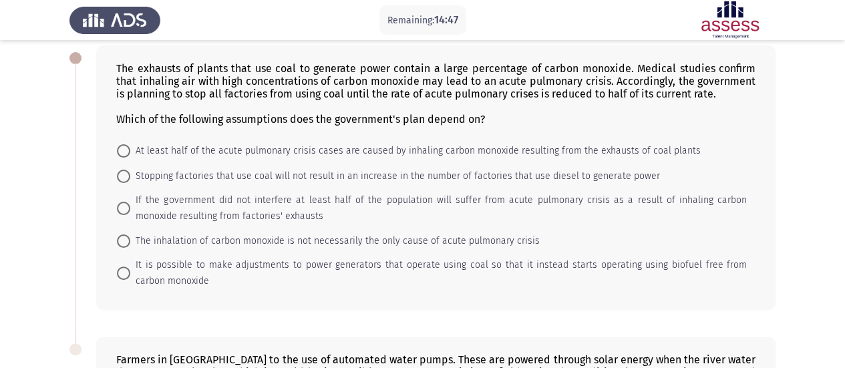
click at [128, 202] on span at bounding box center [123, 208] width 13 height 13
click at [128, 202] on input "If the government did not interfere at least half of the population will suffer…" at bounding box center [123, 208] width 13 height 13
radio input "true"
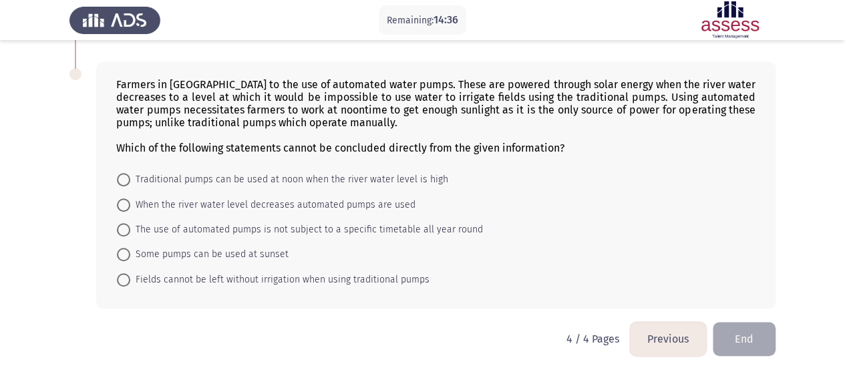
scroll to position [344, 0]
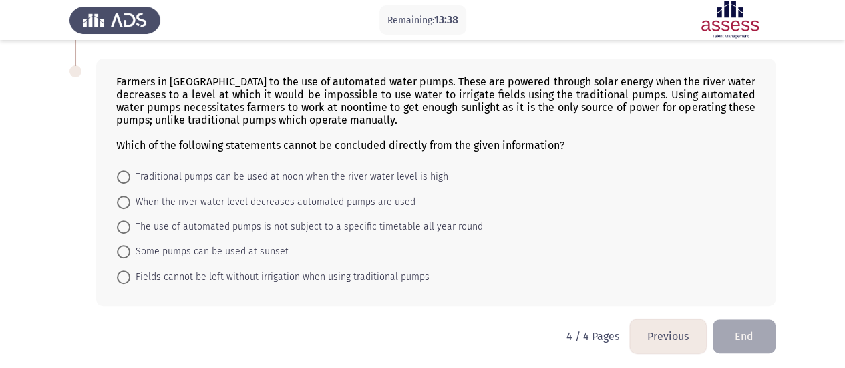
click at [132, 245] on span "Some pumps can be used at sunset" at bounding box center [209, 252] width 158 height 16
click at [130, 245] on input "Some pumps can be used at sunset" at bounding box center [123, 251] width 13 height 13
radio input "true"
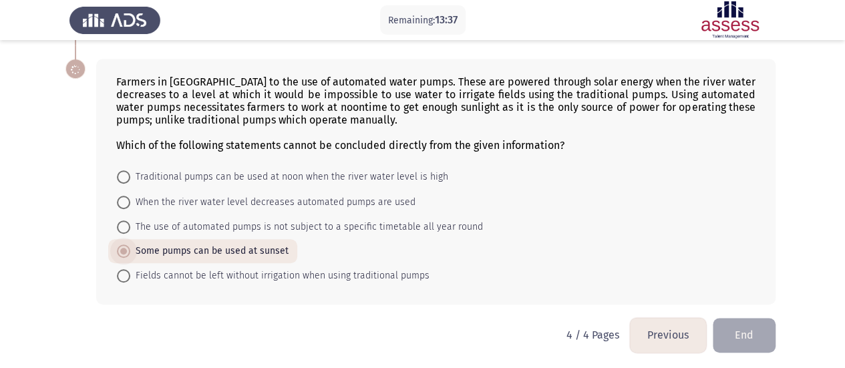
scroll to position [343, 0]
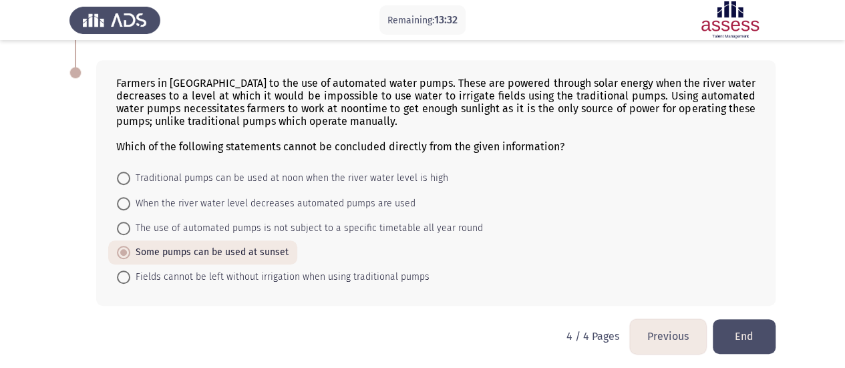
click at [730, 332] on button "End" at bounding box center [743, 336] width 63 height 34
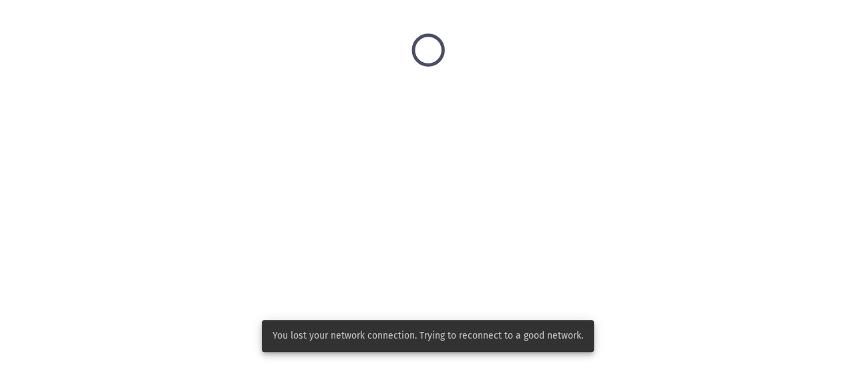
scroll to position [0, 0]
